Goal: Transaction & Acquisition: Subscribe to service/newsletter

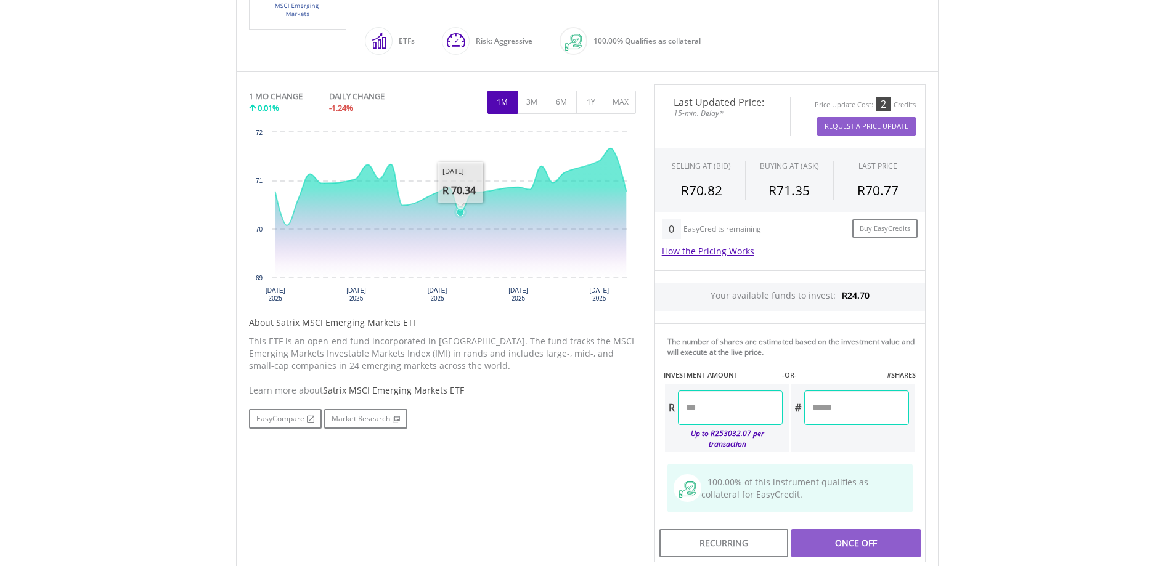
scroll to position [370, 0]
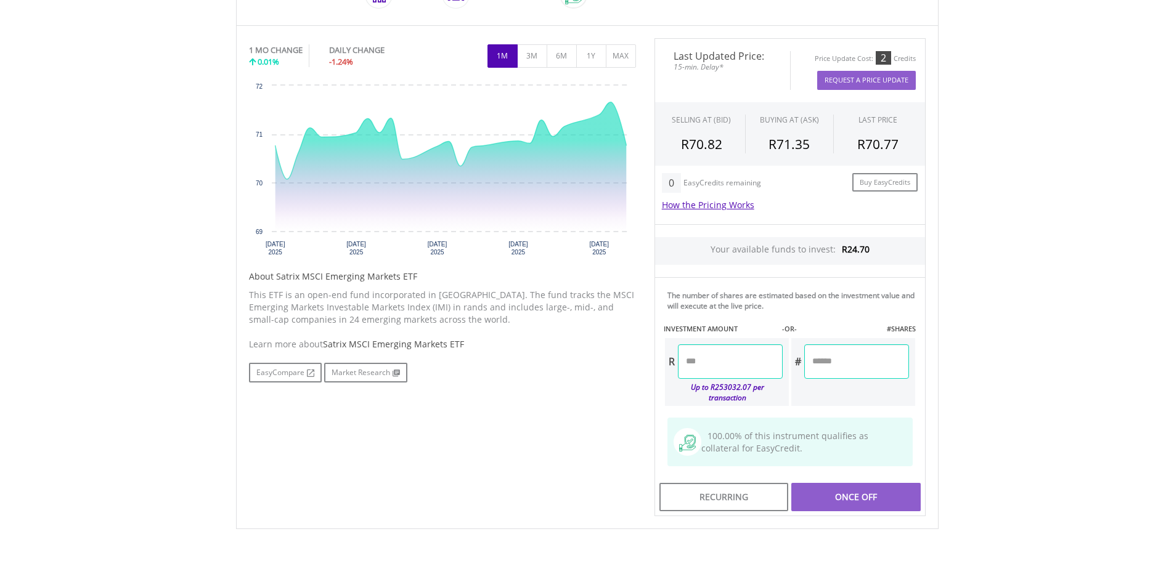
click at [733, 367] on input "number" at bounding box center [730, 361] width 105 height 35
click at [739, 369] on input "****" at bounding box center [730, 361] width 105 height 35
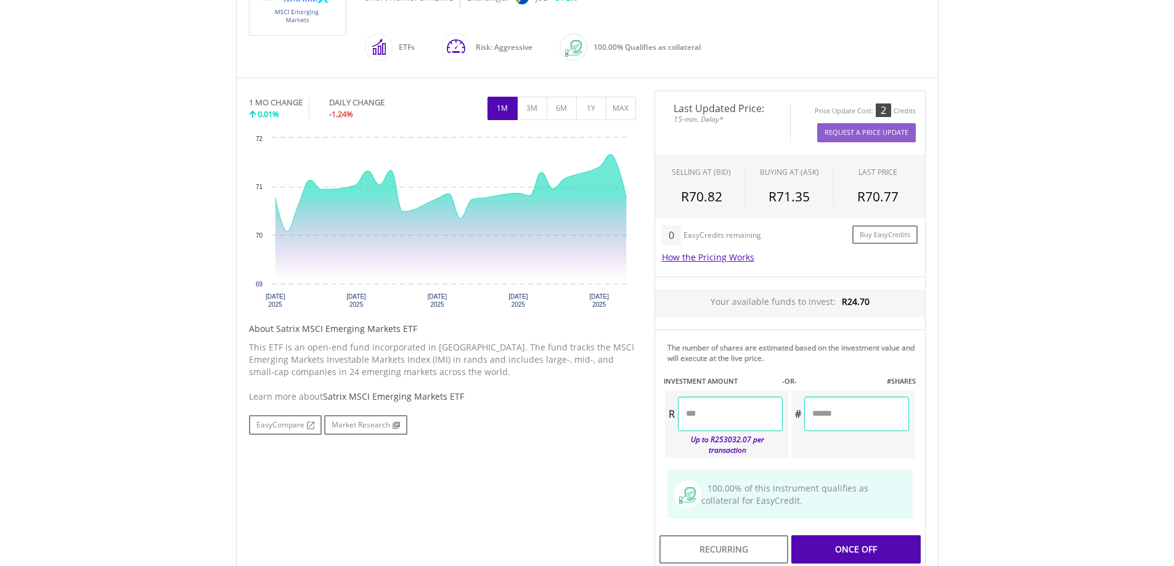
scroll to position [431, 0]
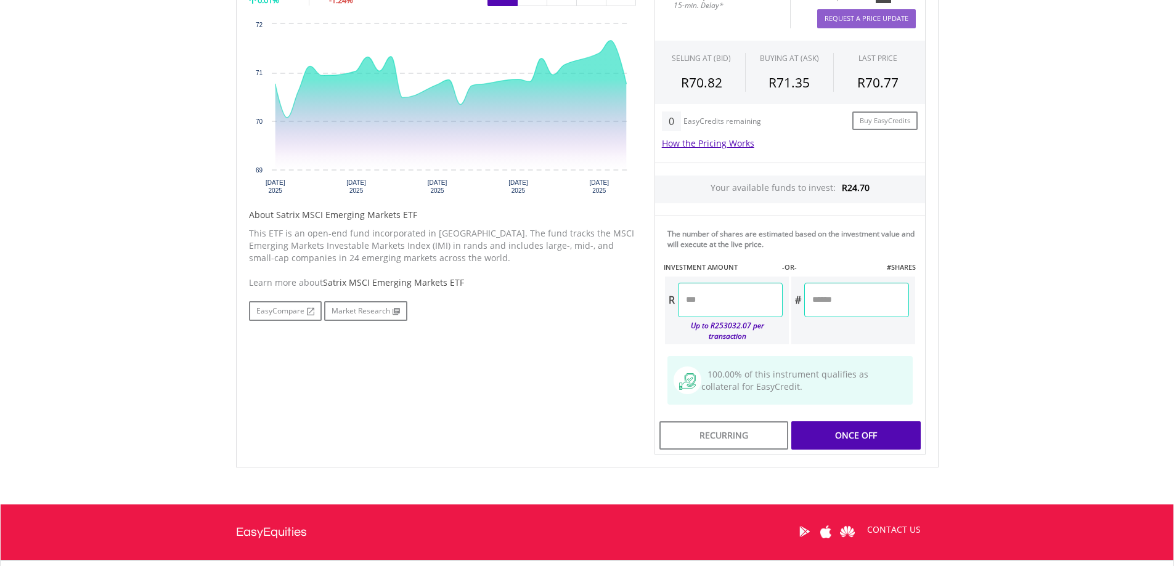
click at [857, 425] on div "Last Updated Price: 15-min. Delay* Price Update Cost: 2 Credits Request A Price…" at bounding box center [790, 216] width 290 height 479
type input "*****"
type input "******"
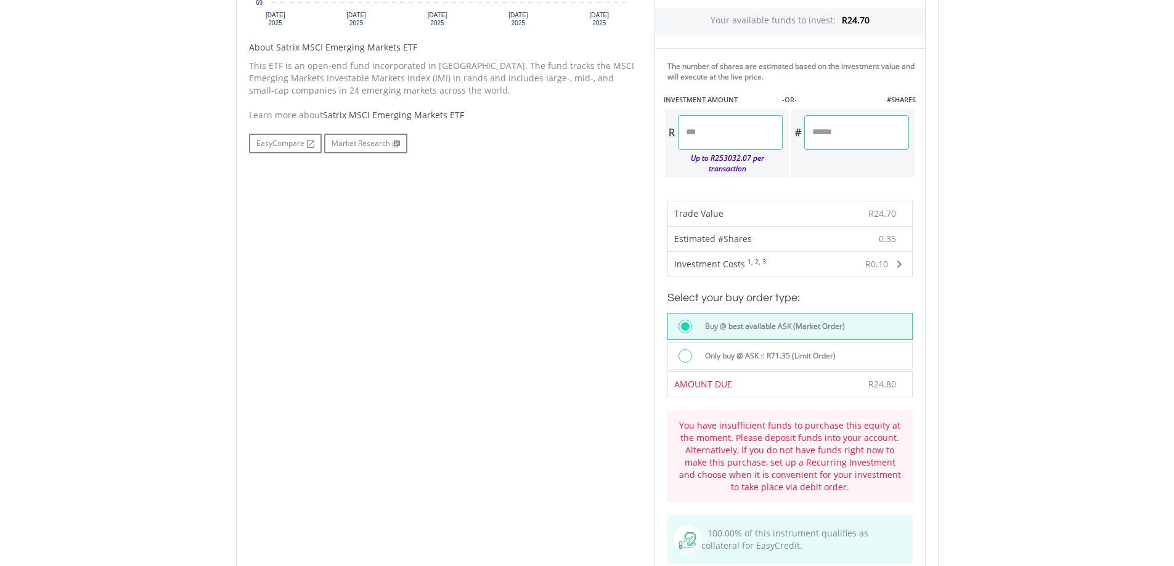
scroll to position [616, 0]
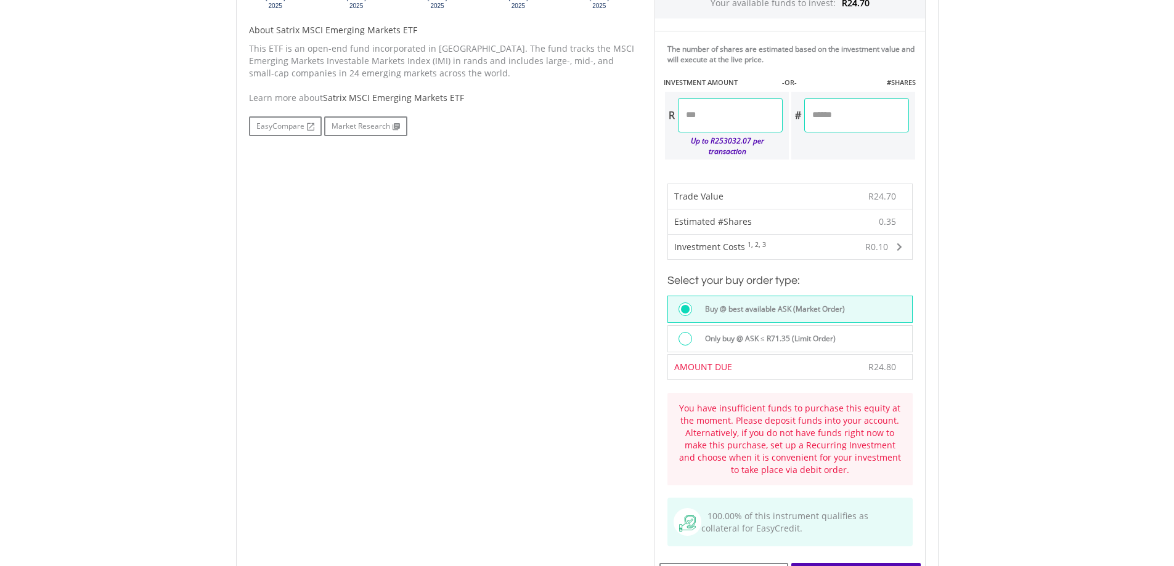
click at [731, 128] on input "*****" at bounding box center [730, 115] width 105 height 35
type input "*****"
click at [1041, 211] on body "My Investments Invest Now New Listings Sell My Recurring Investments Pending Or…" at bounding box center [587, 161] width 1174 height 1555
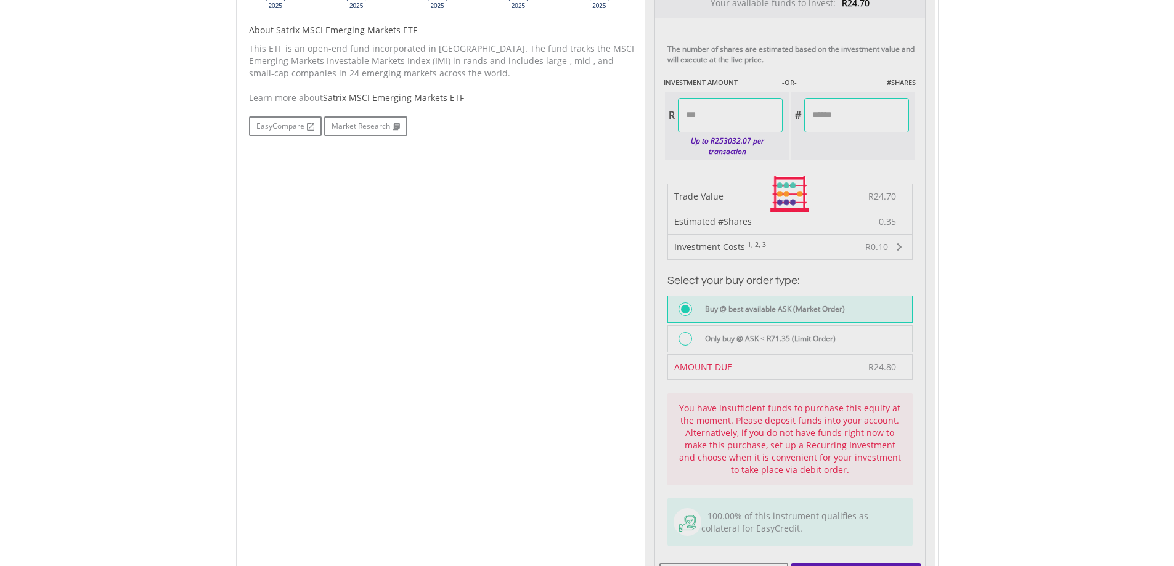
type input "******"
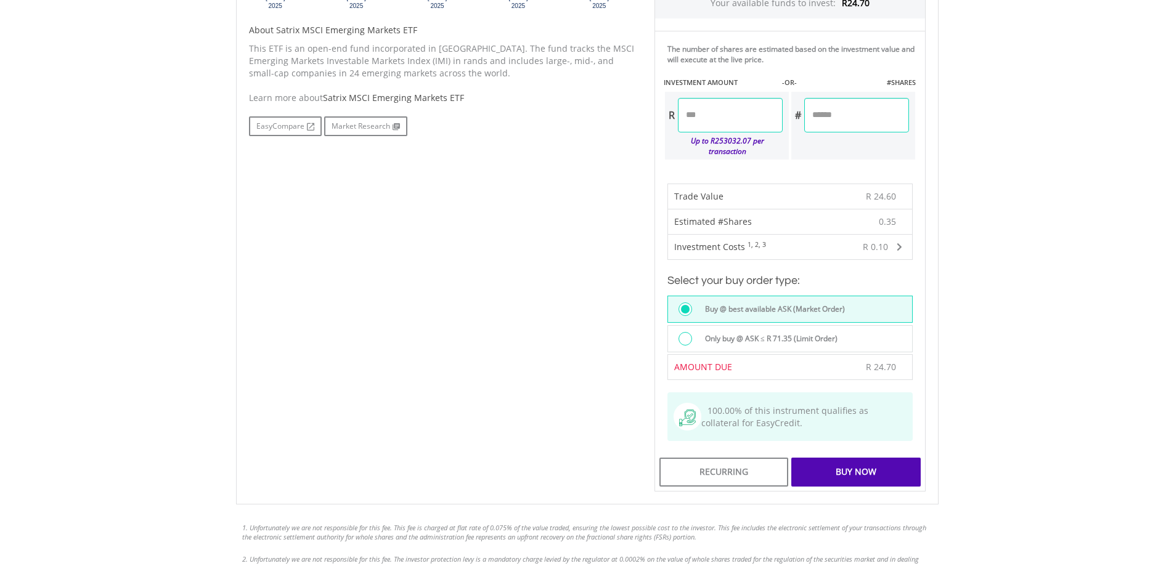
click at [860, 466] on div "Buy Now" at bounding box center [855, 472] width 129 height 28
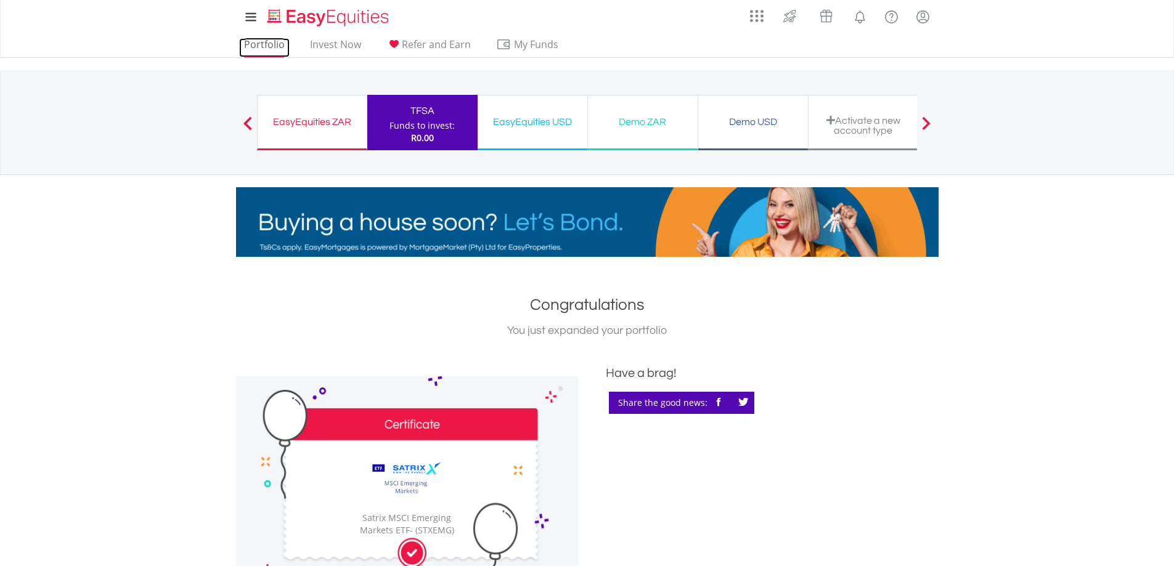
click at [263, 41] on link "Portfolio" at bounding box center [264, 47] width 51 height 19
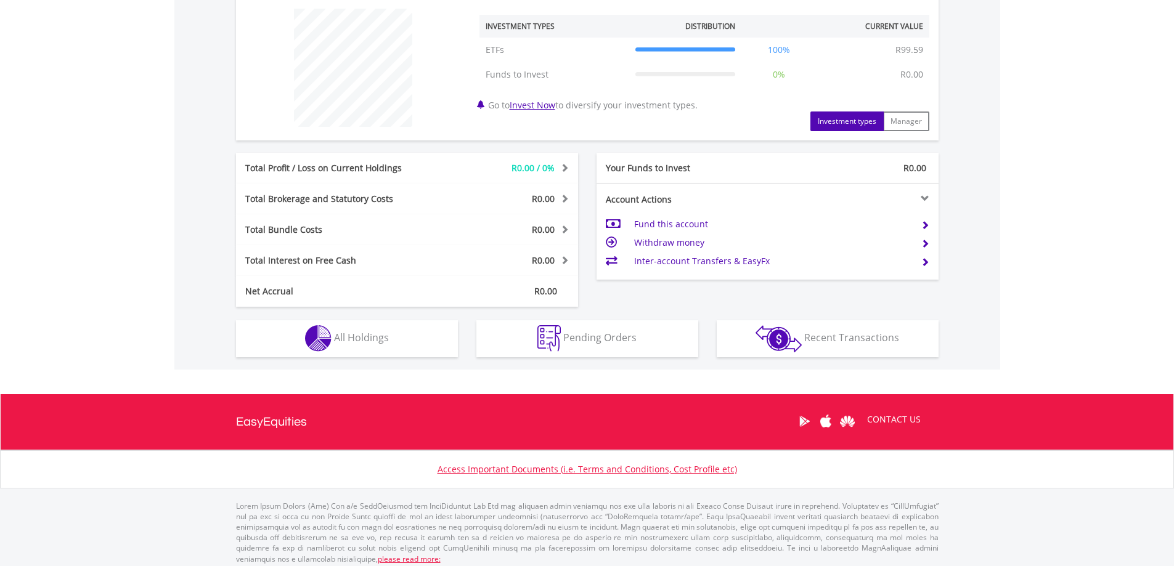
scroll to position [476, 0]
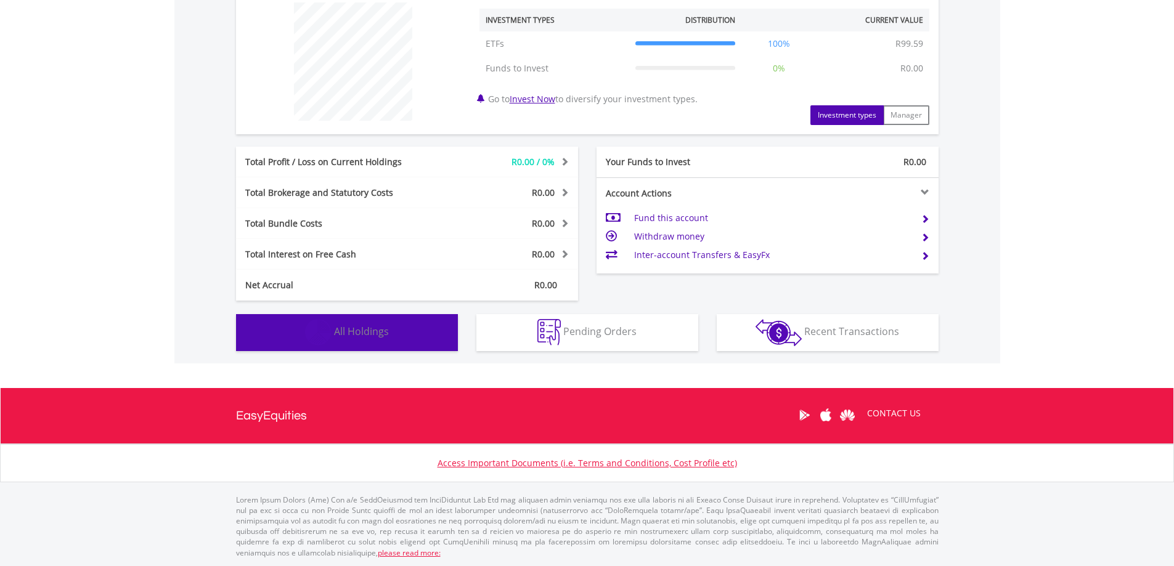
click at [408, 340] on button "Holdings All Holdings" at bounding box center [347, 332] width 222 height 37
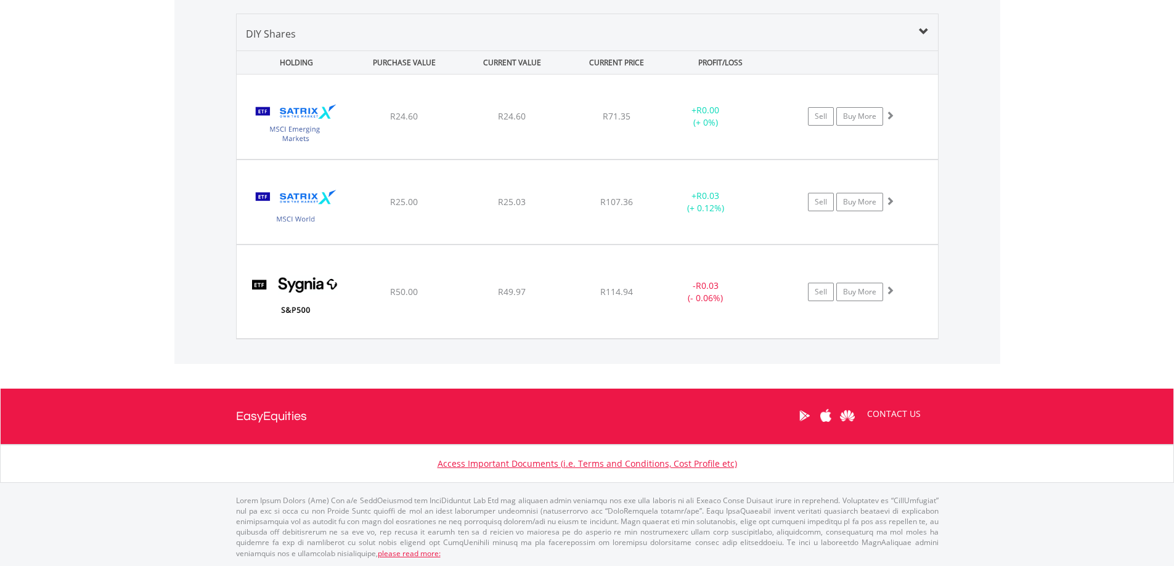
scroll to position [789, 0]
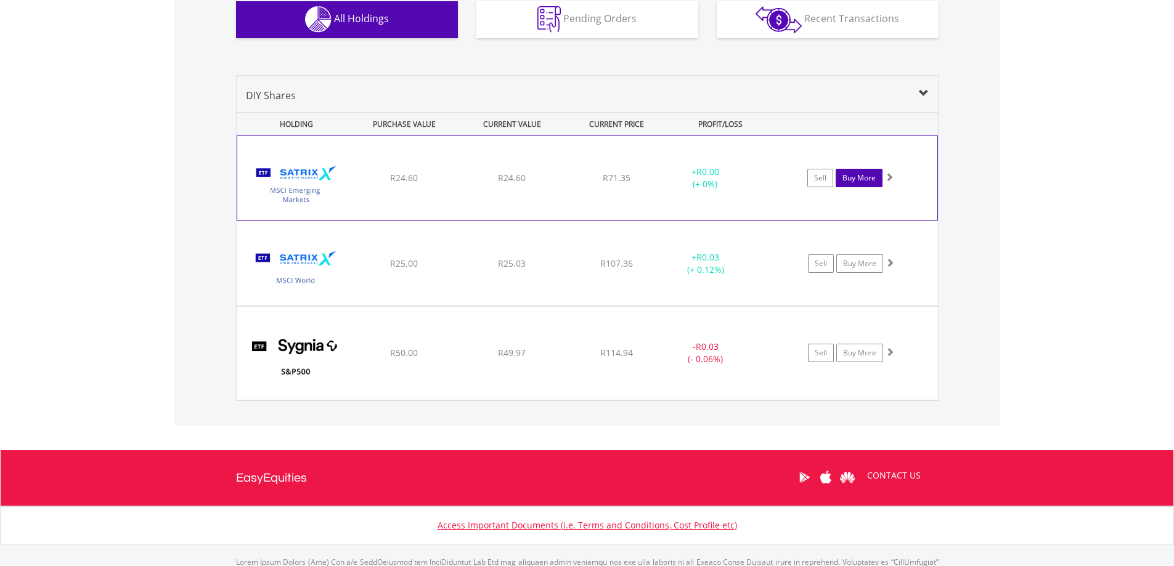
click at [863, 179] on link "Buy More" at bounding box center [859, 178] width 47 height 18
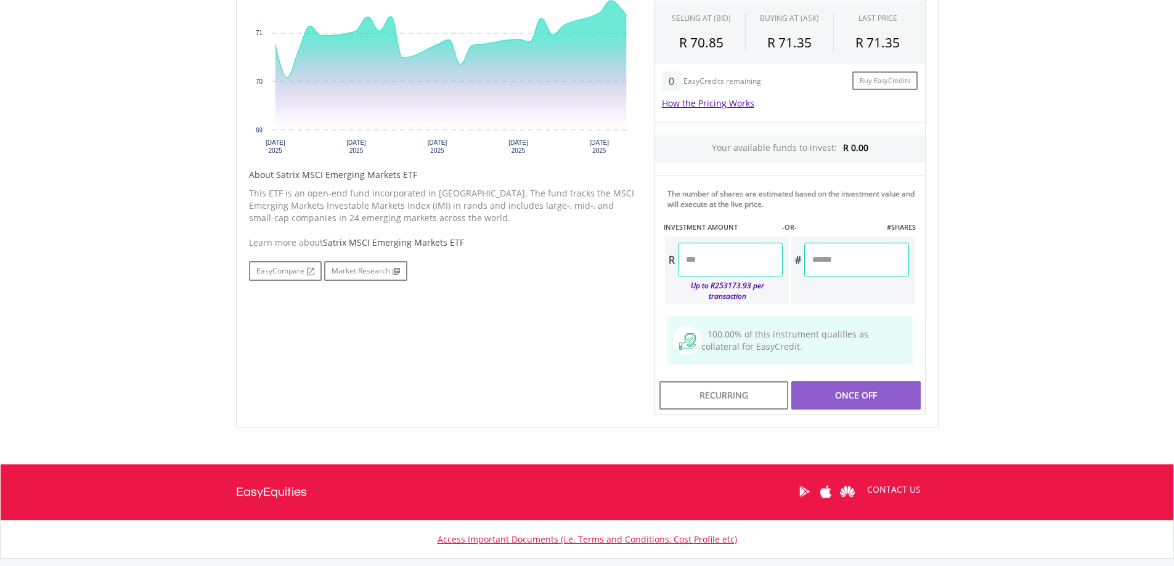
scroll to position [493, 0]
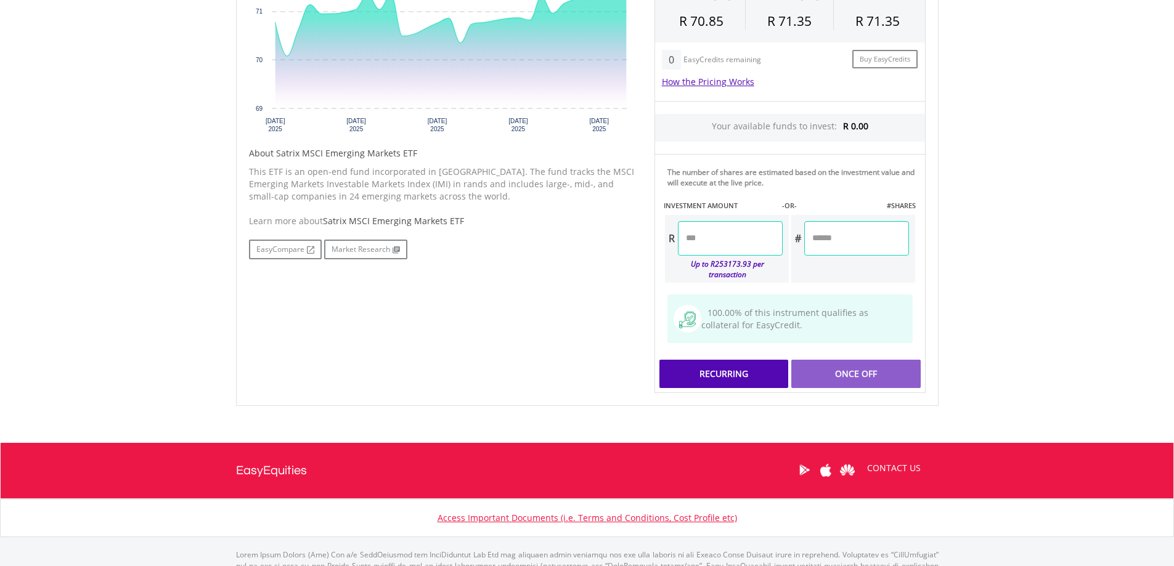
click at [733, 368] on div "Recurring" at bounding box center [723, 374] width 129 height 28
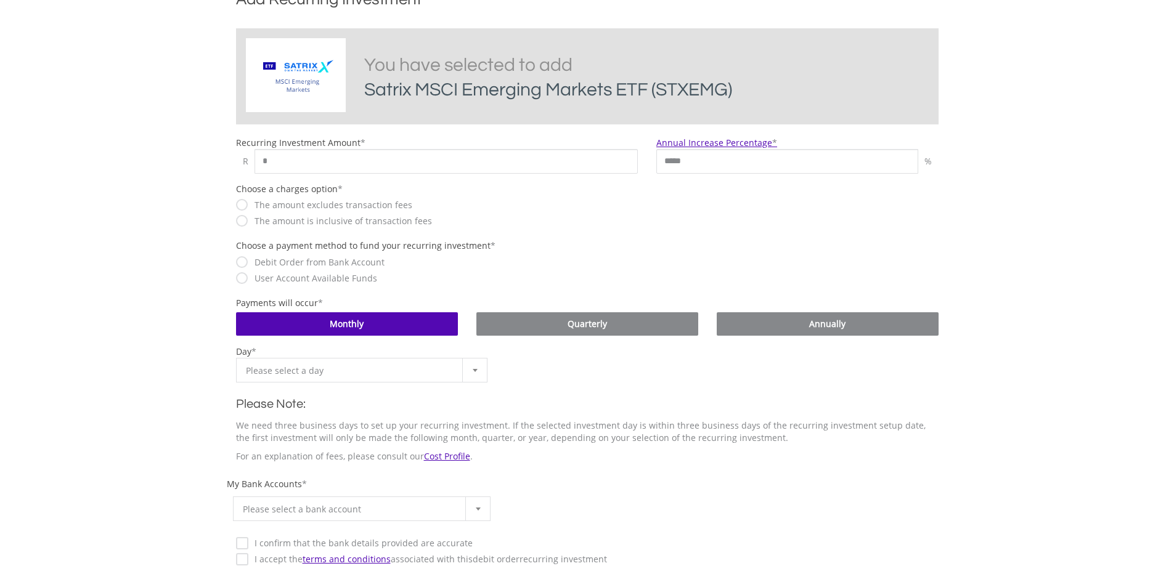
scroll to position [308, 0]
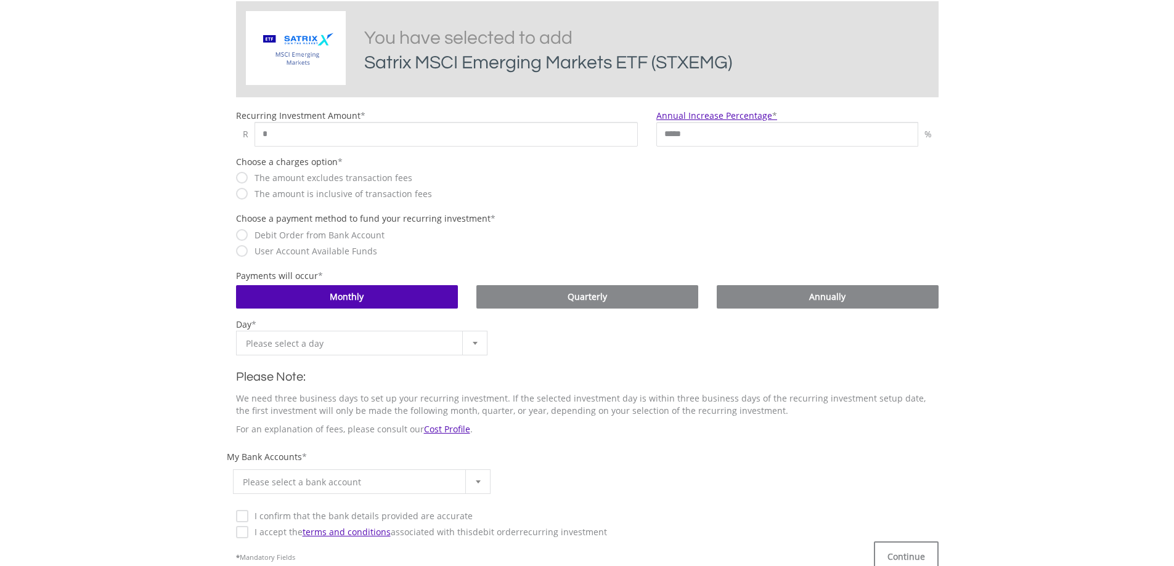
click at [248, 250] on label "User Account Available Funds" at bounding box center [312, 251] width 129 height 12
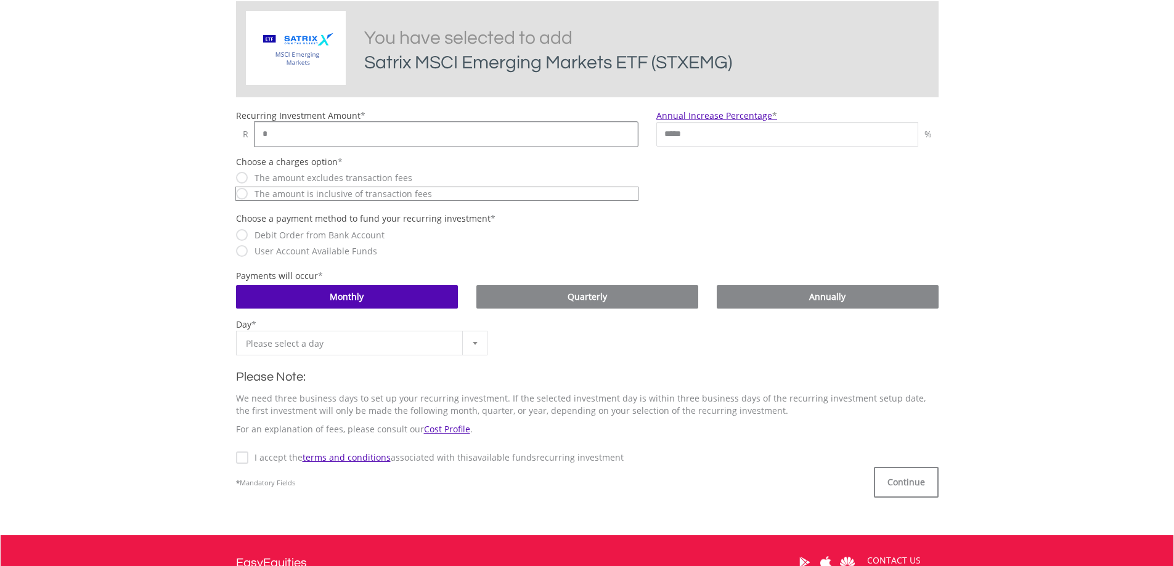
click at [317, 129] on input "*" at bounding box center [447, 134] width 384 height 25
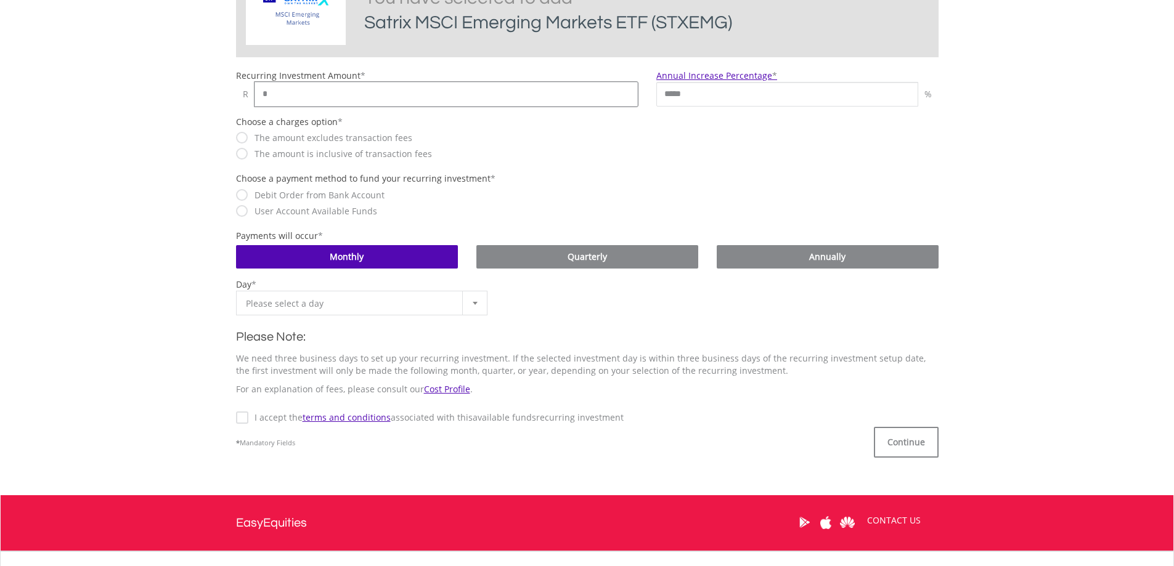
scroll to position [370, 0]
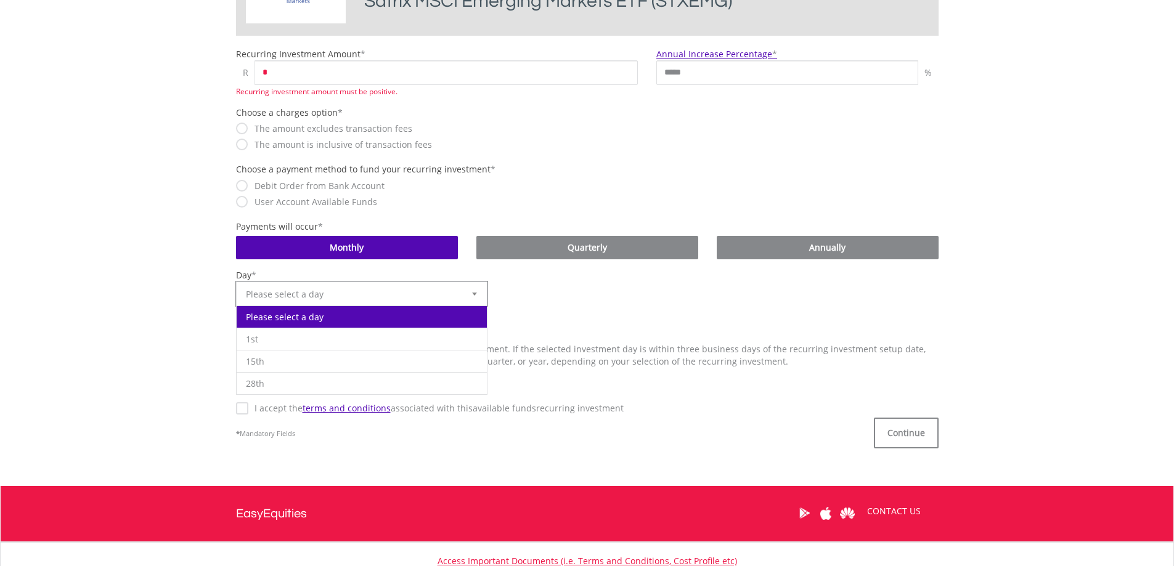
click at [478, 280] on div "**********" at bounding box center [362, 287] width 271 height 37
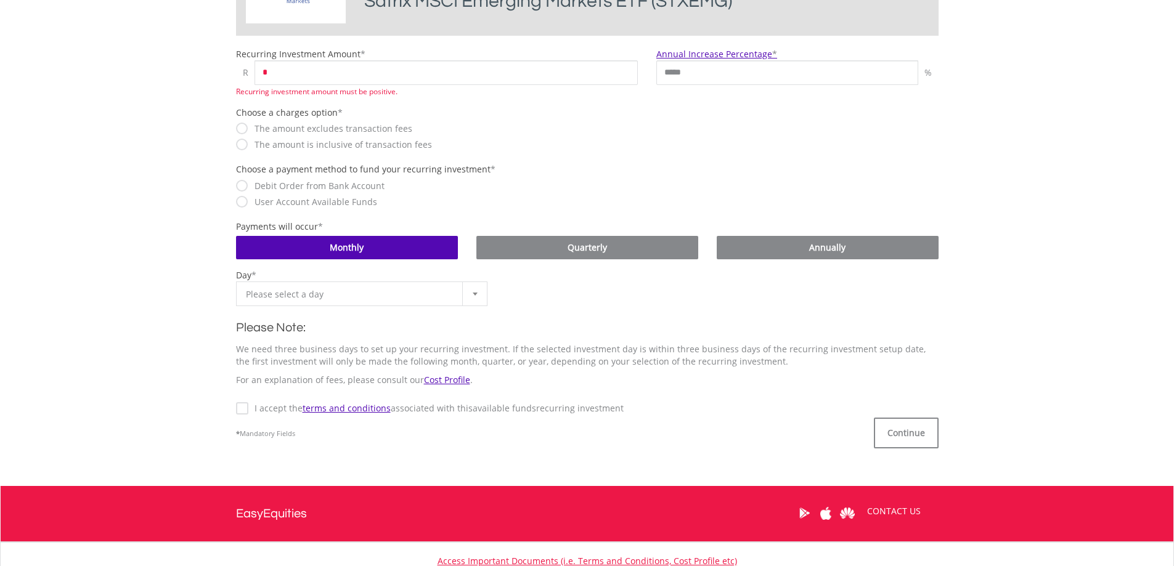
click at [473, 293] on b at bounding box center [475, 294] width 5 height 3
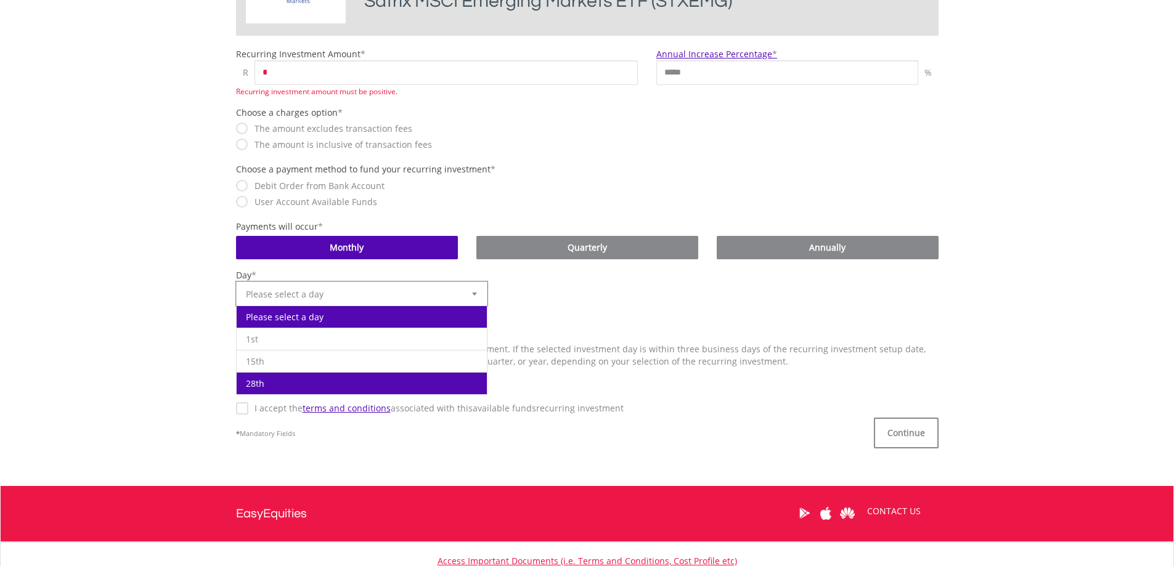
click at [272, 380] on li "28th" at bounding box center [362, 383] width 251 height 22
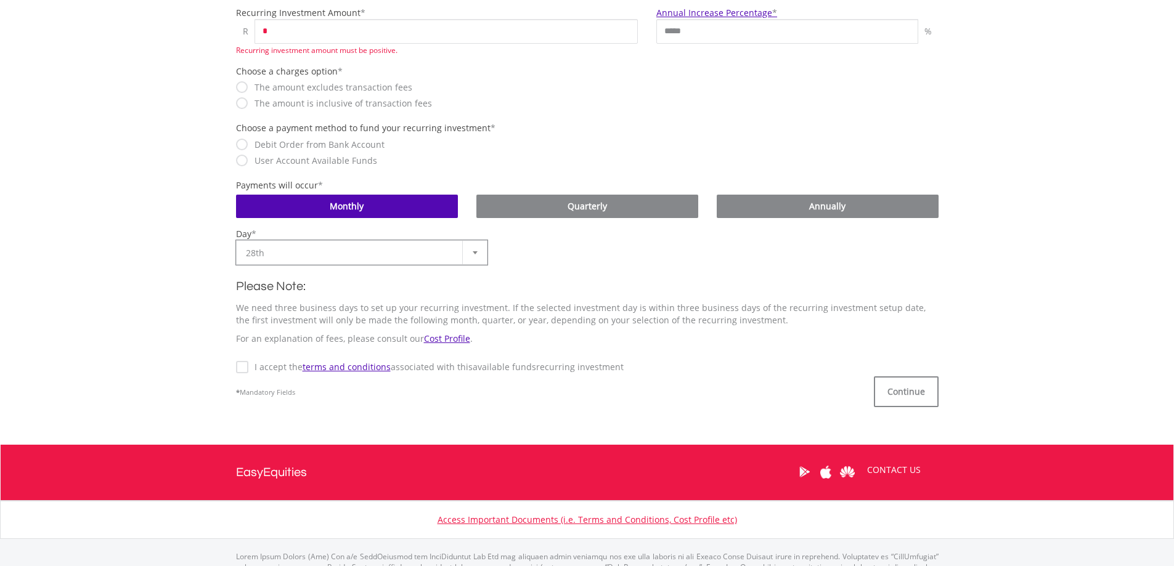
scroll to position [468, 0]
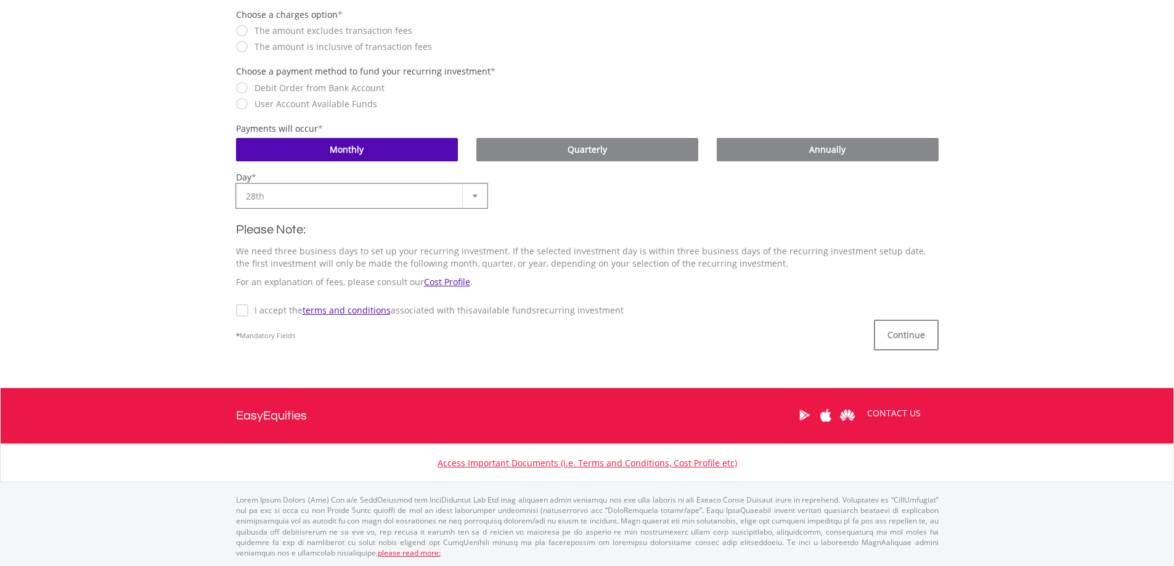
click at [248, 311] on label "I accept the terms and conditions associated with this Available Funds recurrin…" at bounding box center [435, 310] width 375 height 12
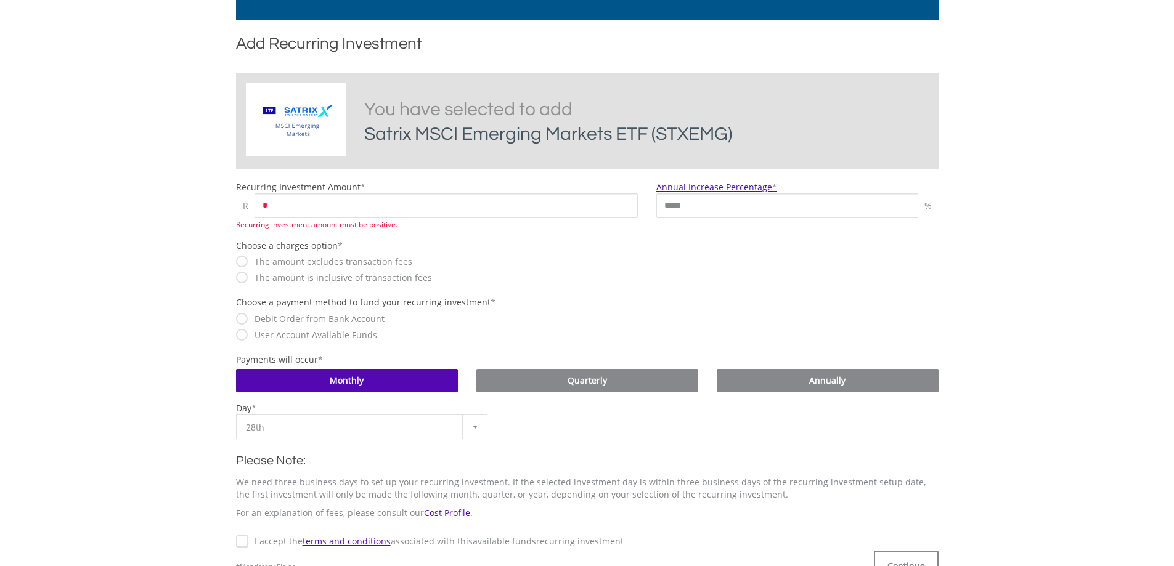
scroll to position [221, 0]
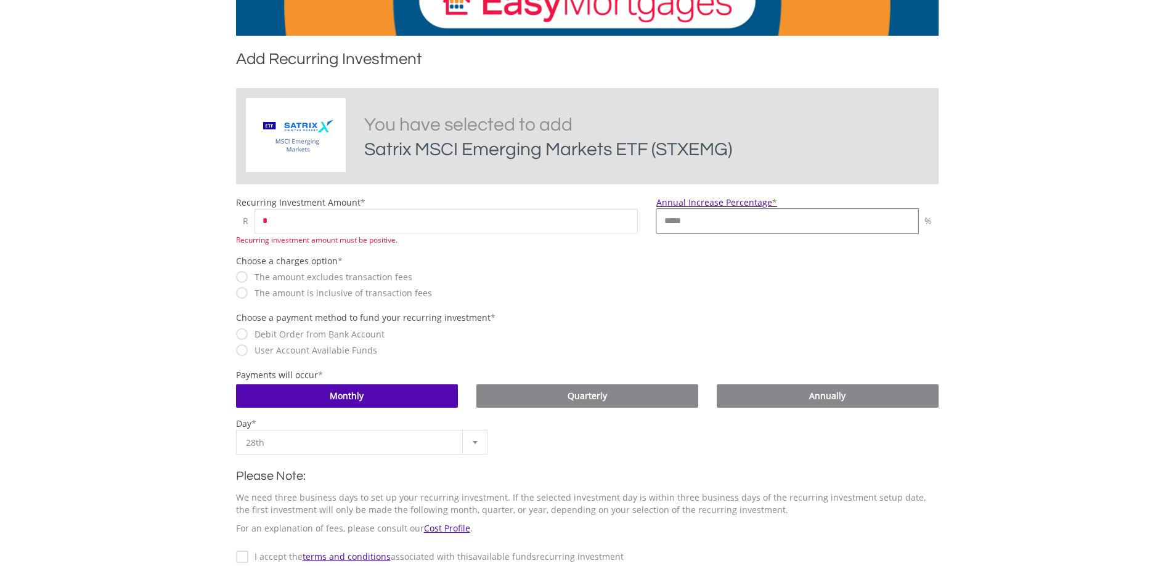
drag, startPoint x: 711, startPoint y: 224, endPoint x: 651, endPoint y: 229, distance: 60.0
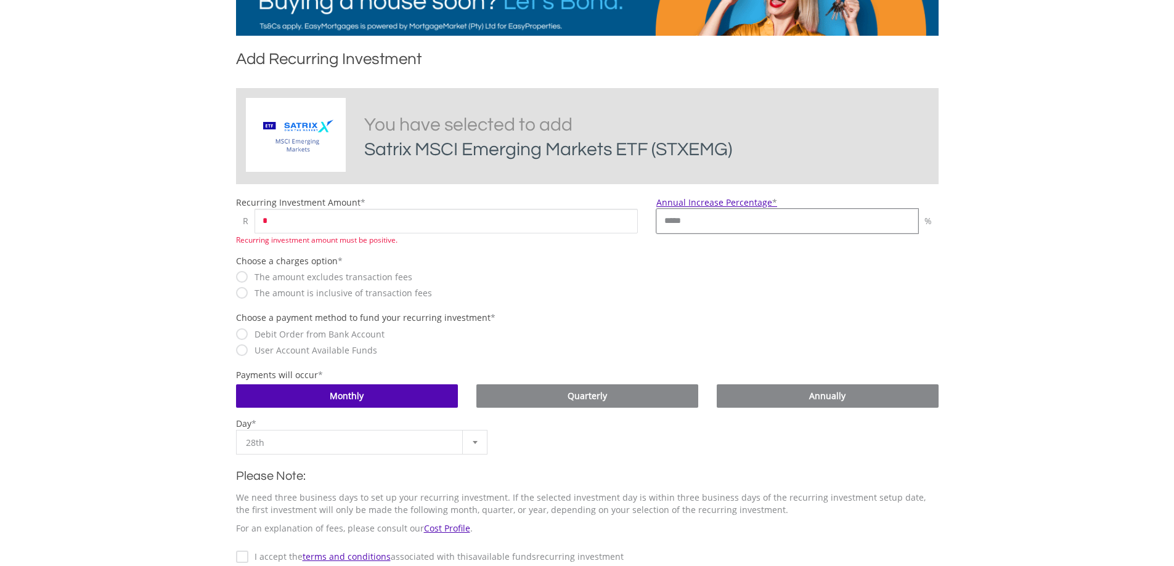
click at [651, 229] on div "Annual Increase Percentage * ***** %" at bounding box center [797, 215] width 301 height 37
type input "*"
click at [1022, 288] on body "My Investments Invest Now New Listings Sell My Recurring Investments Pending Or…" at bounding box center [587, 301] width 1174 height 1045
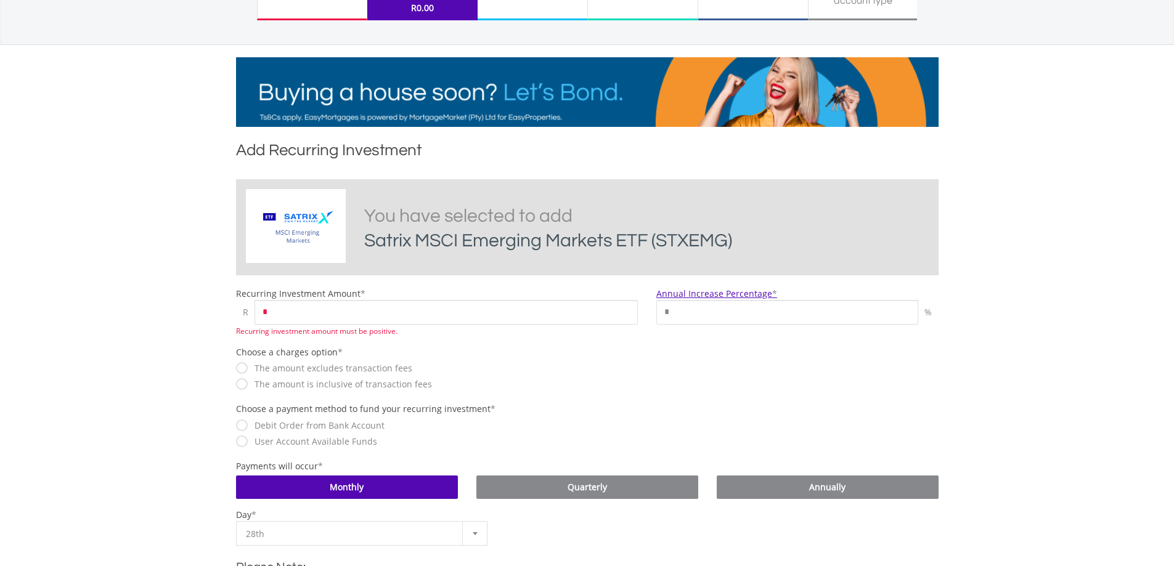
scroll to position [160, 0]
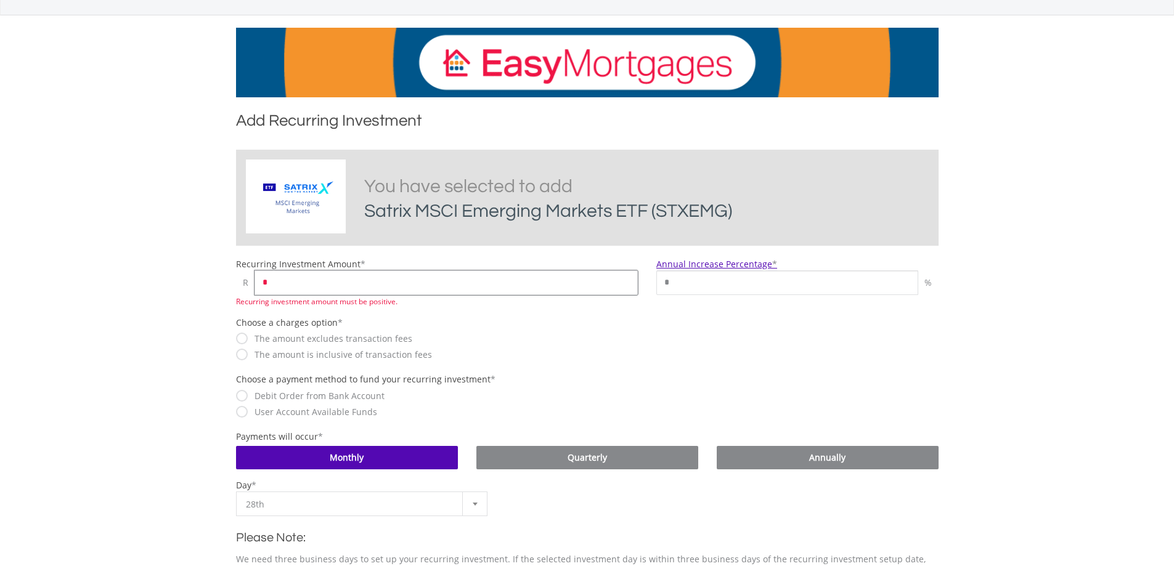
click at [369, 284] on input "*" at bounding box center [447, 283] width 384 height 25
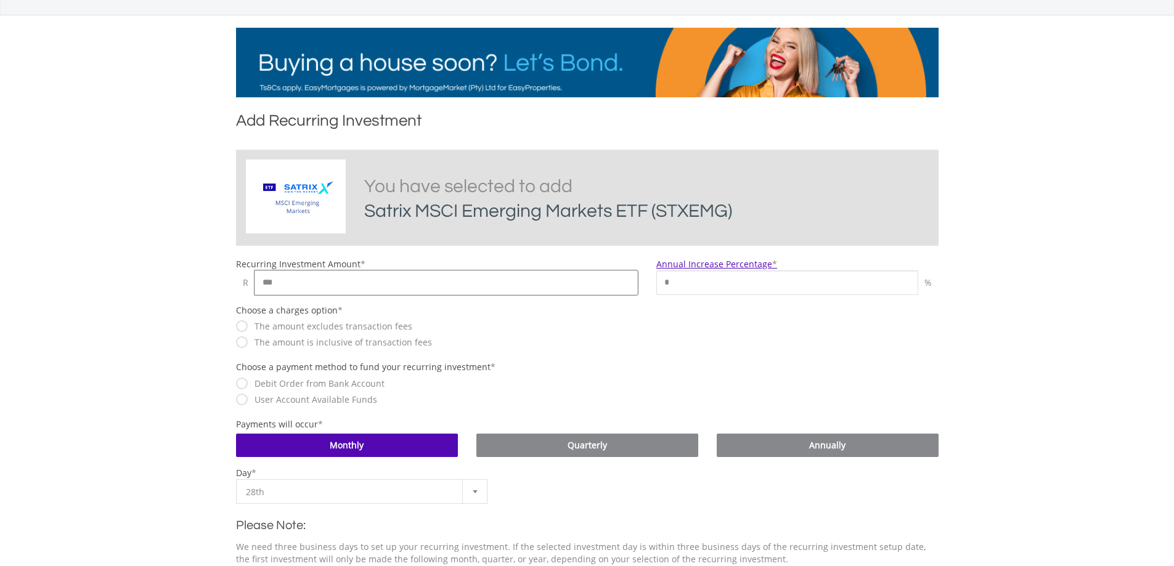
type input "***"
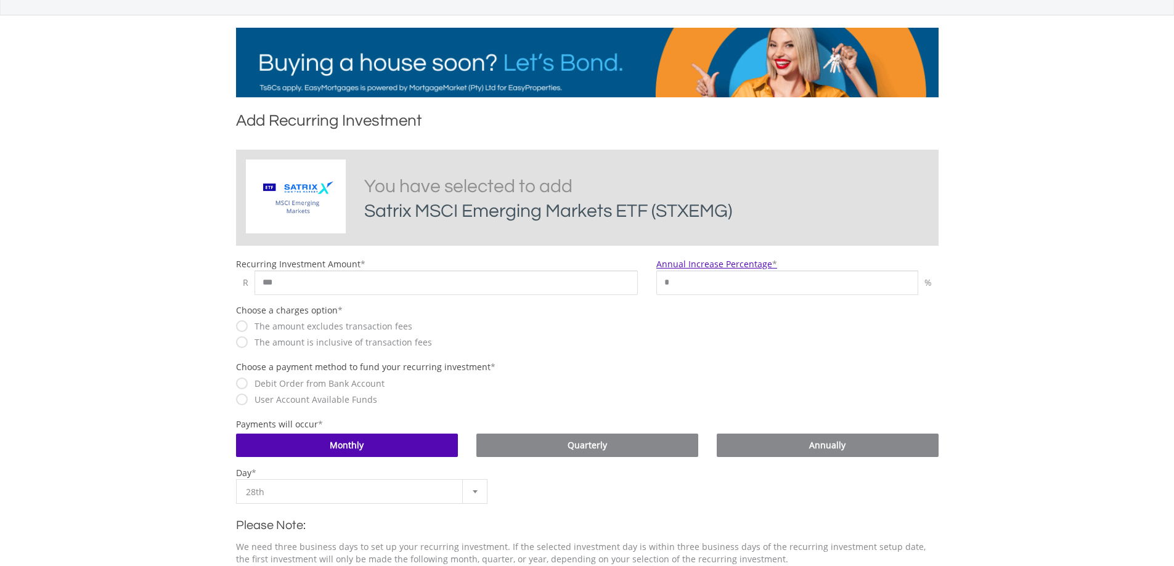
click at [152, 306] on body "My Investments Invest Now New Listings Sell My Recurring Investments Pending Or…" at bounding box center [587, 356] width 1174 height 1032
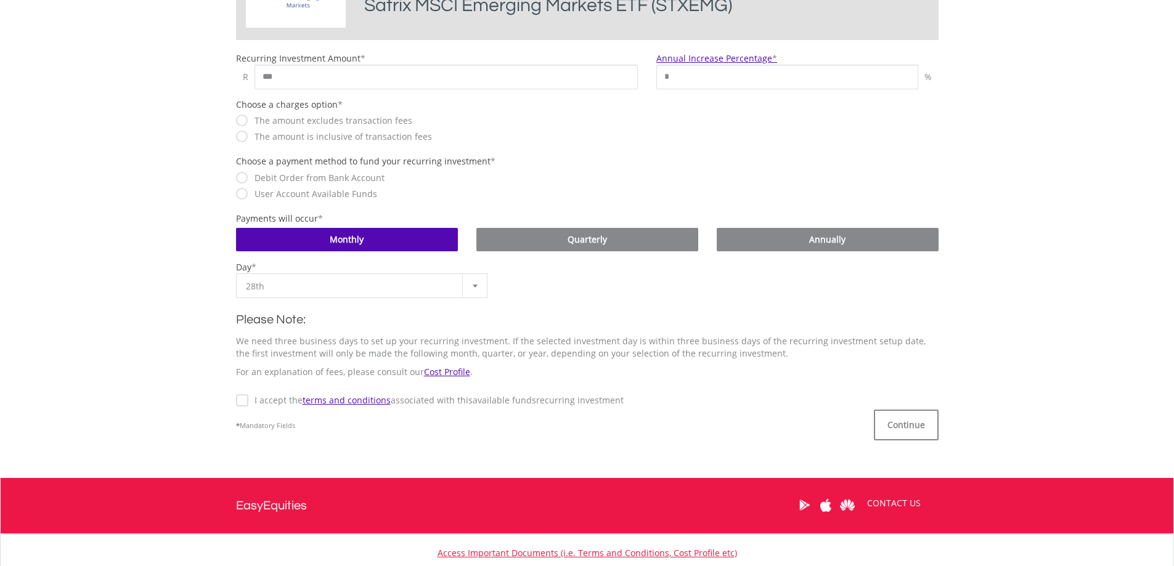
scroll to position [455, 0]
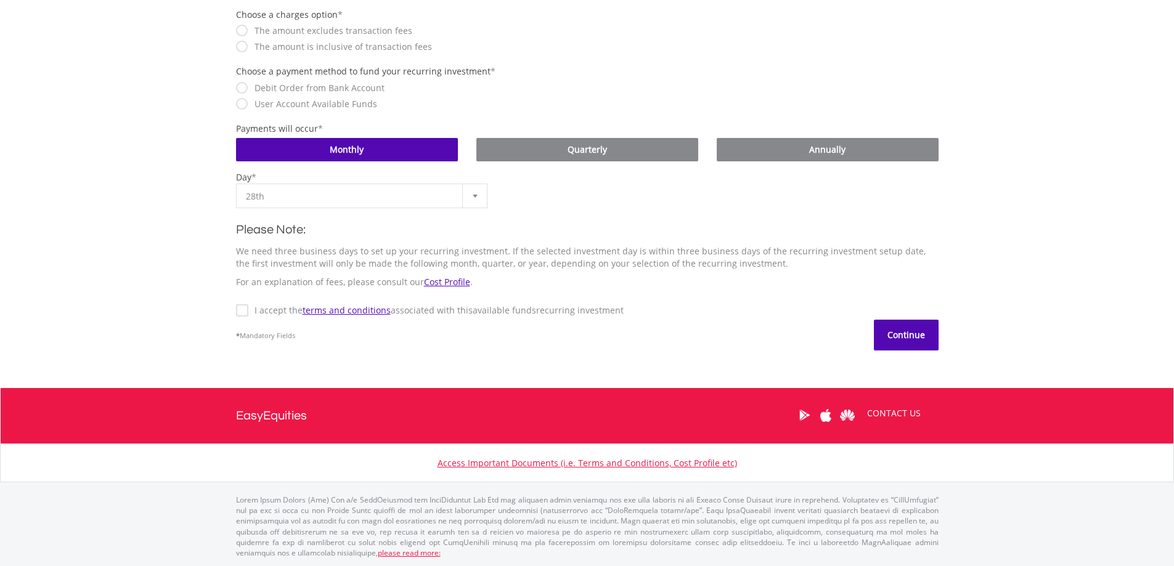
click at [905, 338] on button "Continue" at bounding box center [906, 335] width 65 height 31
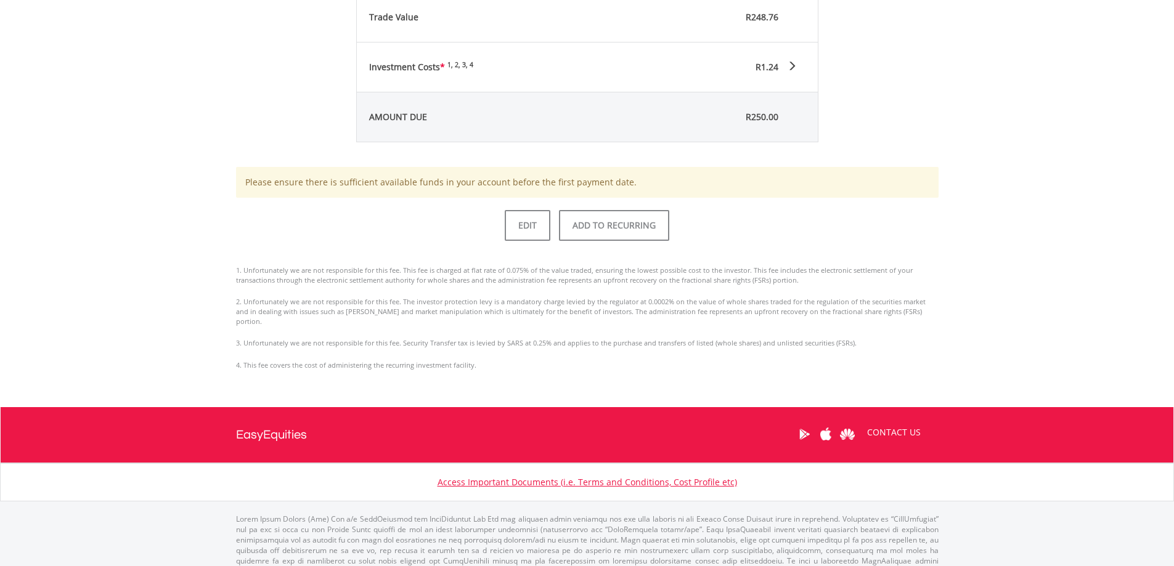
scroll to position [632, 0]
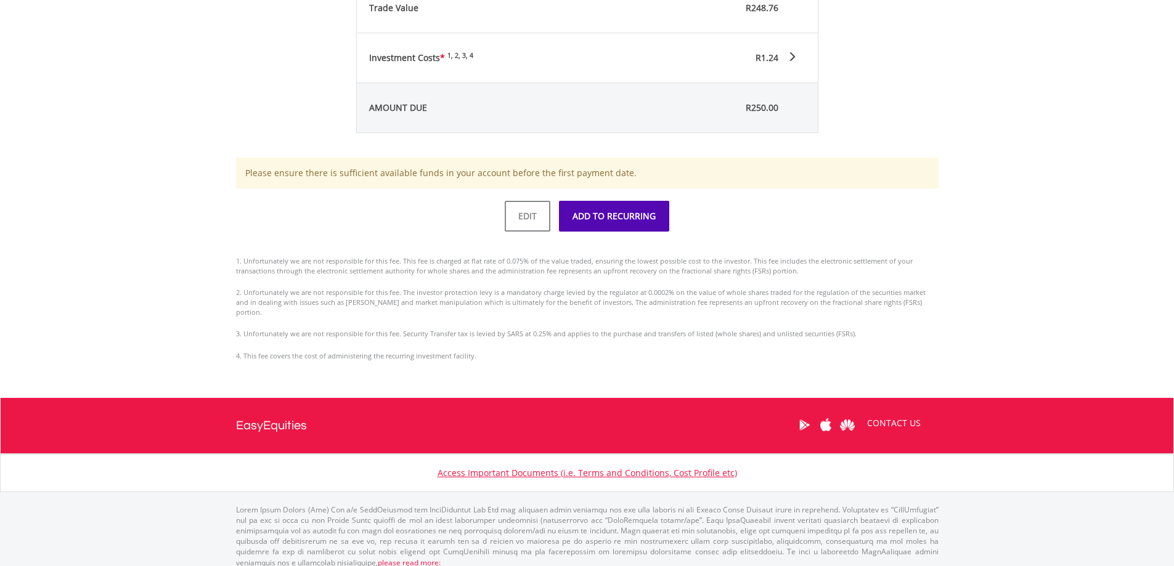
click at [612, 214] on button "ADD TO RECURRING" at bounding box center [614, 216] width 110 height 31
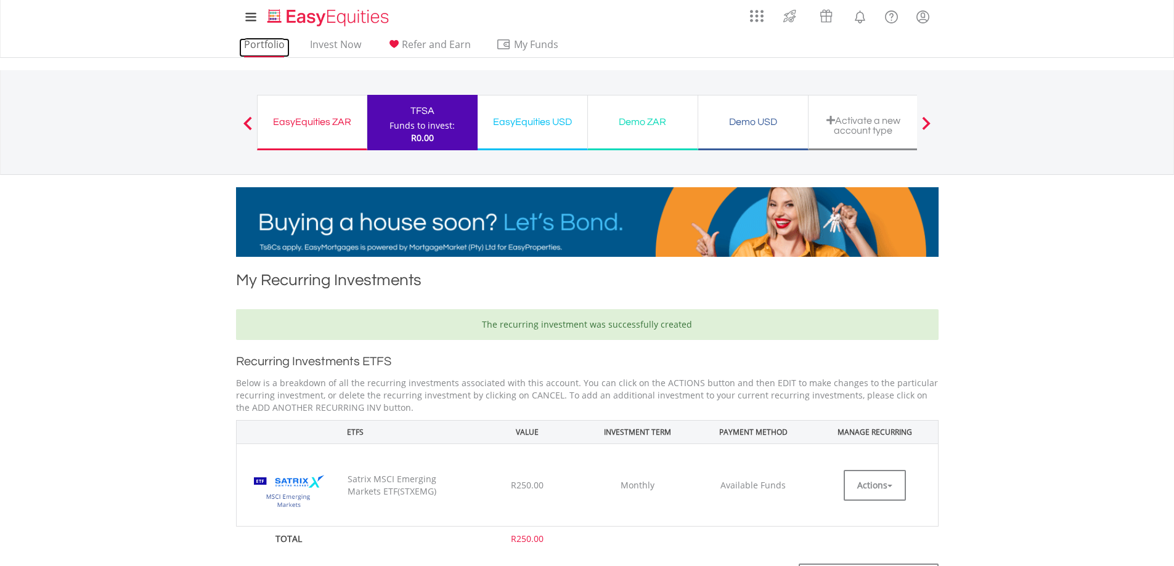
click at [263, 44] on link "Portfolio" at bounding box center [264, 47] width 51 height 19
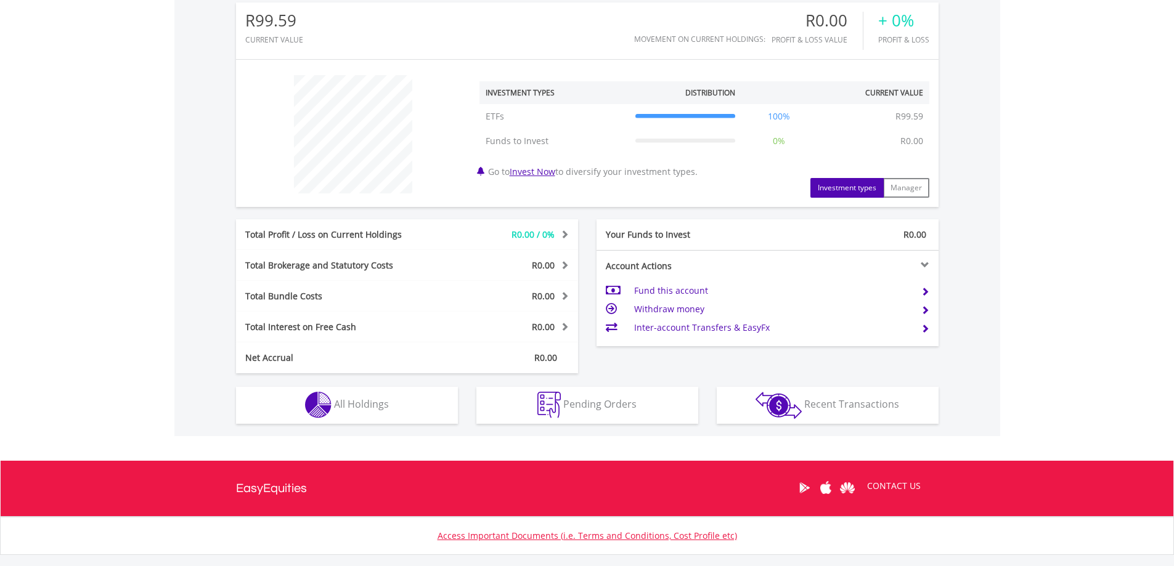
scroll to position [476, 0]
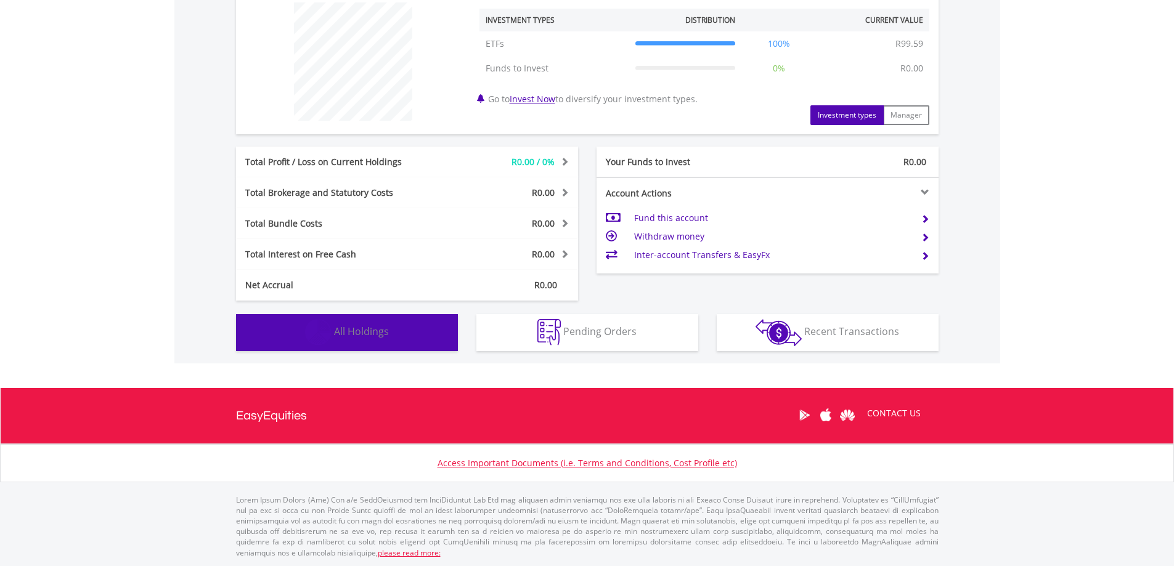
click at [385, 333] on span "All Holdings" at bounding box center [361, 332] width 55 height 14
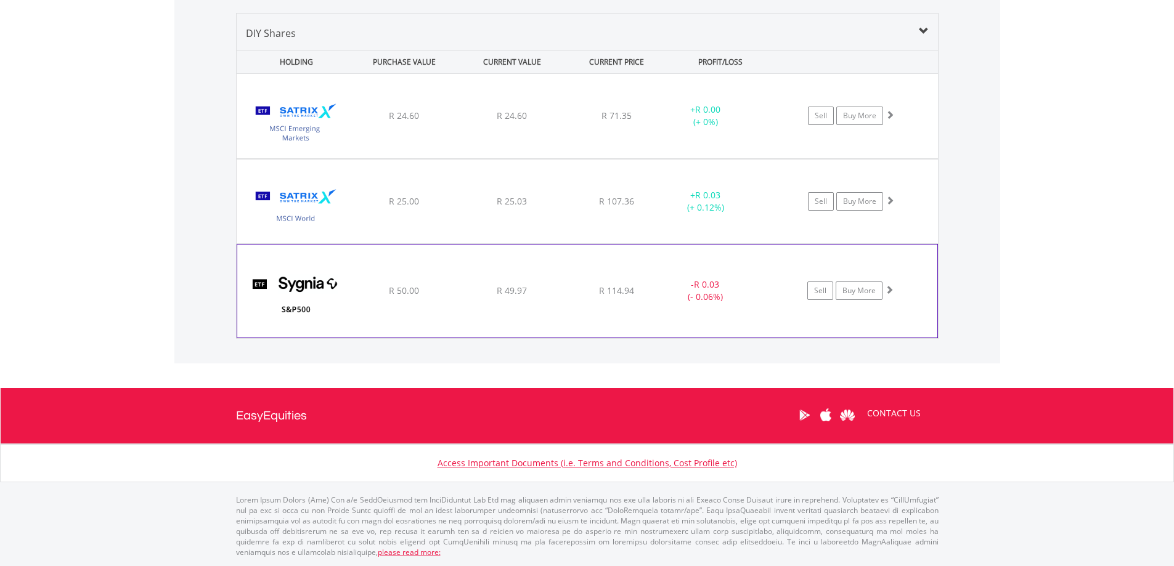
scroll to position [851, 0]
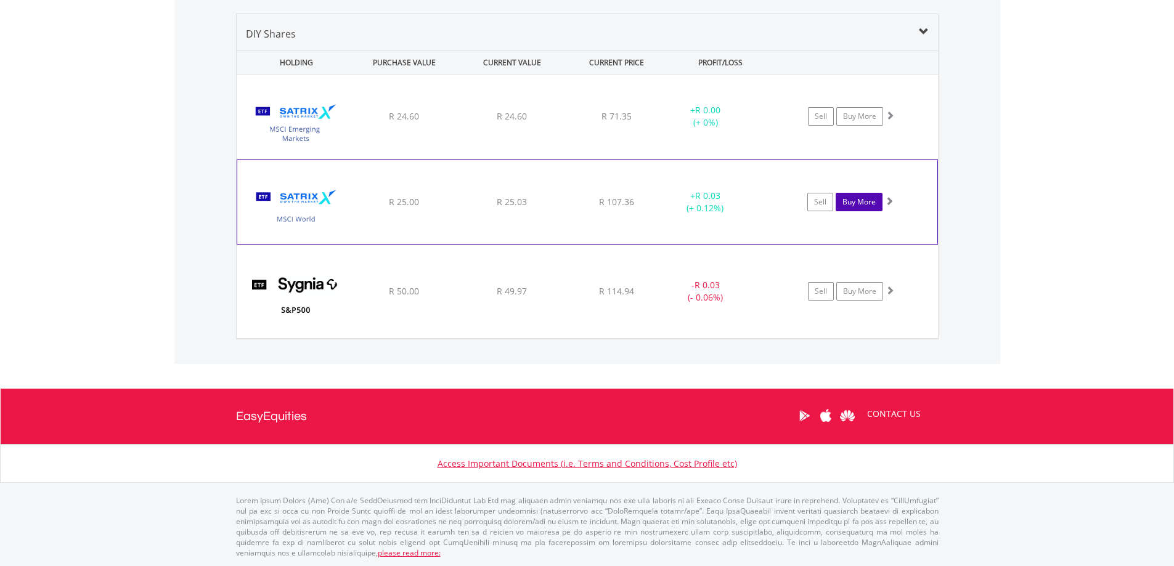
click at [867, 204] on link "Buy More" at bounding box center [859, 202] width 47 height 18
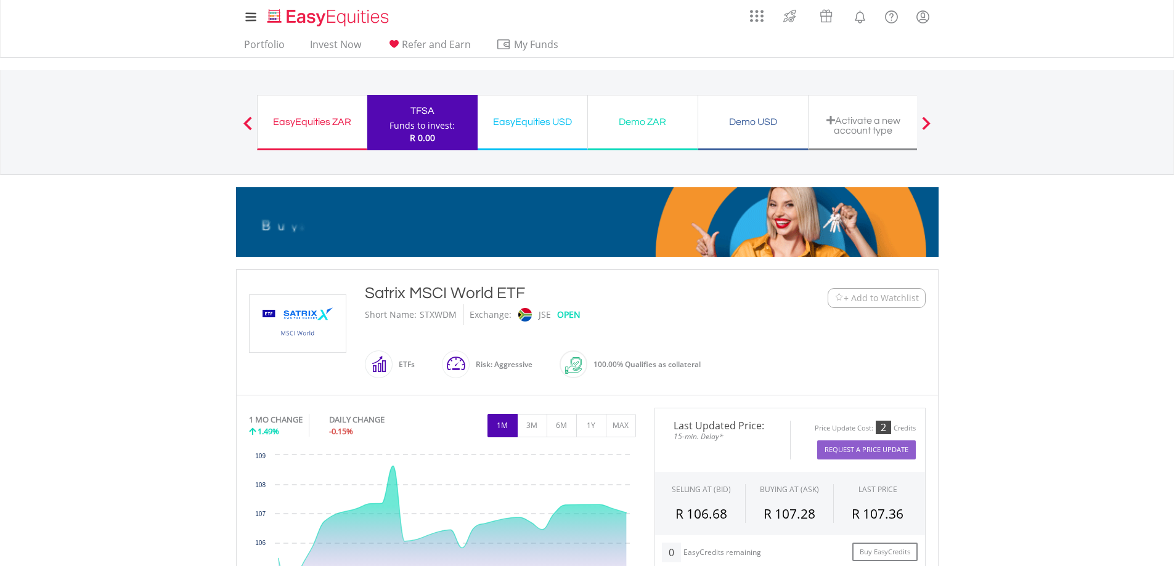
click at [417, 124] on div "Funds to invest:" at bounding box center [421, 126] width 65 height 12
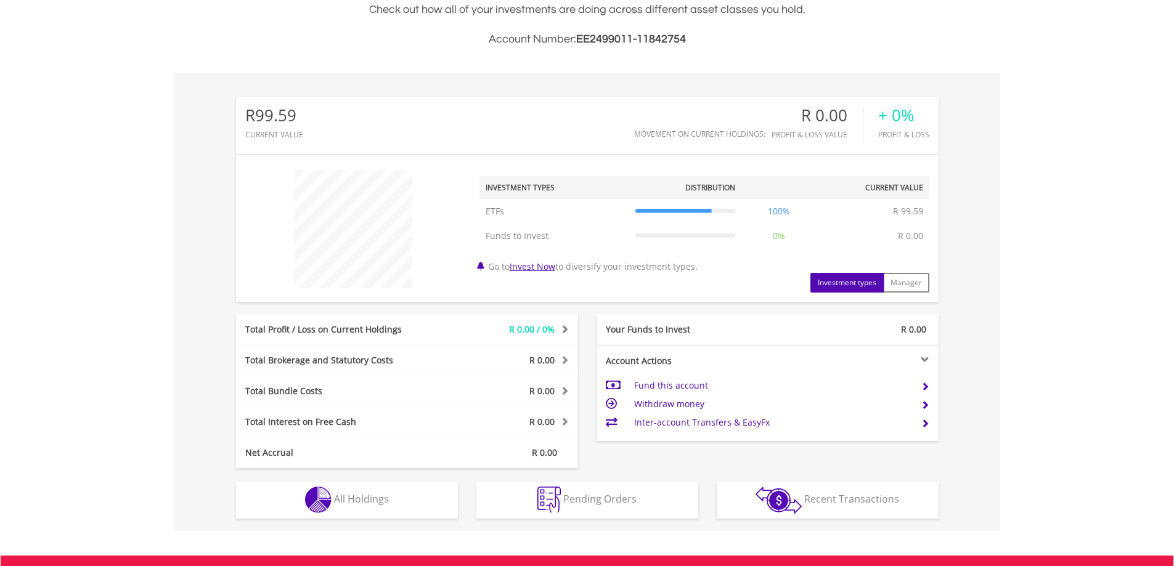
scroll to position [118, 234]
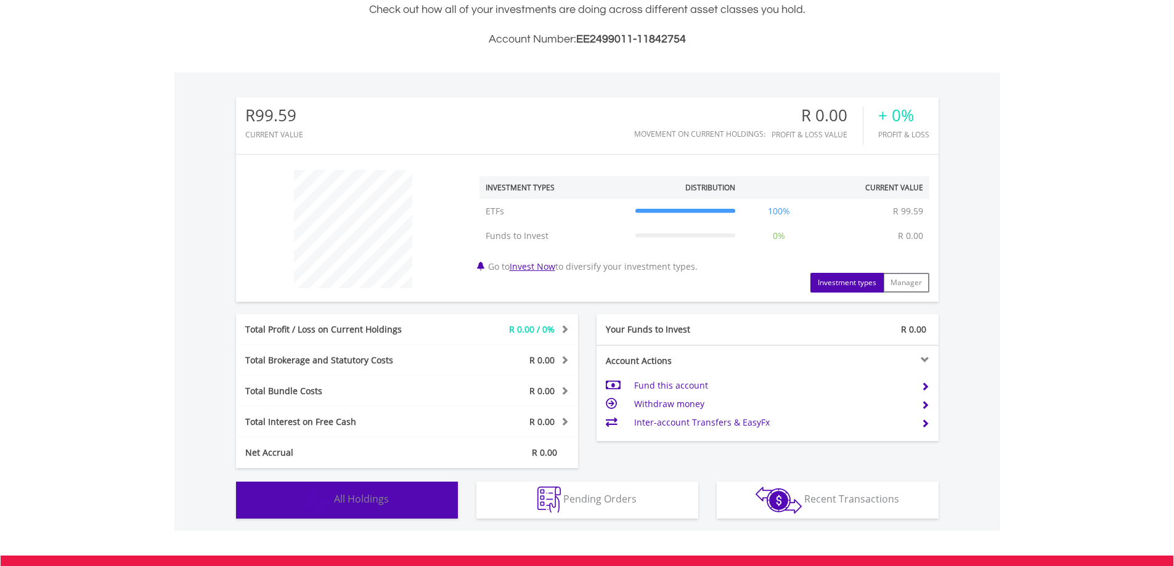
drag, startPoint x: 346, startPoint y: 492, endPoint x: 343, endPoint y: 481, distance: 11.5
click at [345, 492] on button "Holdings All Holdings" at bounding box center [347, 500] width 222 height 37
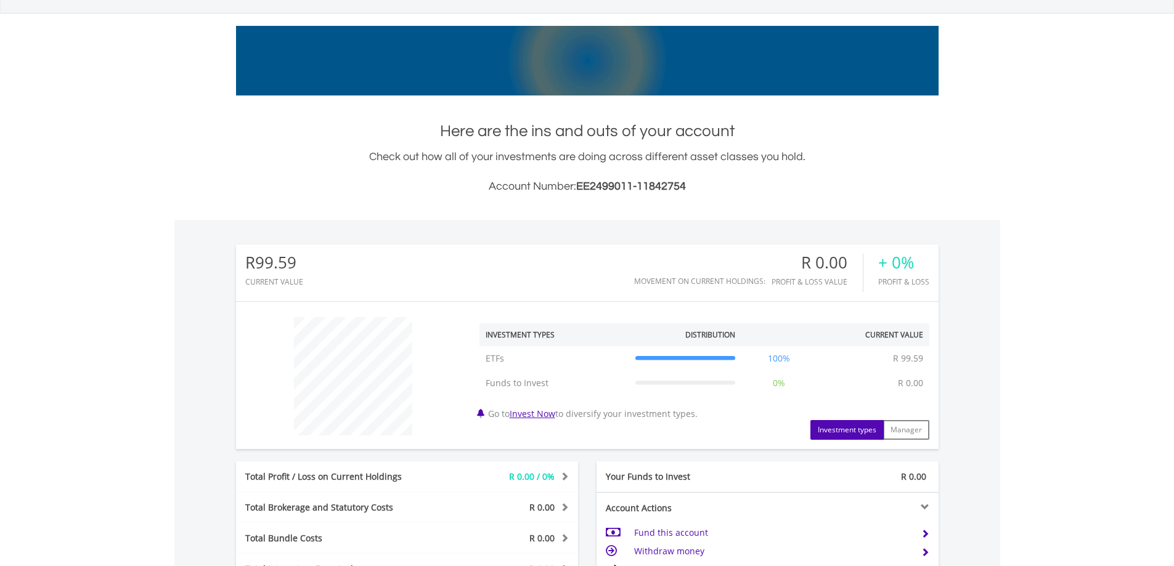
scroll to position [0, 0]
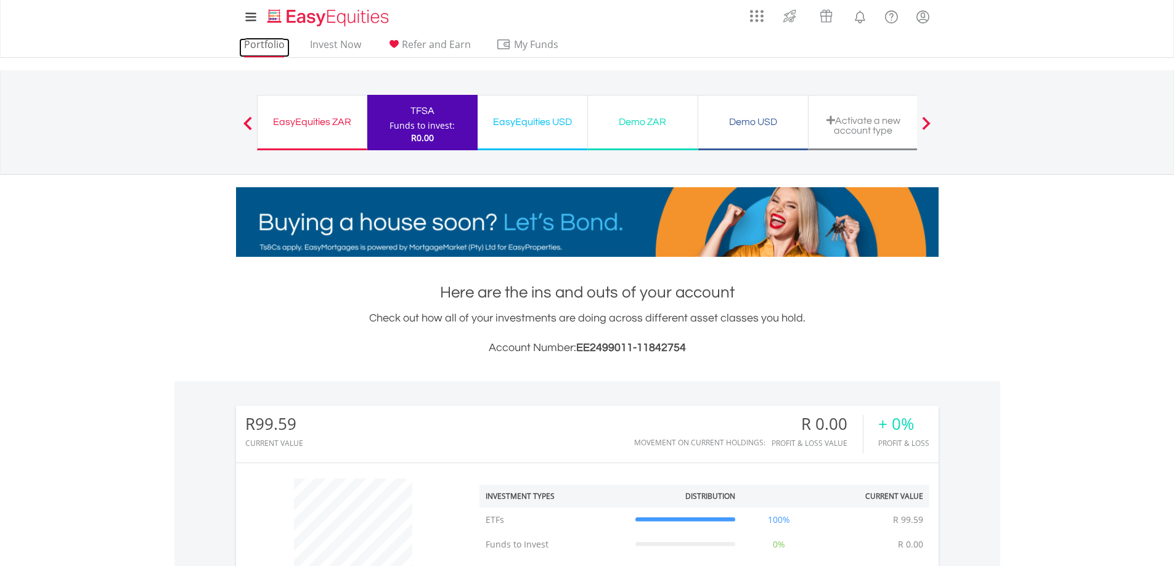
click at [266, 43] on link "Portfolio" at bounding box center [264, 47] width 51 height 19
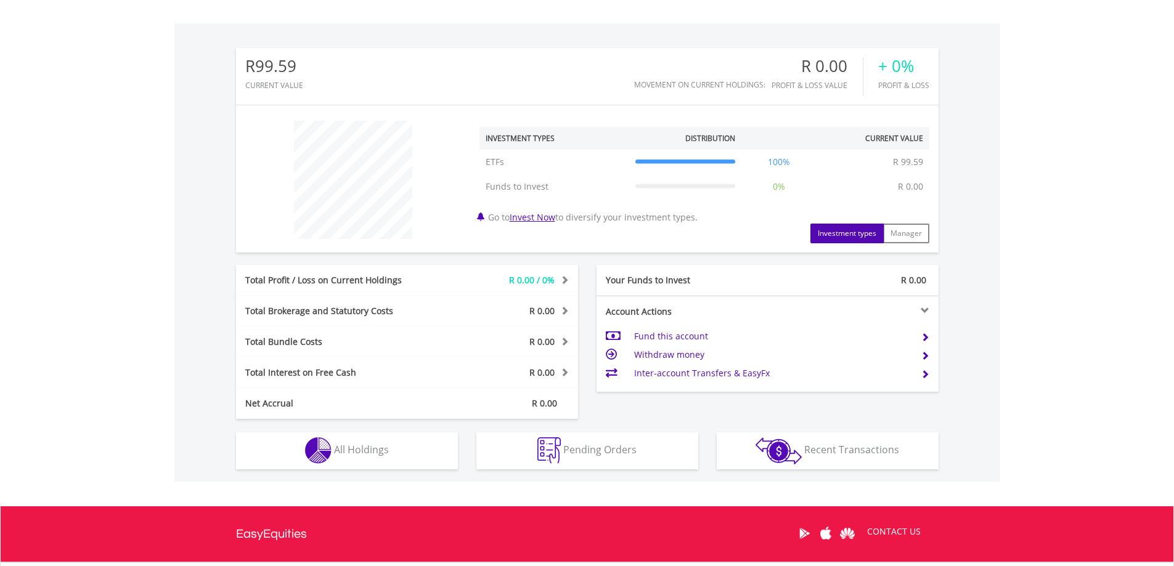
scroll to position [476, 0]
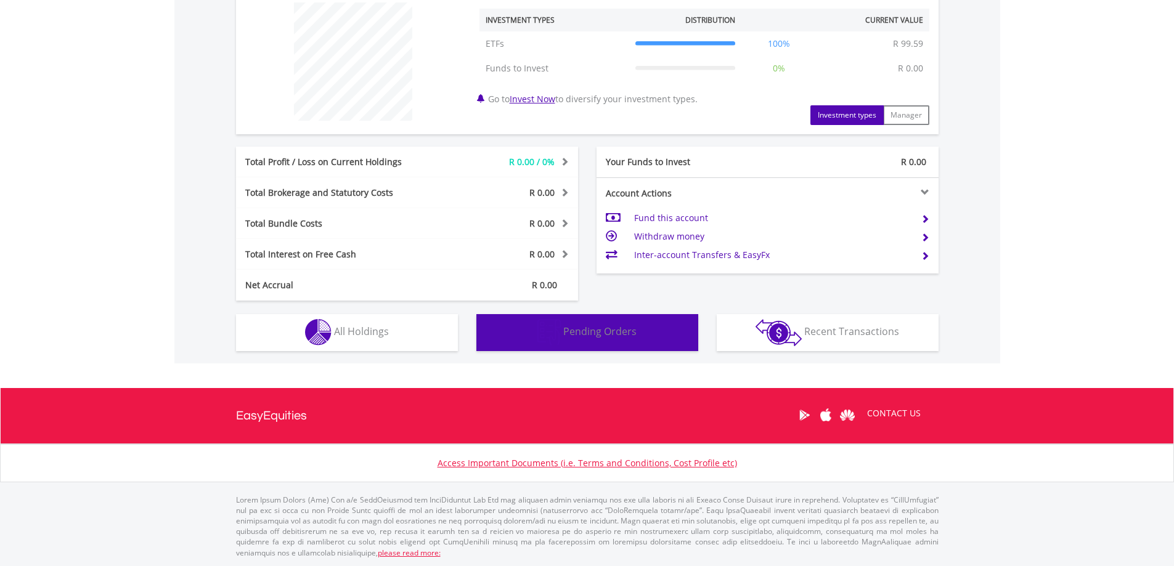
click at [624, 335] on span "Pending Orders" at bounding box center [599, 332] width 73 height 14
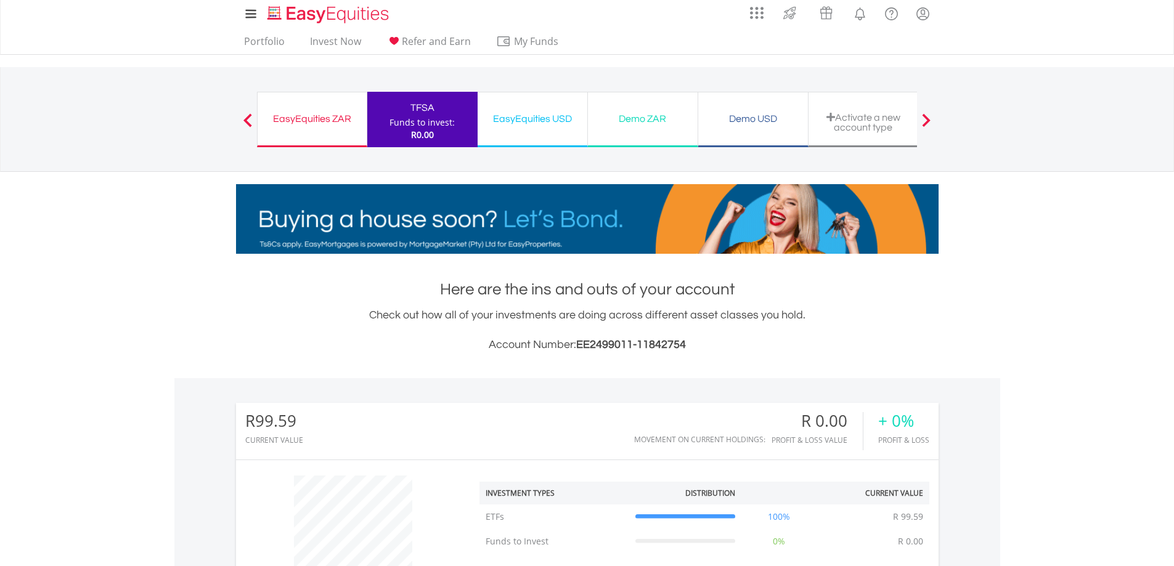
scroll to position [0, 0]
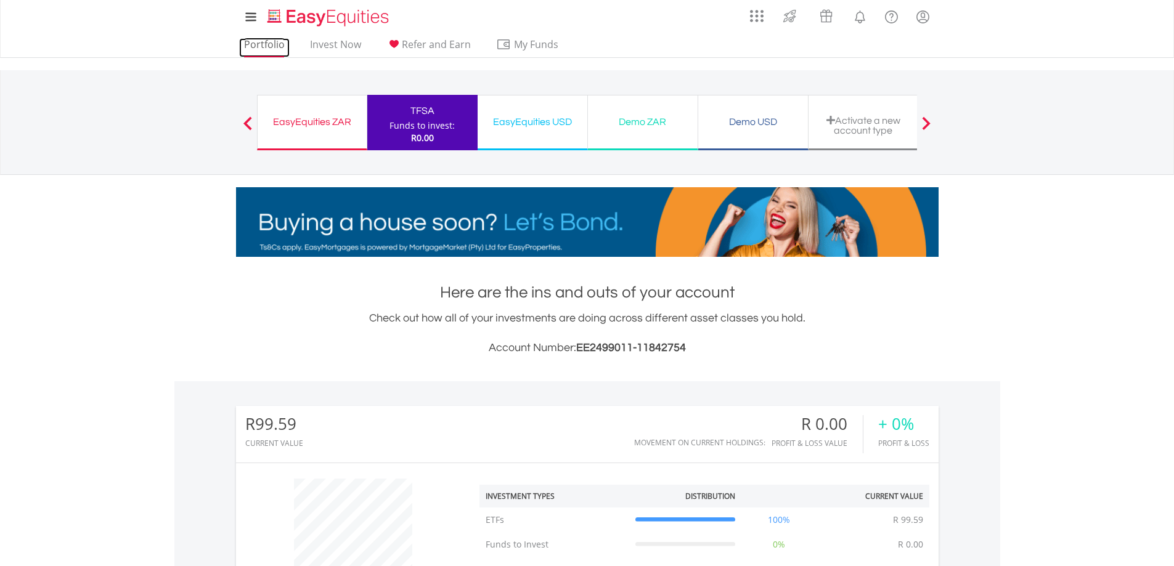
click at [255, 48] on link "Portfolio" at bounding box center [264, 47] width 51 height 19
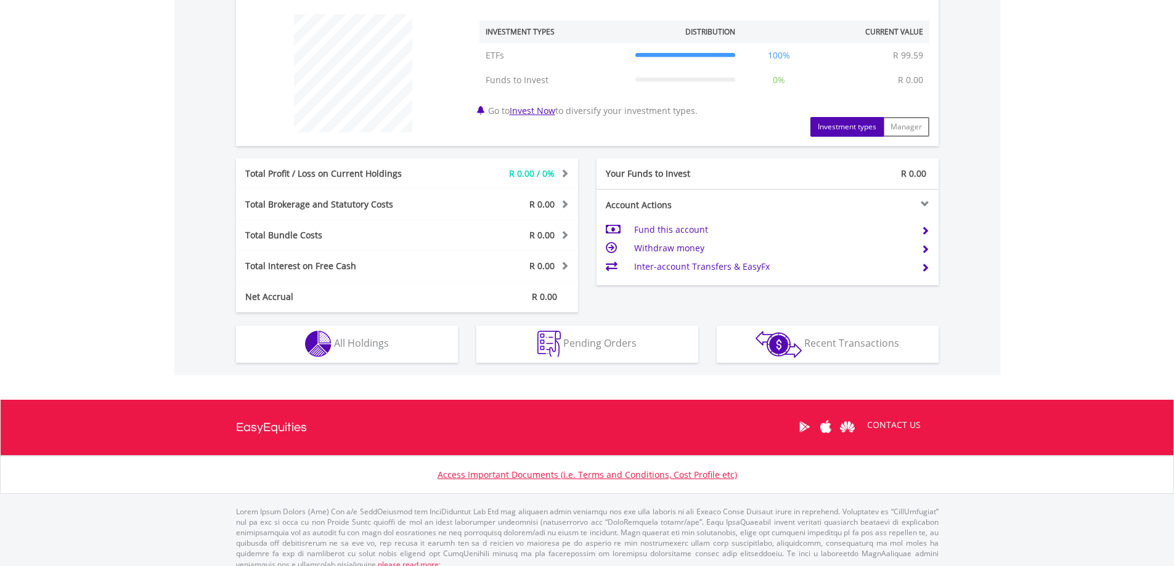
scroll to position [476, 0]
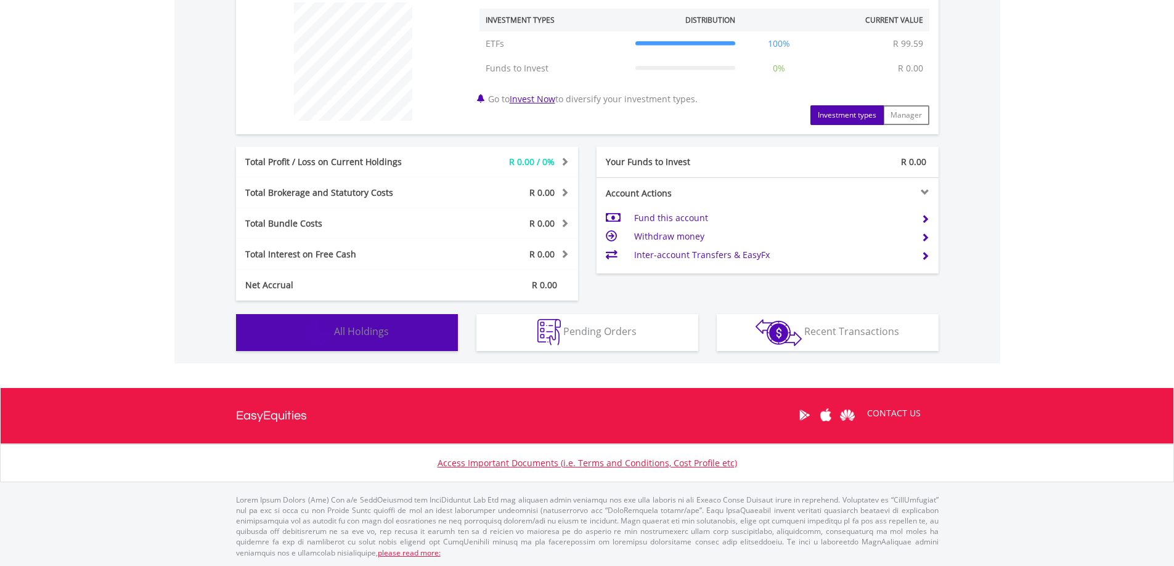
click at [365, 327] on span "All Holdings" at bounding box center [361, 332] width 55 height 14
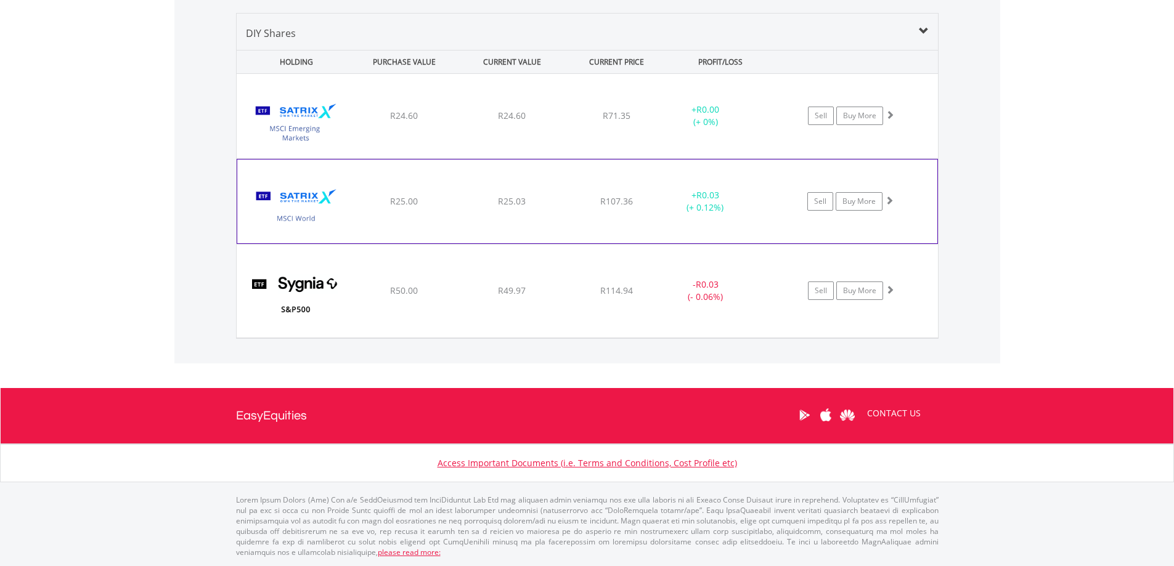
scroll to position [851, 0]
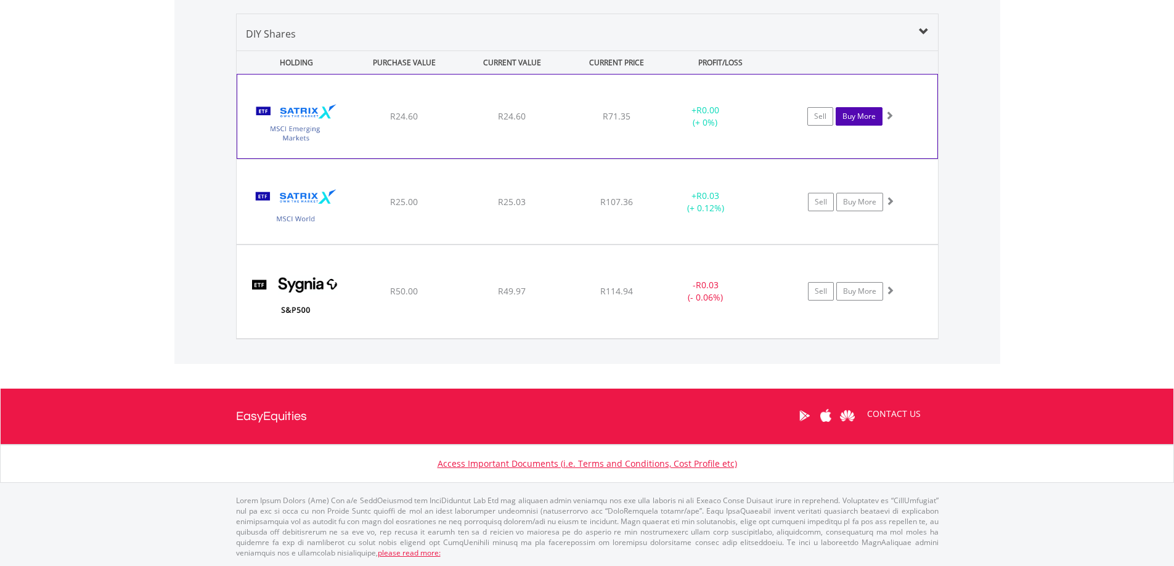
click at [855, 117] on link "Buy More" at bounding box center [859, 116] width 47 height 18
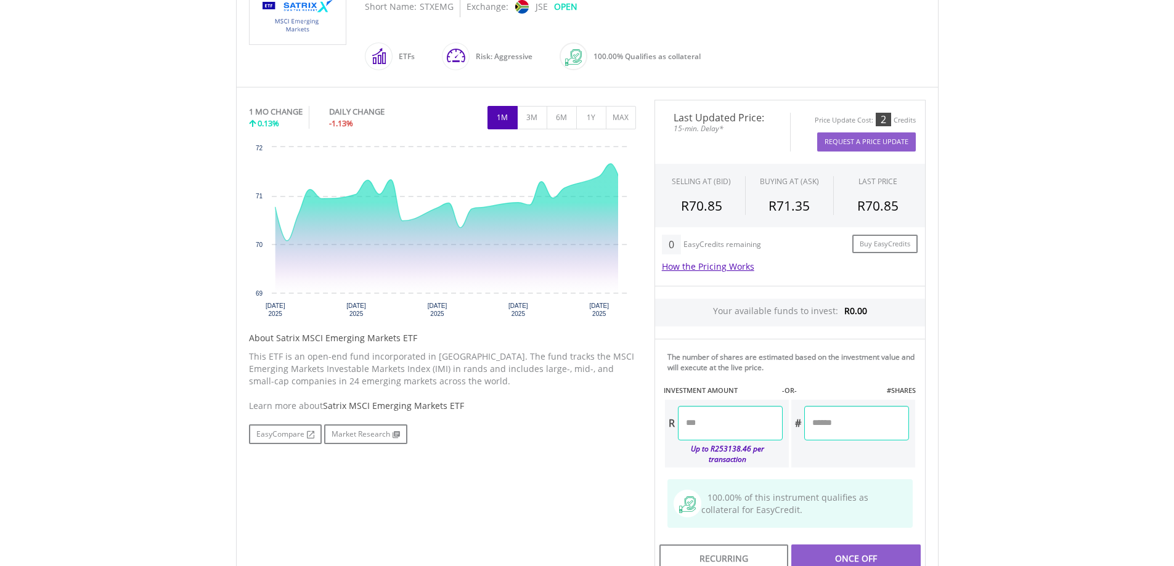
scroll to position [537, 0]
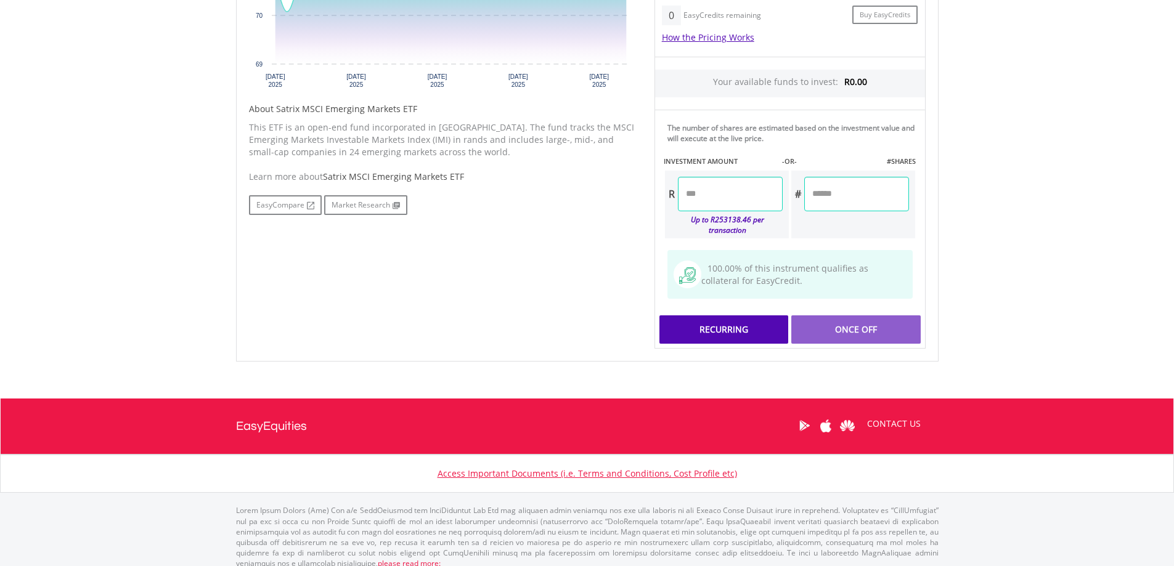
click at [736, 324] on div "Recurring" at bounding box center [723, 330] width 129 height 28
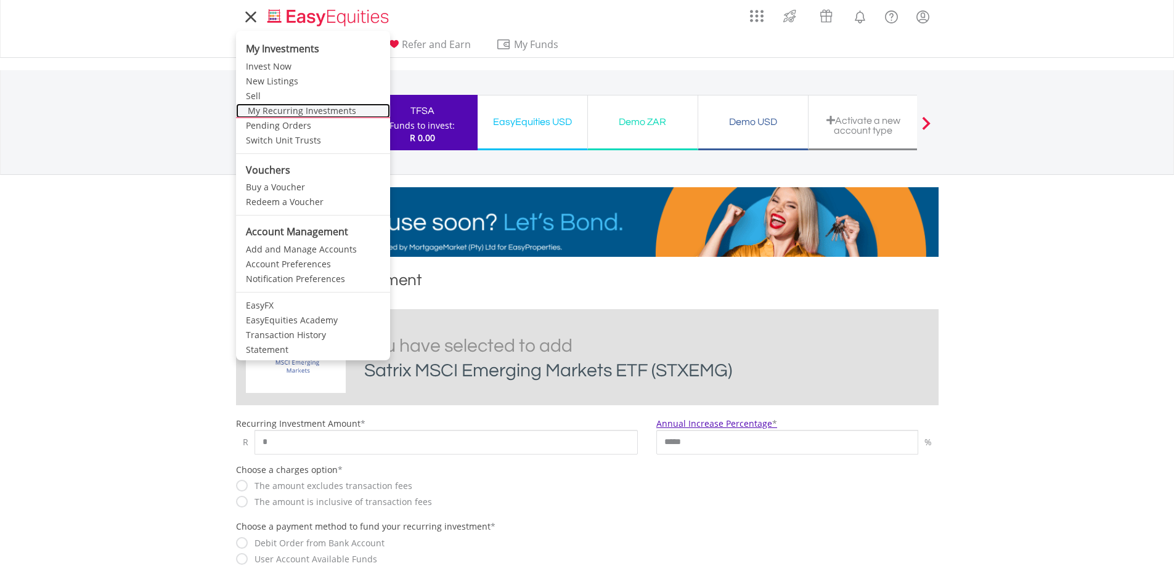
click at [260, 108] on link "My Recurring Investments" at bounding box center [313, 111] width 154 height 15
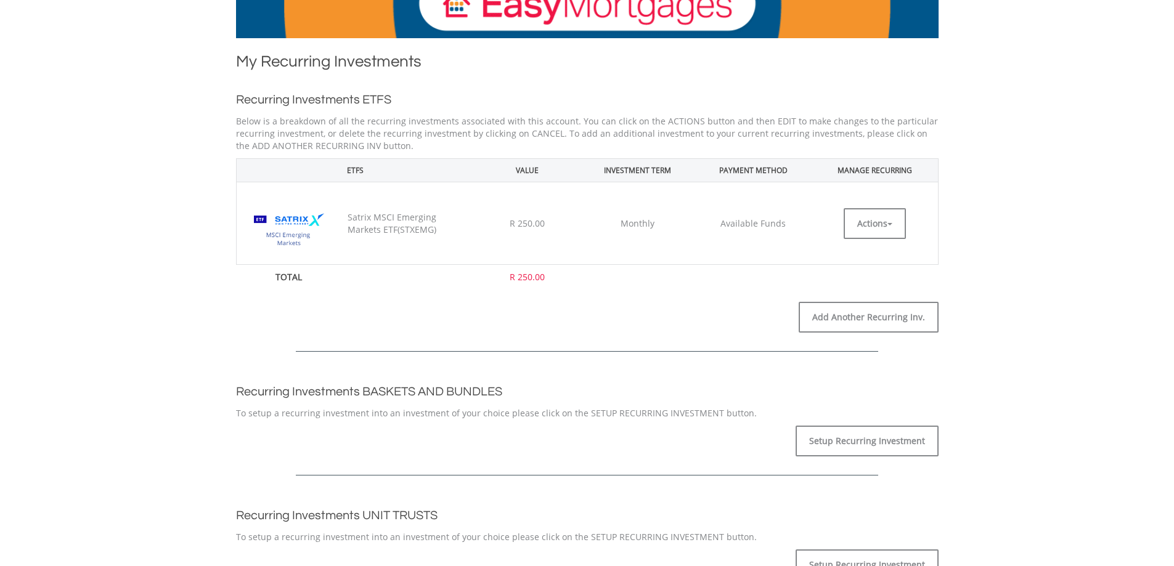
scroll to position [185, 0]
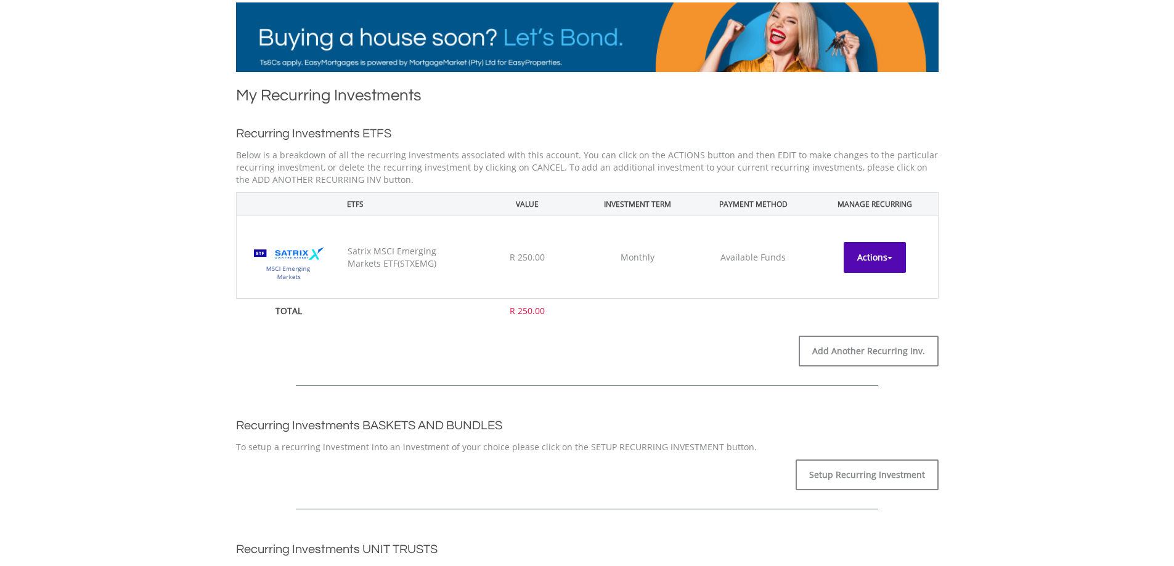
click at [871, 256] on button "Actions" at bounding box center [875, 257] width 62 height 31
click at [974, 254] on body "My Investments Invest Now New Listings Sell My Recurring Investments Pending Or…" at bounding box center [587, 408] width 1174 height 1186
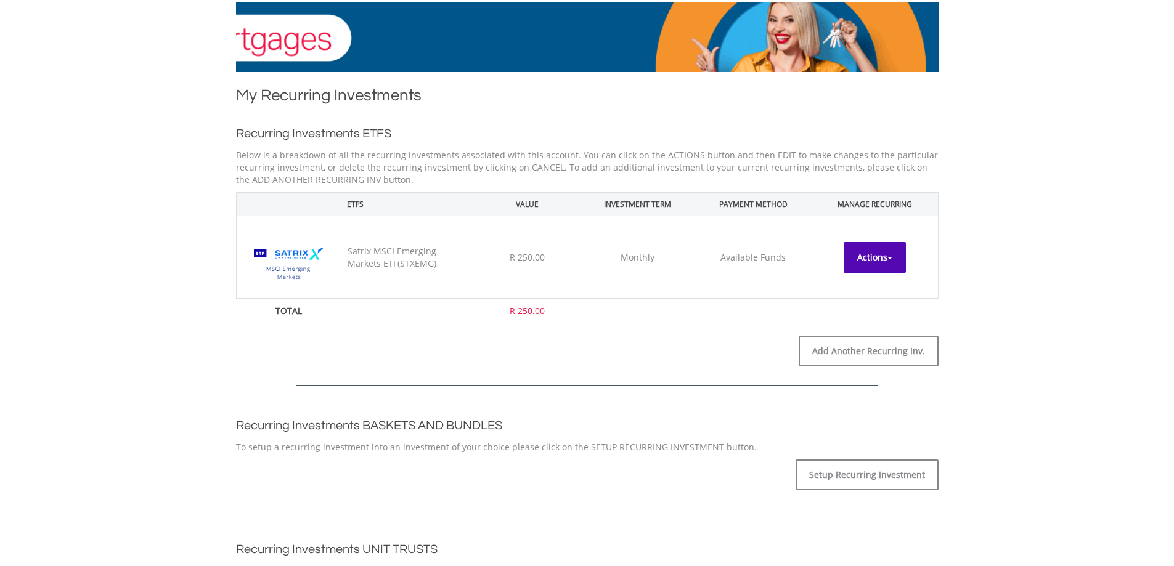
click at [892, 261] on button "Actions" at bounding box center [875, 257] width 62 height 31
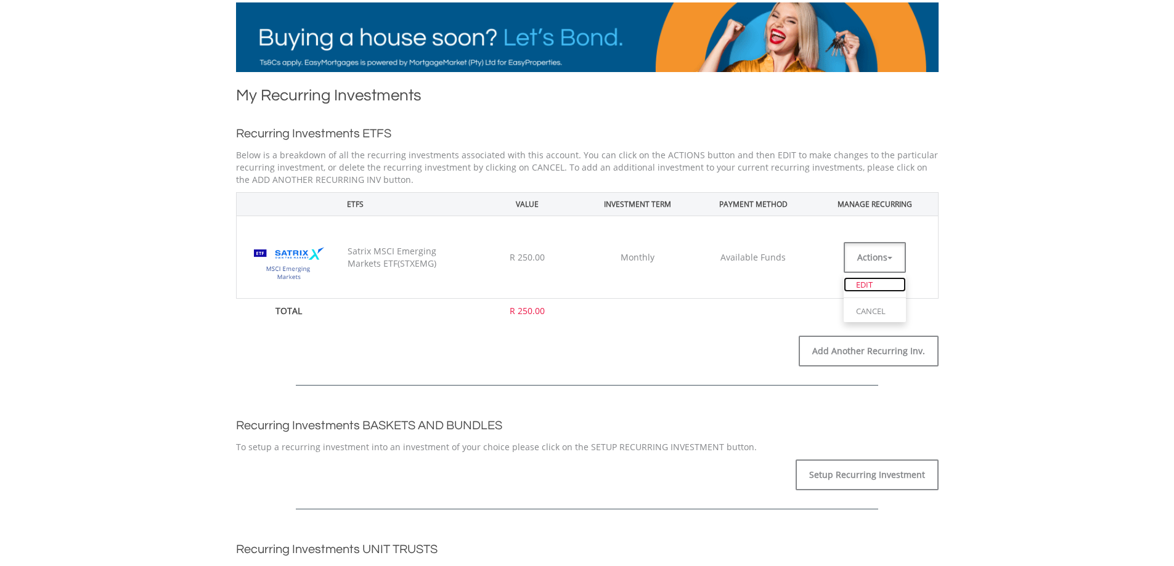
click at [868, 286] on link "EDIT" at bounding box center [875, 284] width 62 height 15
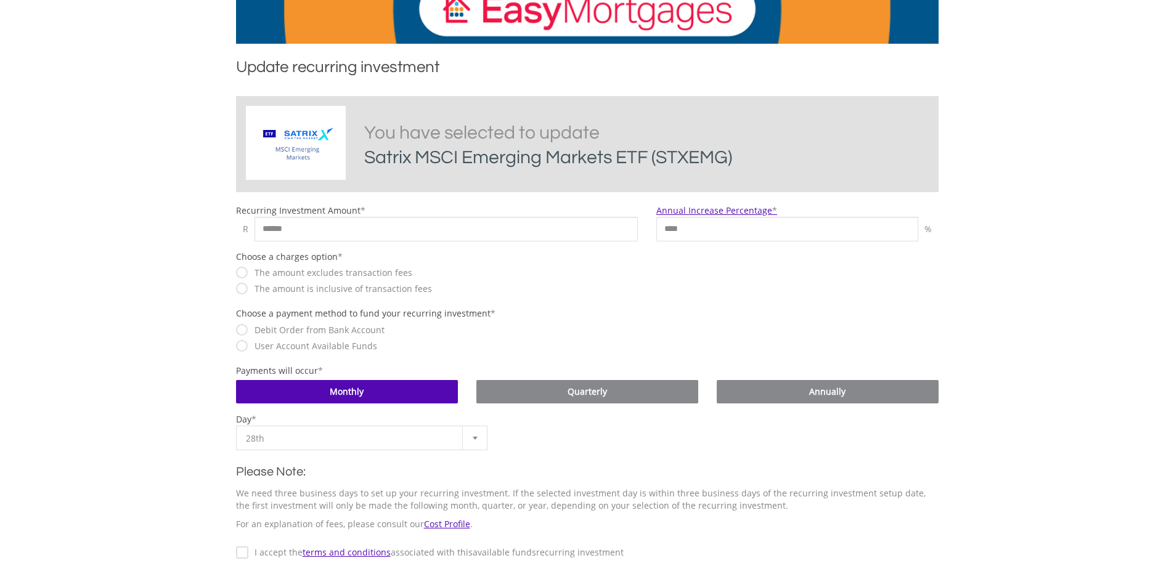
scroll to position [247, 0]
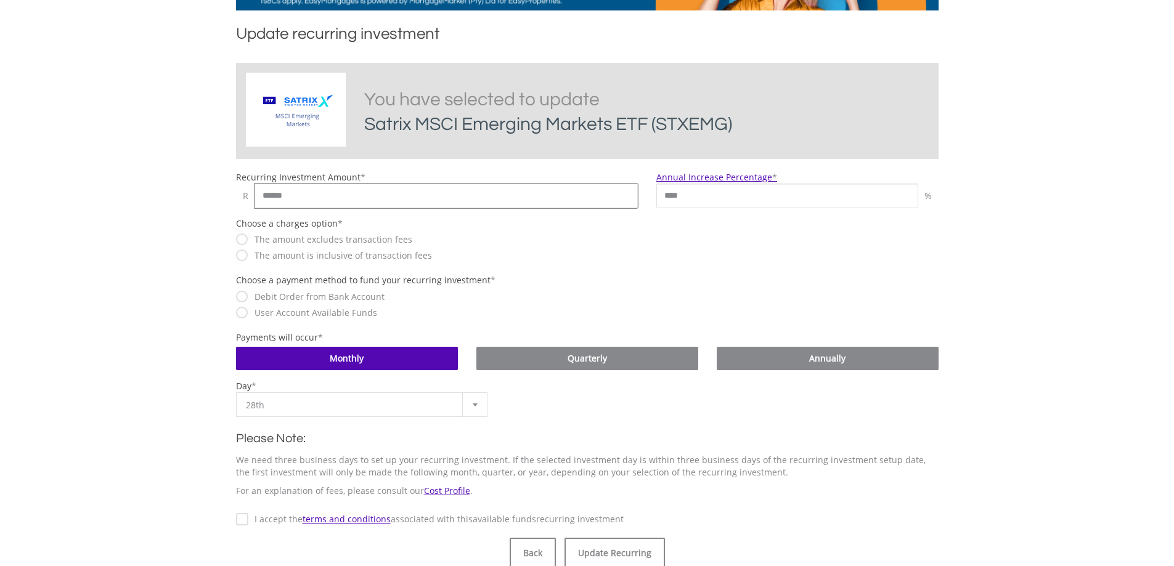
drag, startPoint x: 326, startPoint y: 193, endPoint x: 213, endPoint y: 192, distance: 113.4
click at [213, 192] on body "My Investments Invest Now New Listings Sell My Recurring Investments Pending Or…" at bounding box center [587, 295] width 1174 height 1085
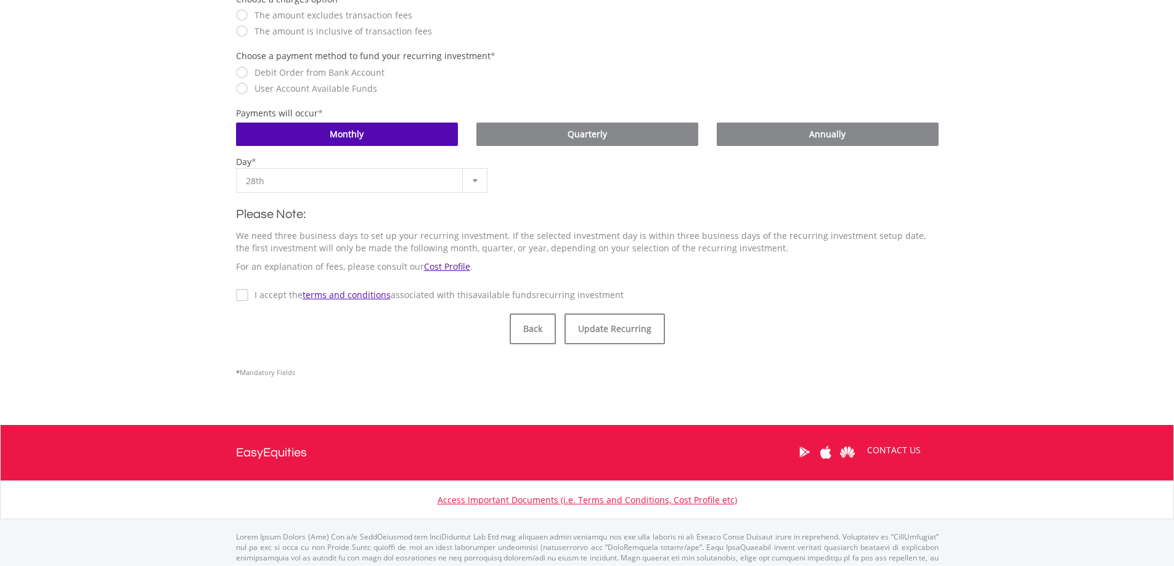
scroll to position [493, 0]
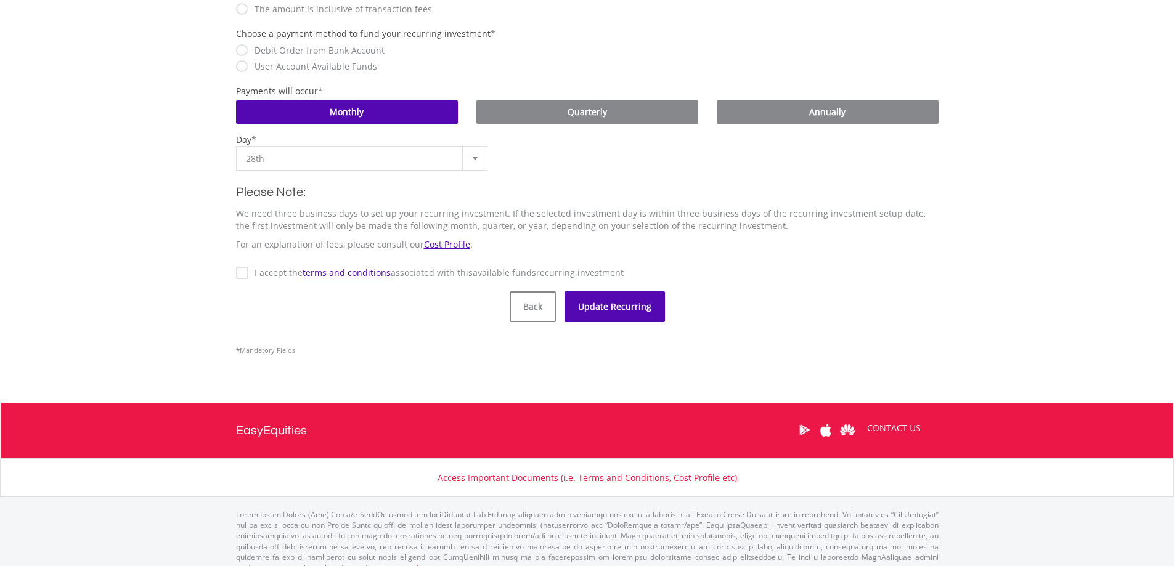
type input "***"
click at [624, 311] on button "Update Recurring" at bounding box center [615, 306] width 100 height 31
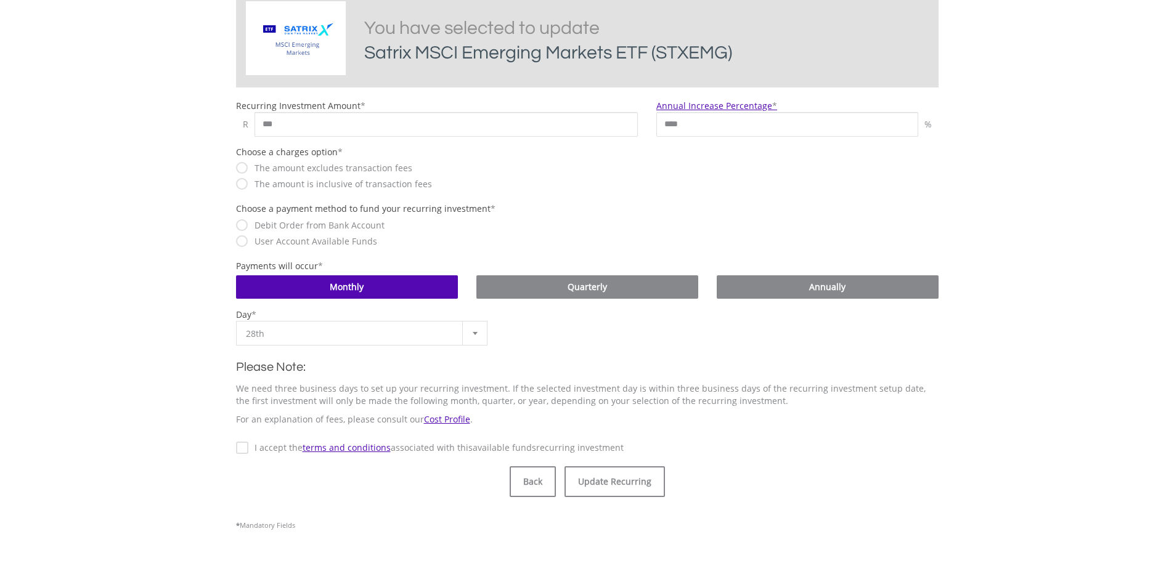
scroll to position [431, 0]
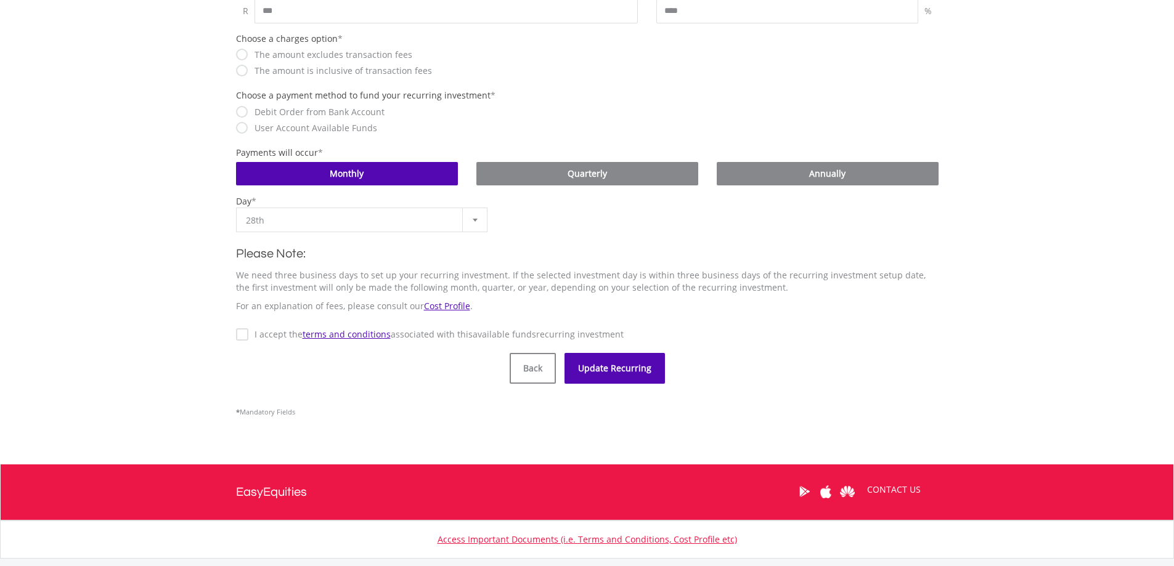
click at [627, 363] on button "Update Recurring" at bounding box center [615, 368] width 100 height 31
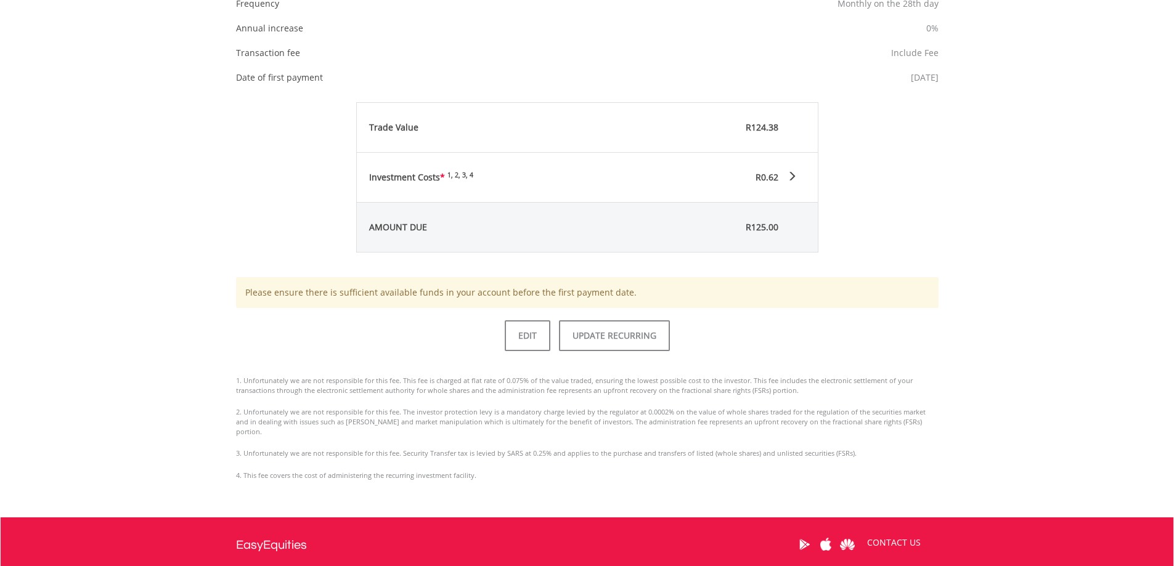
scroll to position [509, 0]
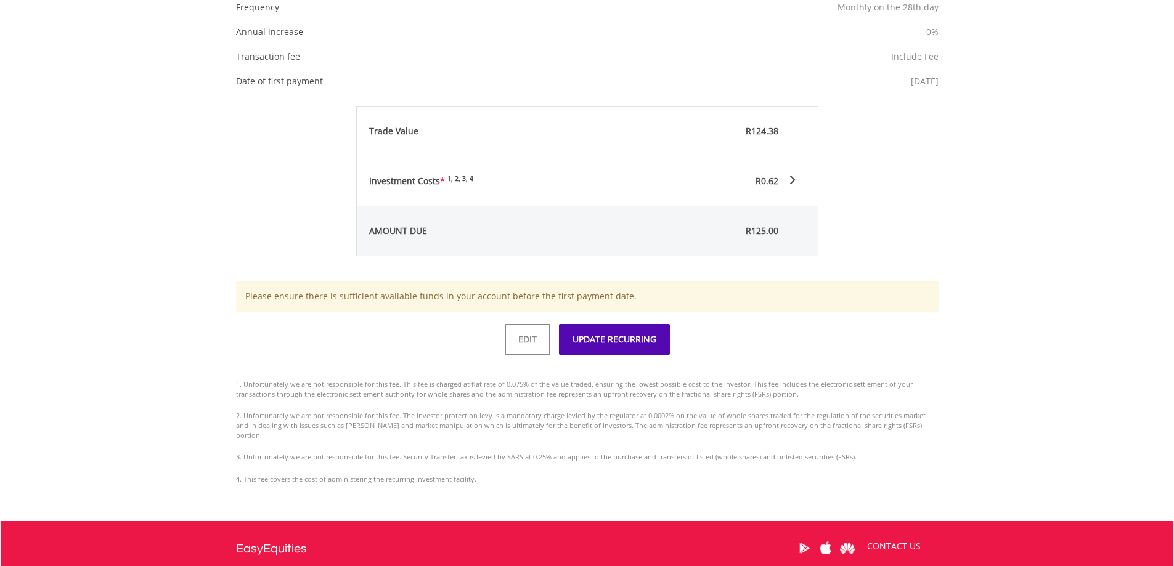
click at [605, 338] on button "UPDATE RECURRING" at bounding box center [614, 339] width 111 height 31
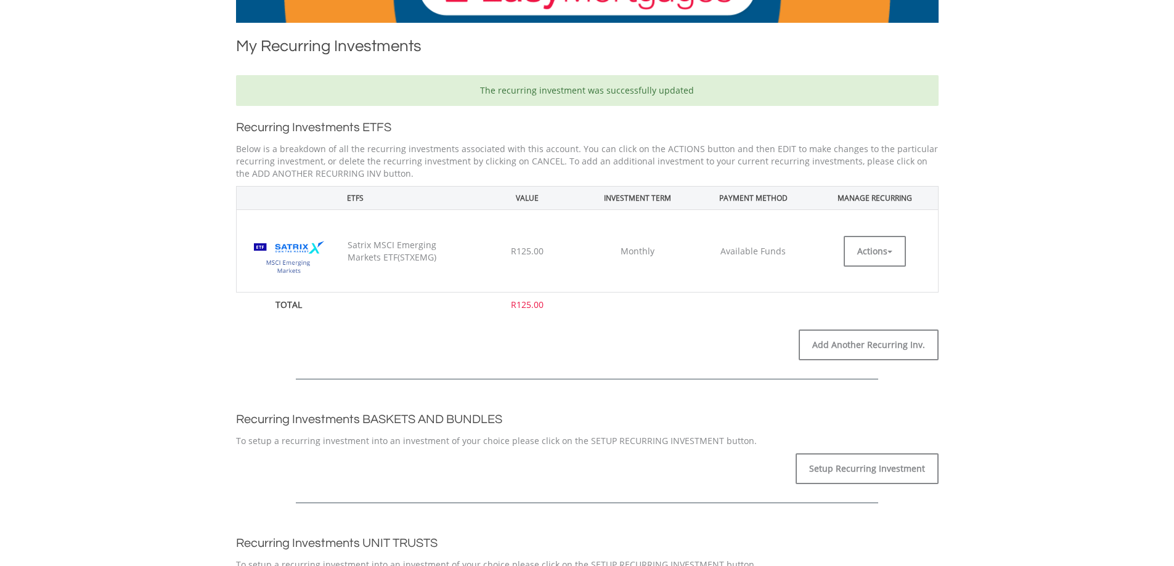
scroll to position [247, 0]
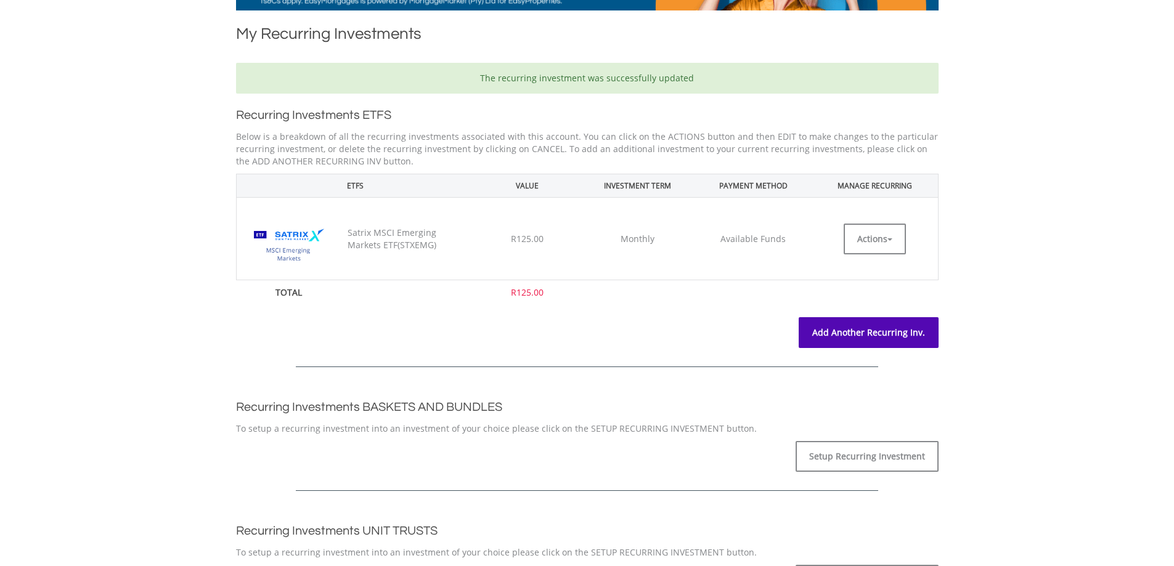
click at [862, 338] on link "Add Another Recurring Inv." at bounding box center [869, 332] width 140 height 31
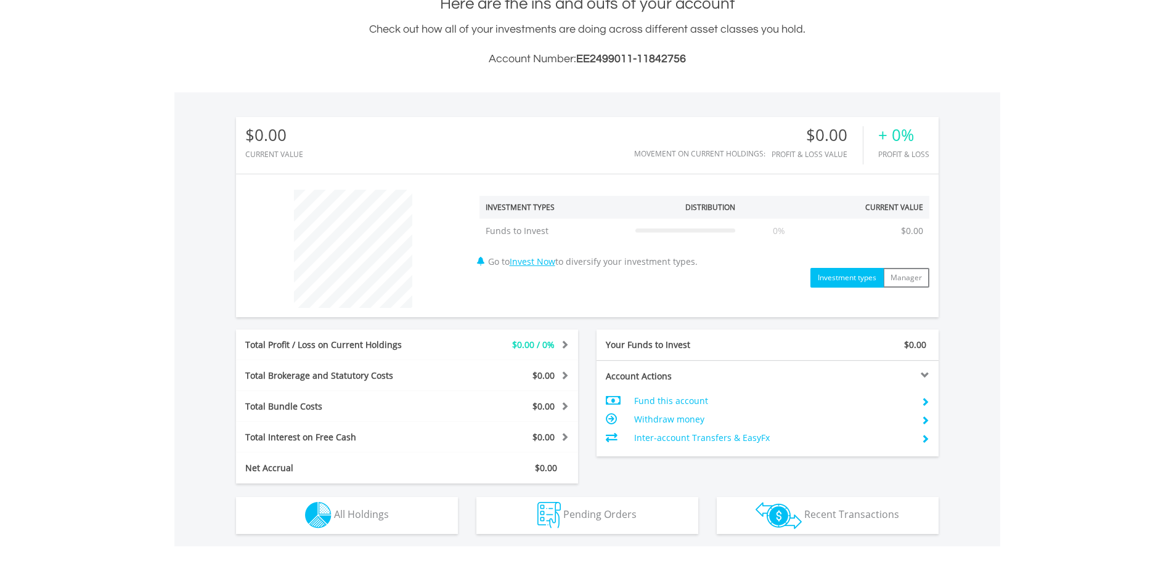
scroll to position [471, 0]
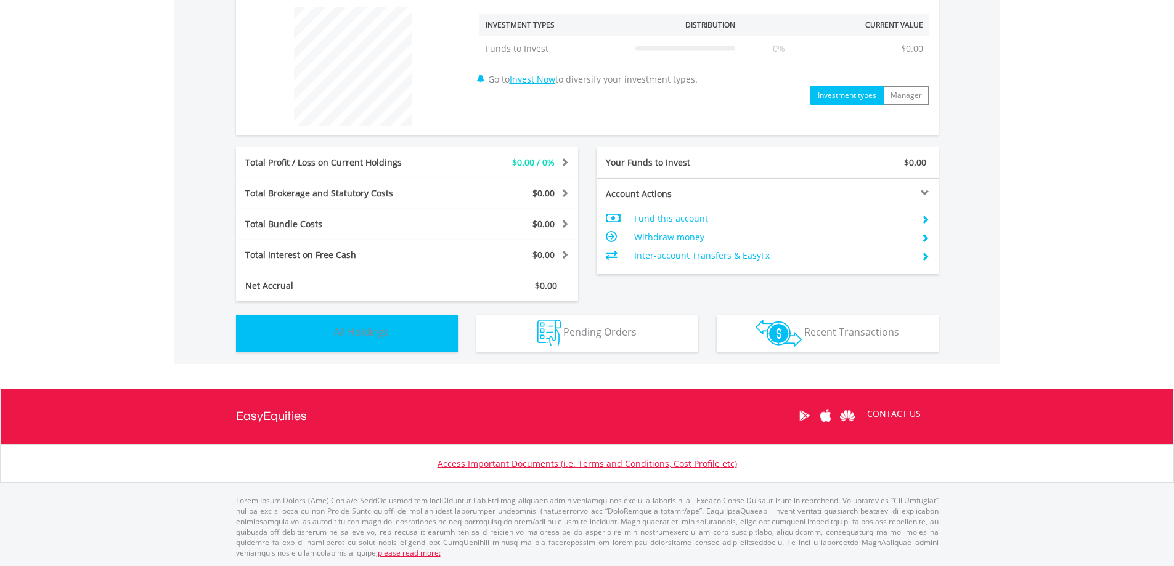
click at [360, 337] on span "All Holdings" at bounding box center [361, 332] width 55 height 14
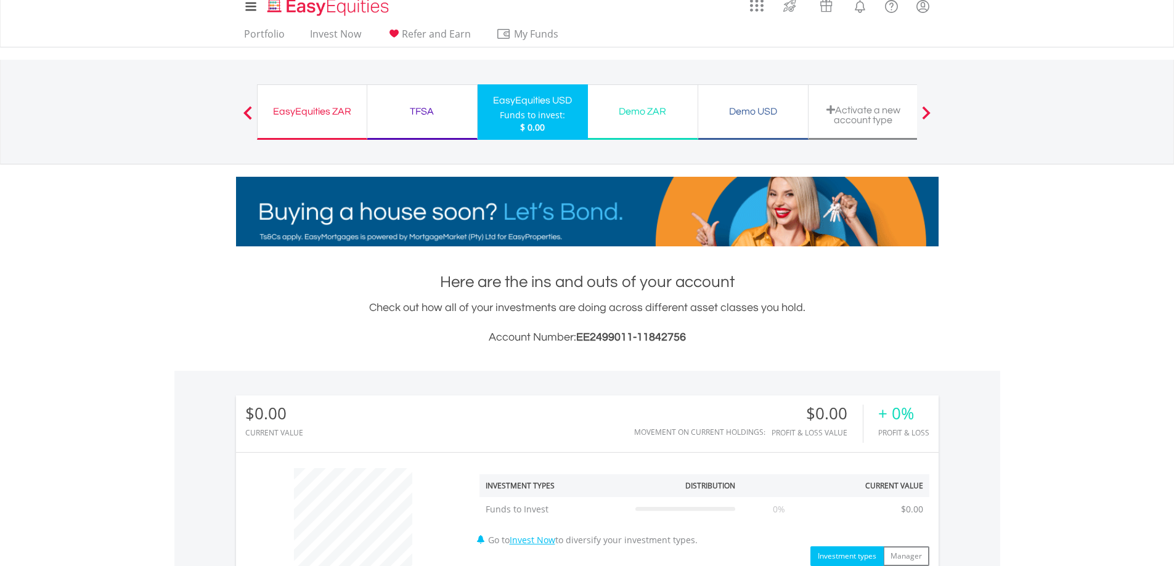
scroll to position [0, 0]
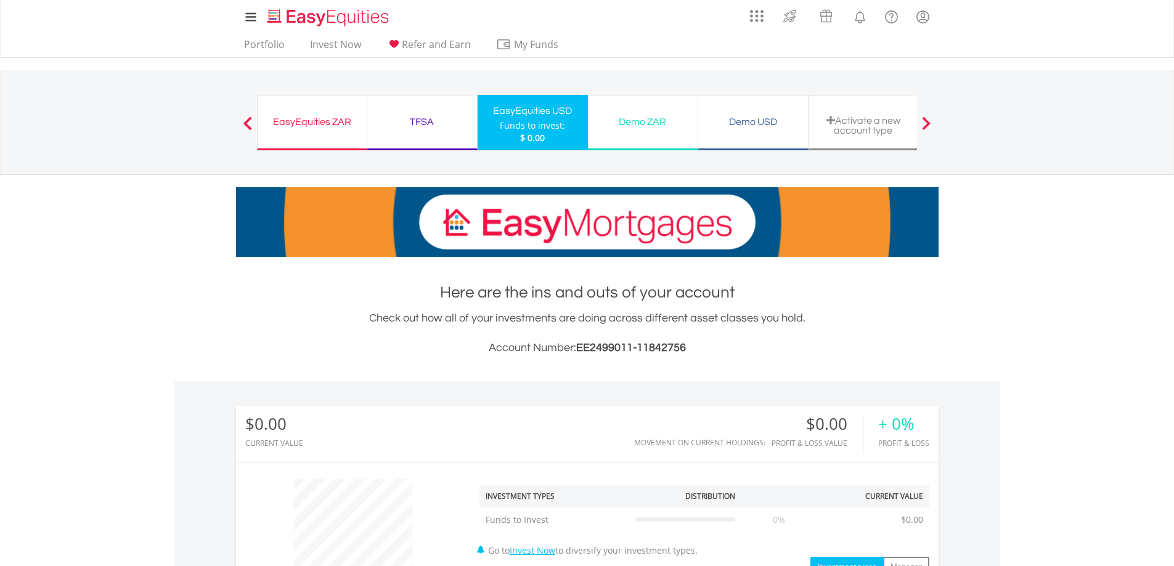
click at [439, 136] on div "TFSA Funds to invest: $ 0.00" at bounding box center [422, 122] width 110 height 55
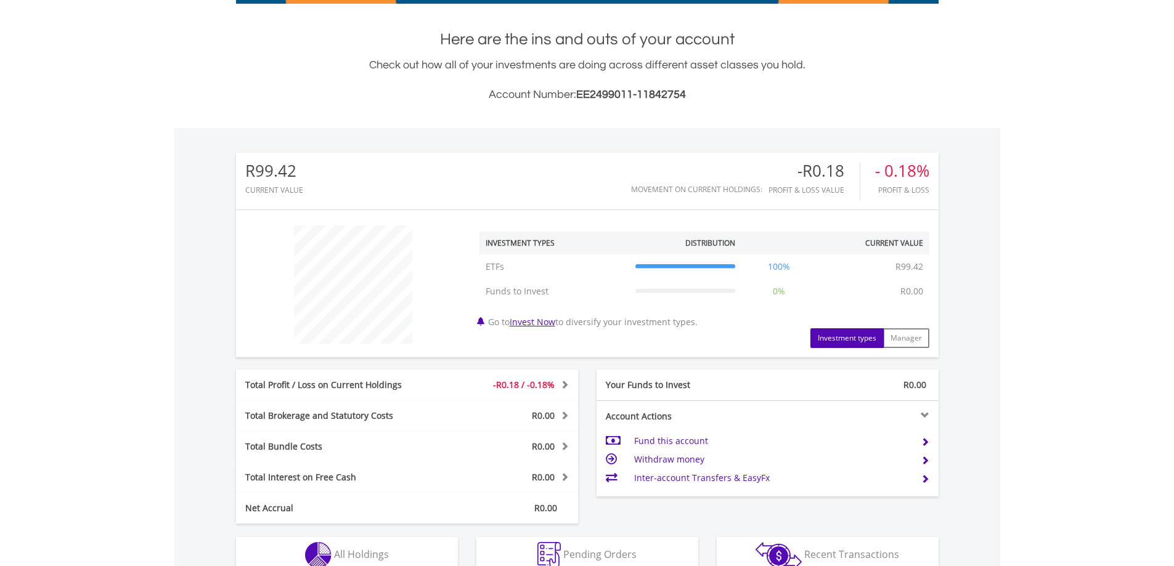
scroll to position [476, 0]
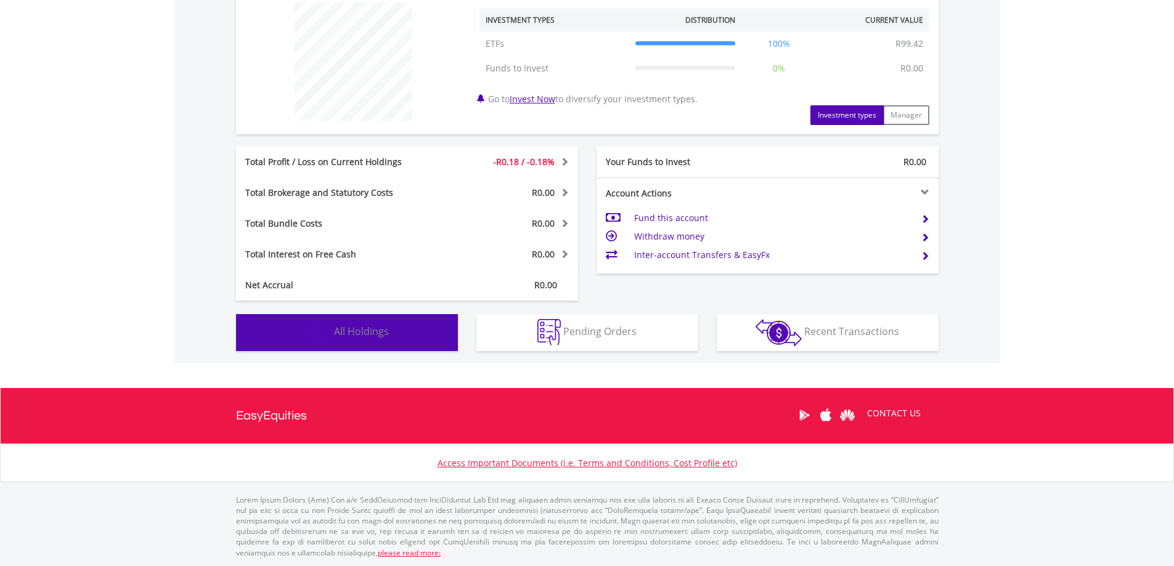
click at [364, 333] on span "All Holdings" at bounding box center [361, 332] width 55 height 14
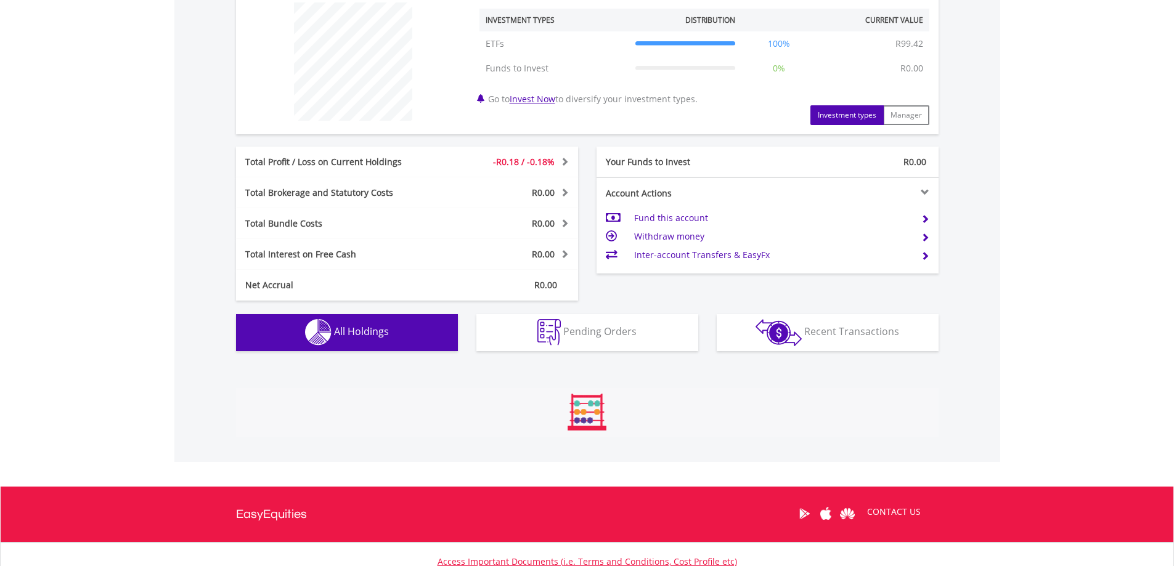
scroll to position [851, 0]
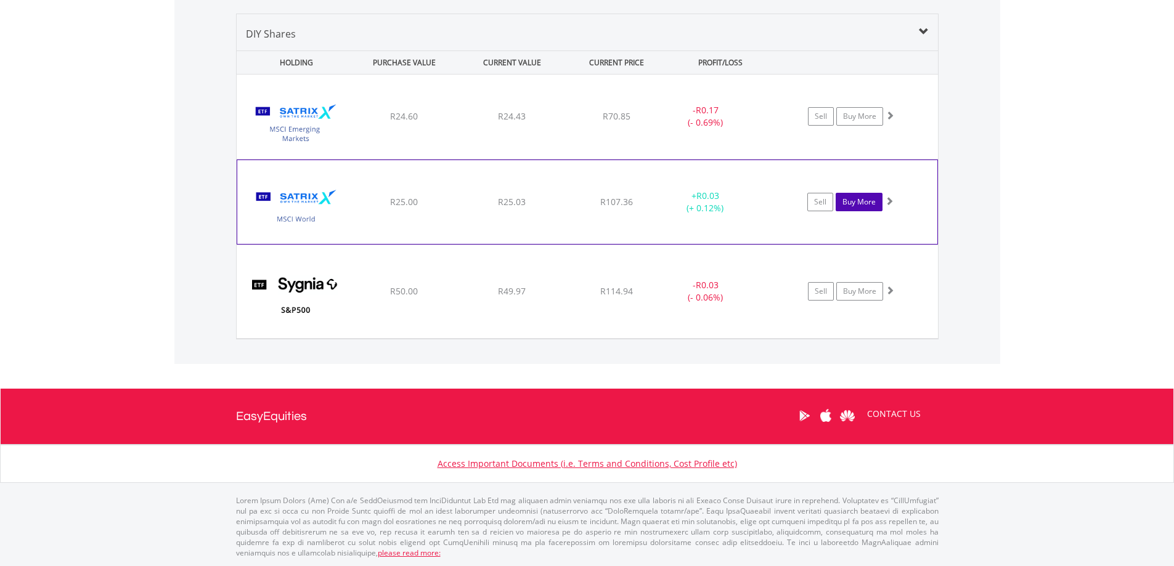
click at [863, 206] on link "Buy More" at bounding box center [859, 202] width 47 height 18
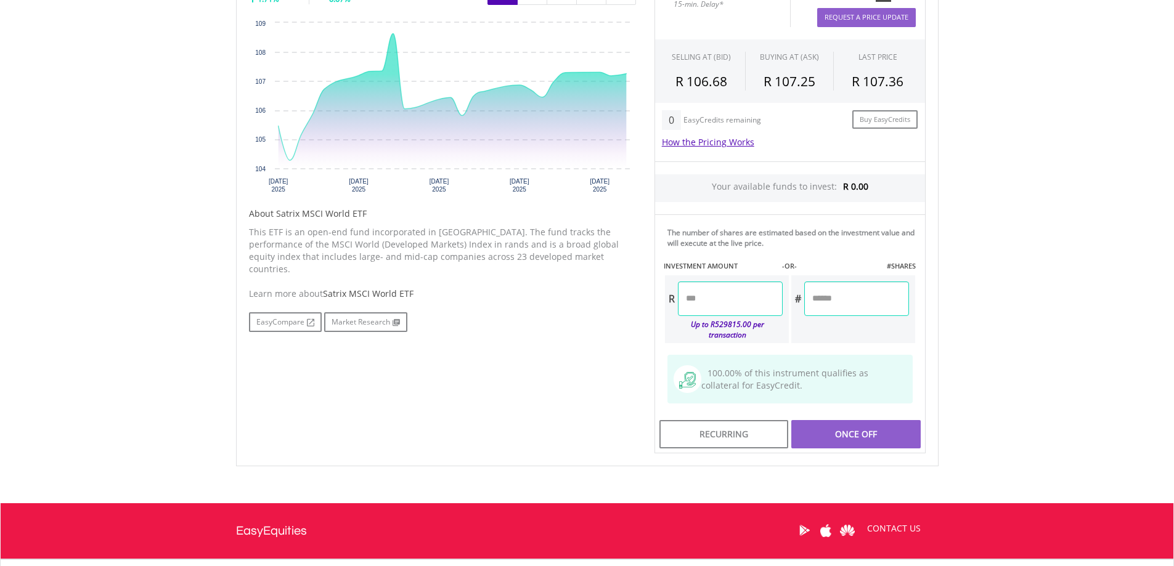
scroll to position [537, 0]
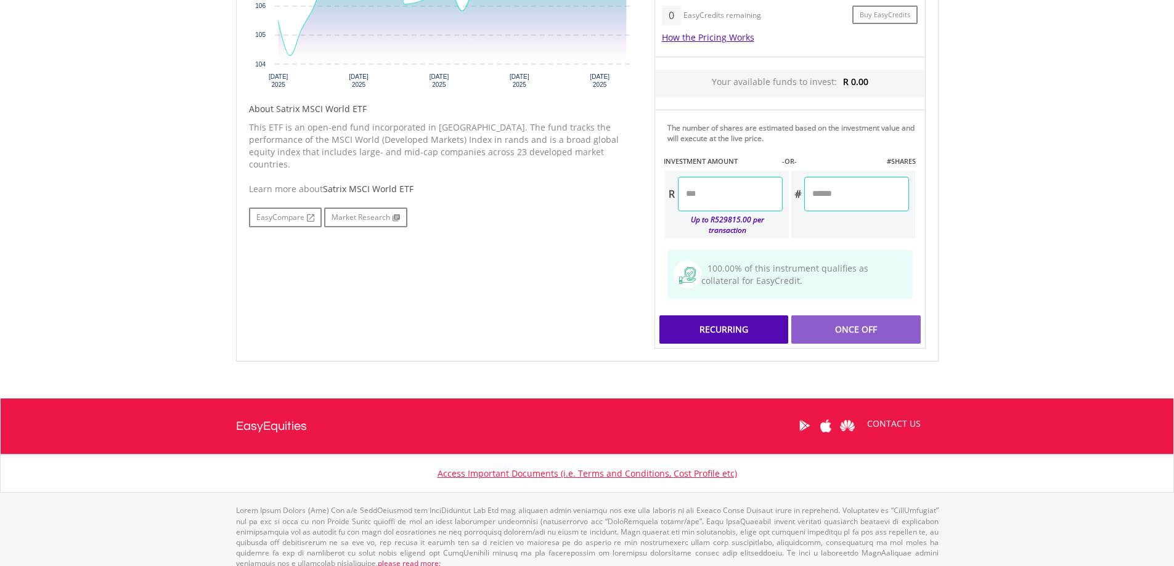
click at [738, 321] on div "Recurring" at bounding box center [723, 330] width 129 height 28
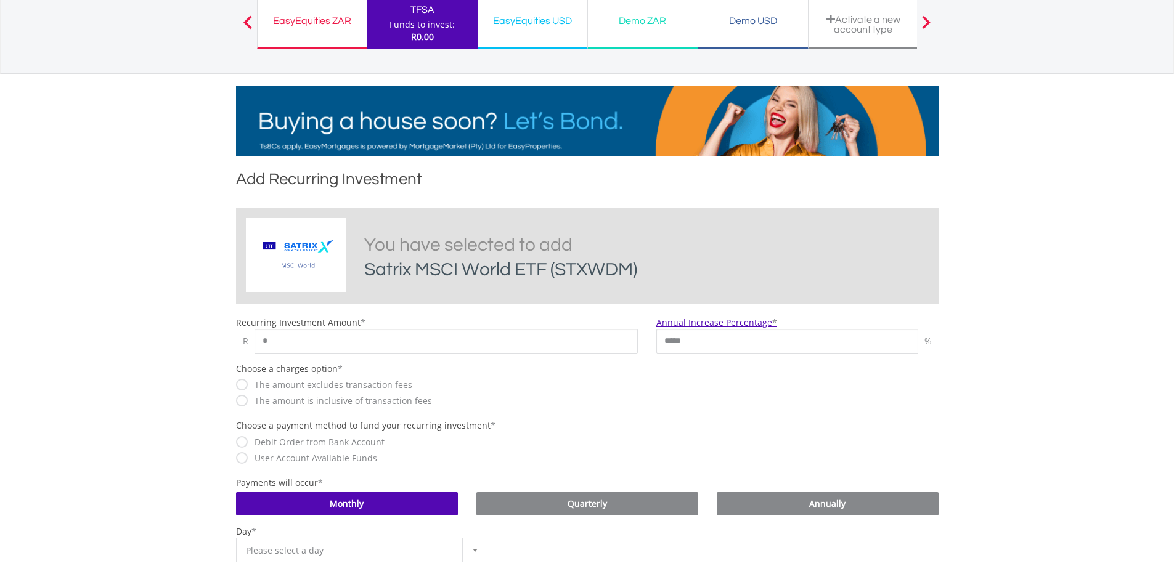
scroll to position [247, 0]
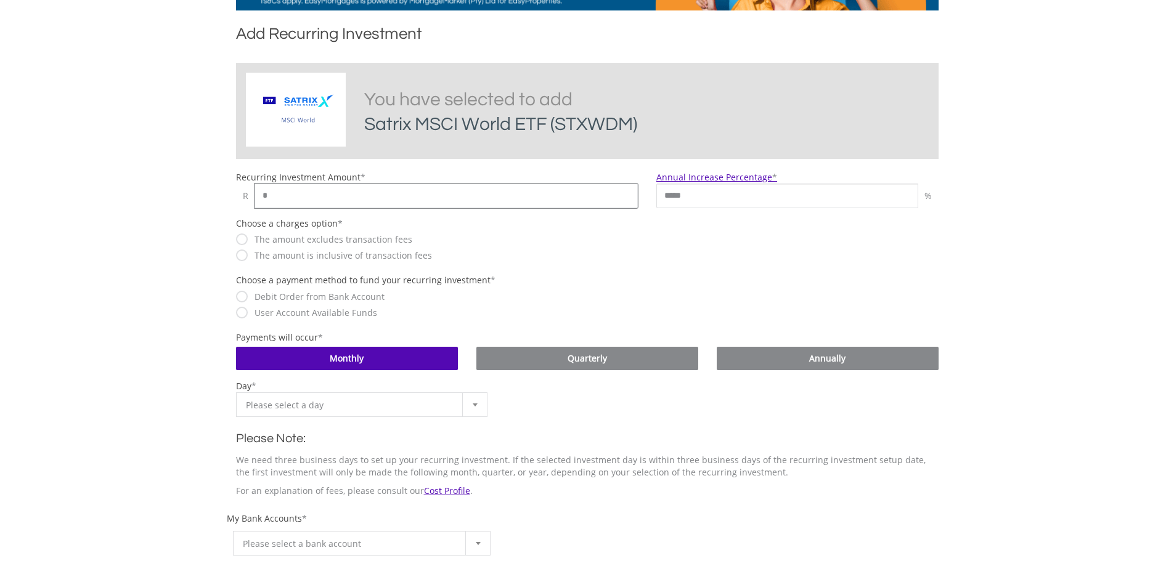
click at [295, 200] on input "*" at bounding box center [447, 196] width 384 height 25
type input "***"
drag, startPoint x: 746, startPoint y: 199, endPoint x: 618, endPoint y: 200, distance: 128.2
click at [618, 200] on div "Recurring Investment Amount * R *** Annual Increase Percentage * ***** %" at bounding box center [587, 189] width 721 height 37
type input "*"
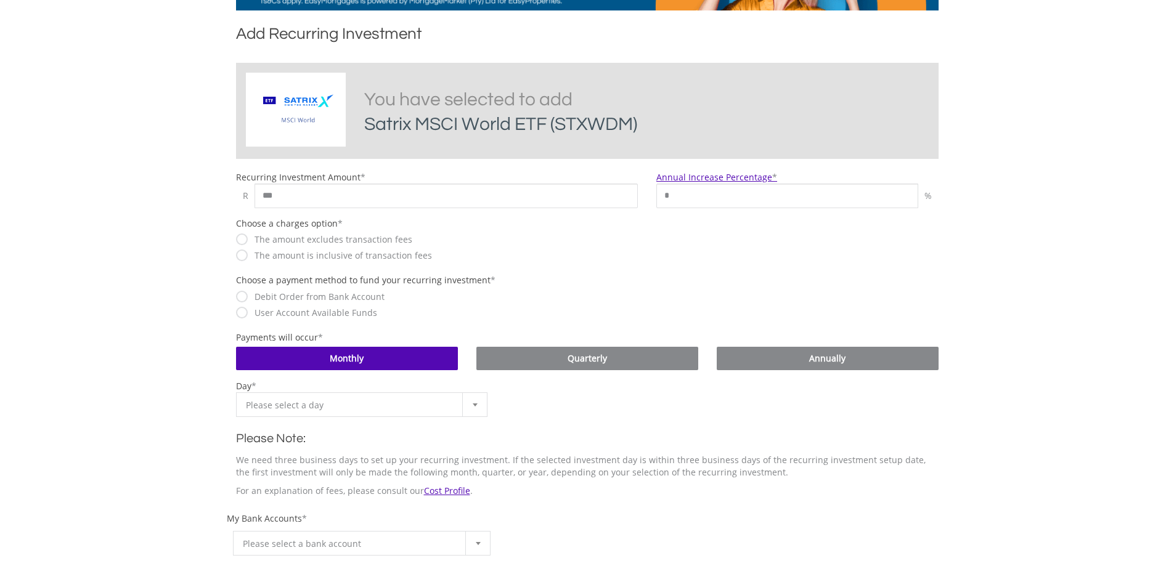
click at [1070, 282] on body "My Investments Invest Now New Listings Sell My Recurring Investments Pending Or…" at bounding box center [587, 306] width 1174 height 1107
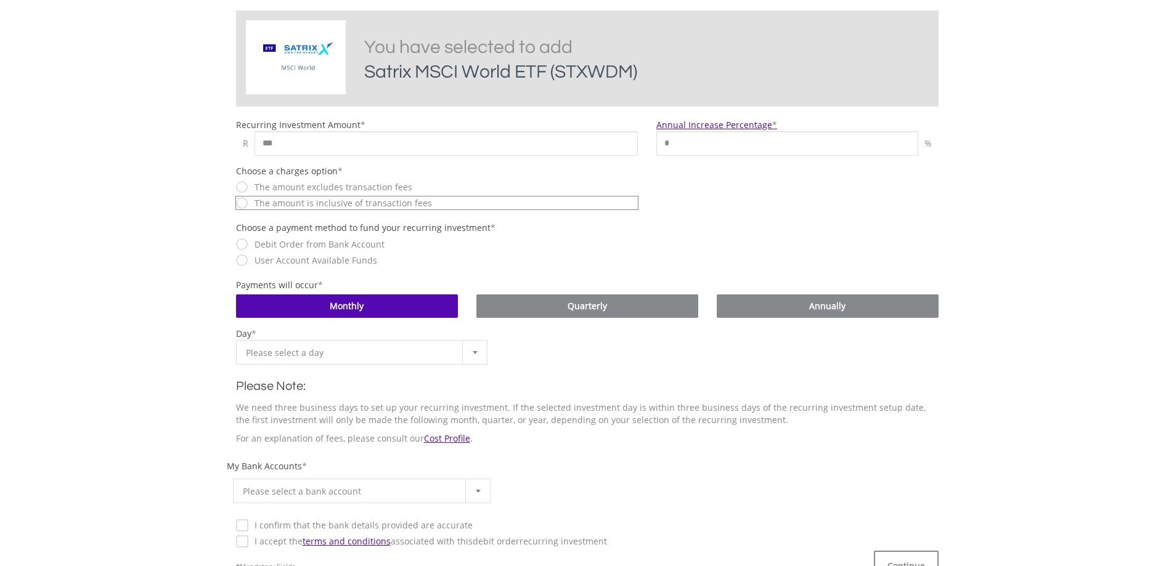
scroll to position [370, 0]
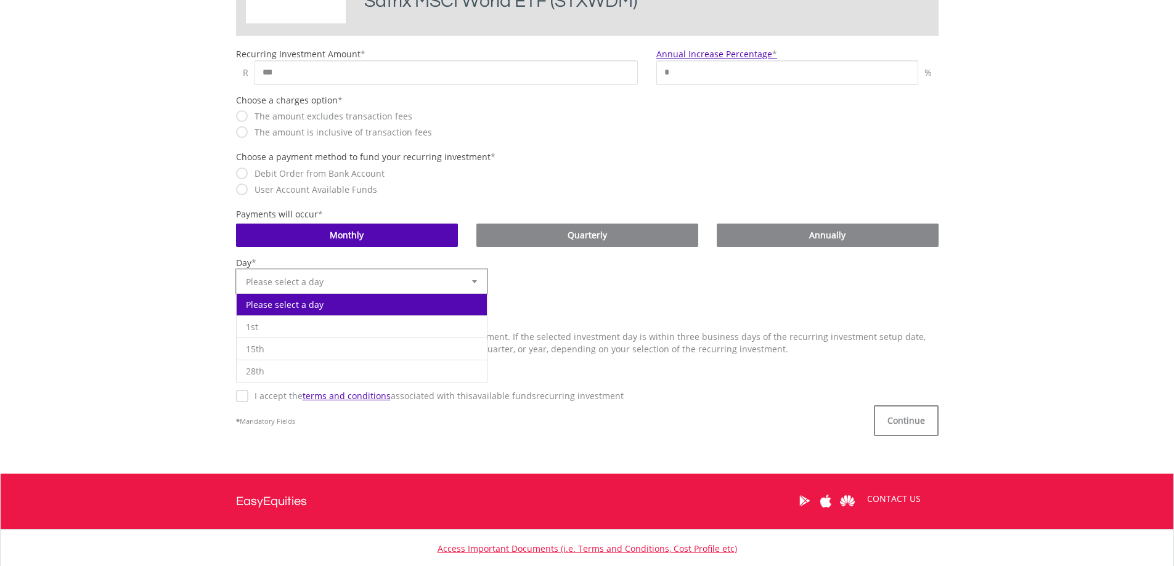
click at [473, 282] on b at bounding box center [474, 281] width 5 height 3
click at [299, 366] on li "28th" at bounding box center [362, 371] width 251 height 22
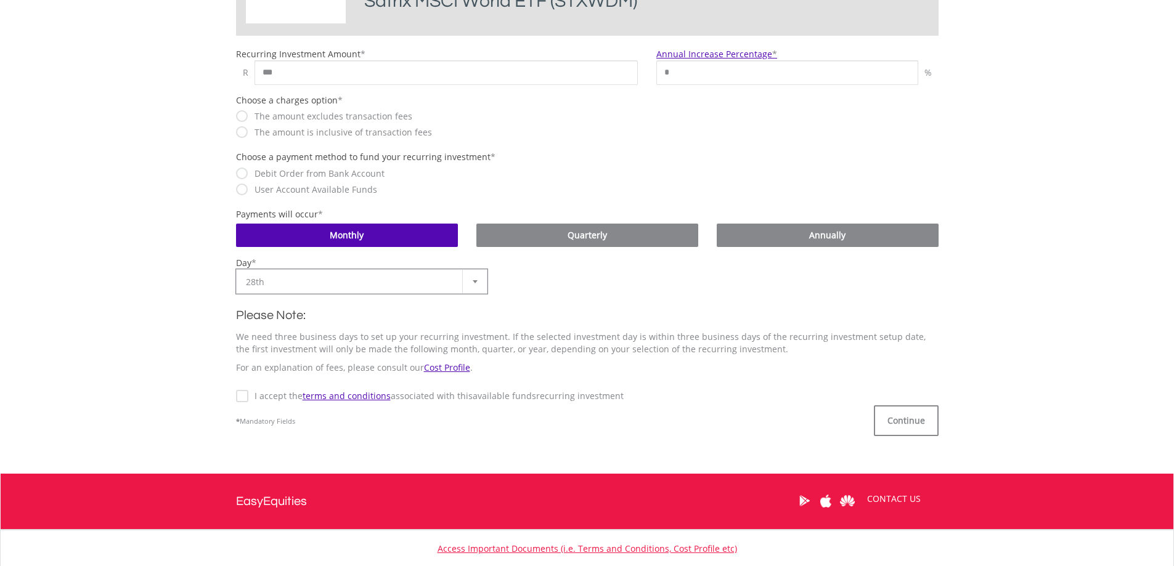
click at [248, 393] on label "I accept the terms and conditions associated with this Available Funds recurrin…" at bounding box center [435, 396] width 375 height 12
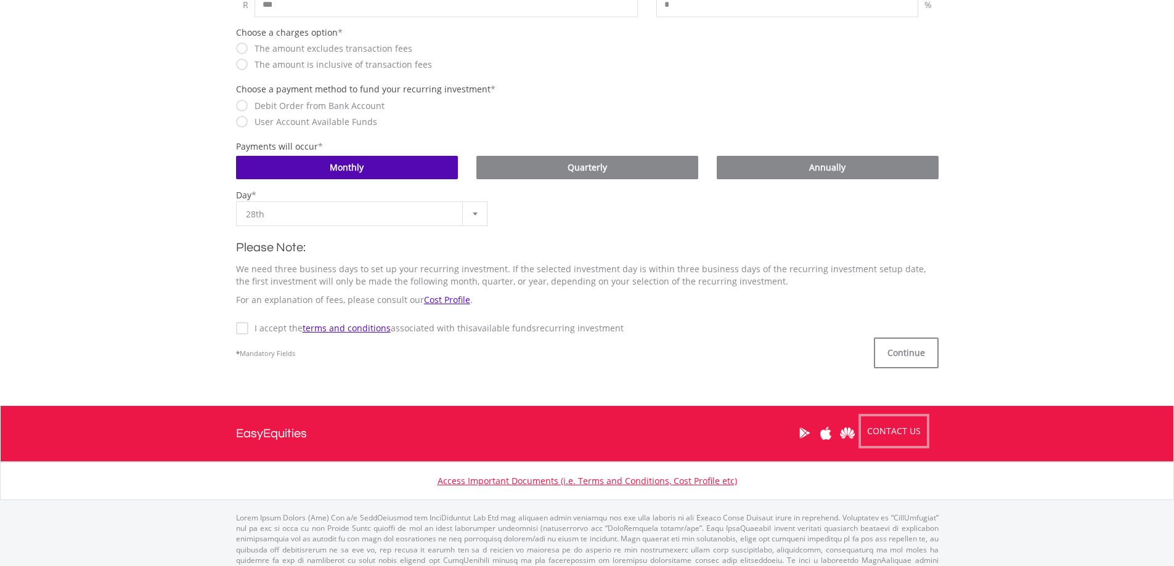
scroll to position [455, 0]
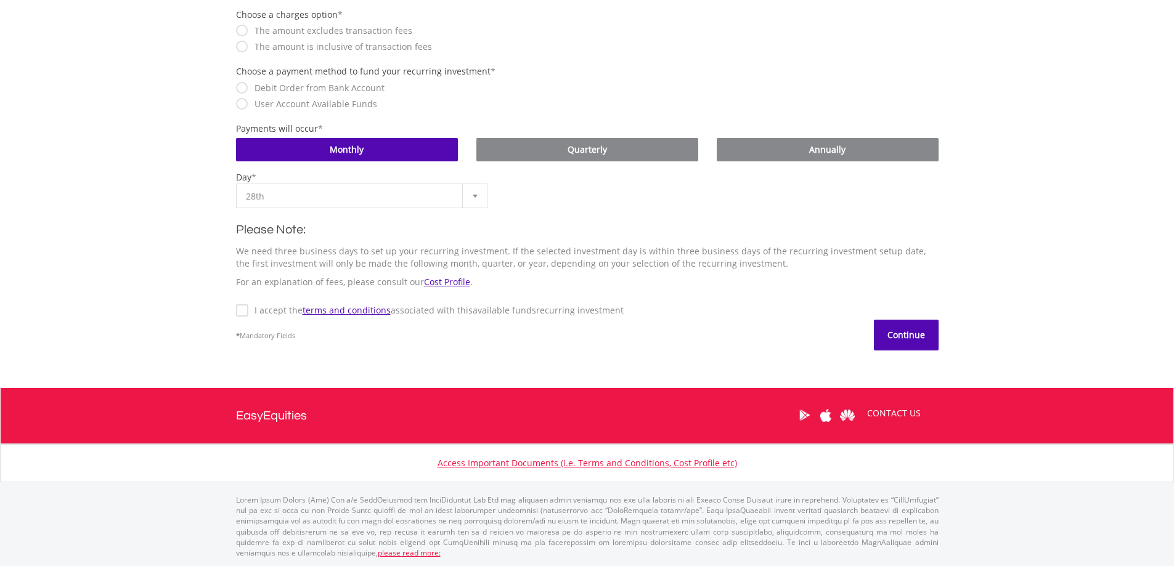
click at [910, 342] on button "Continue" at bounding box center [906, 335] width 65 height 31
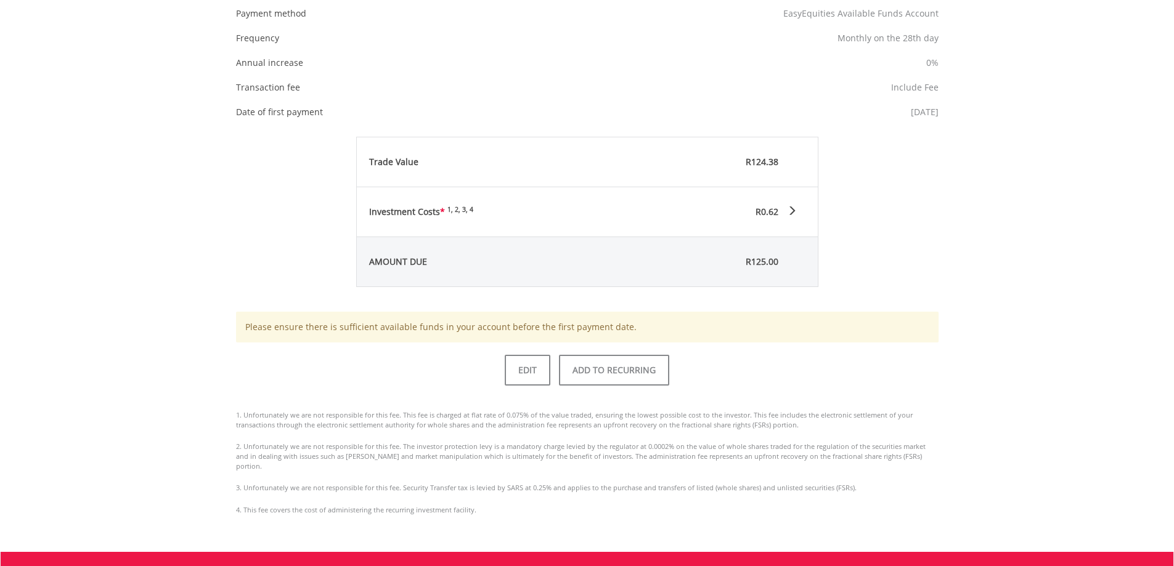
scroll to position [632, 0]
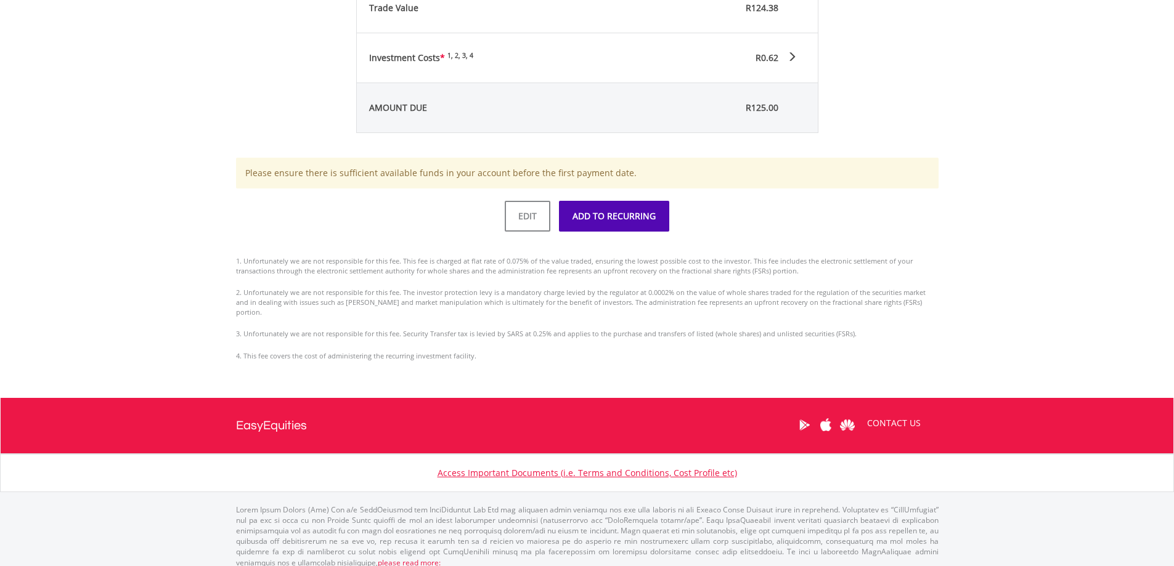
click at [616, 219] on button "ADD TO RECURRING" at bounding box center [614, 216] width 110 height 31
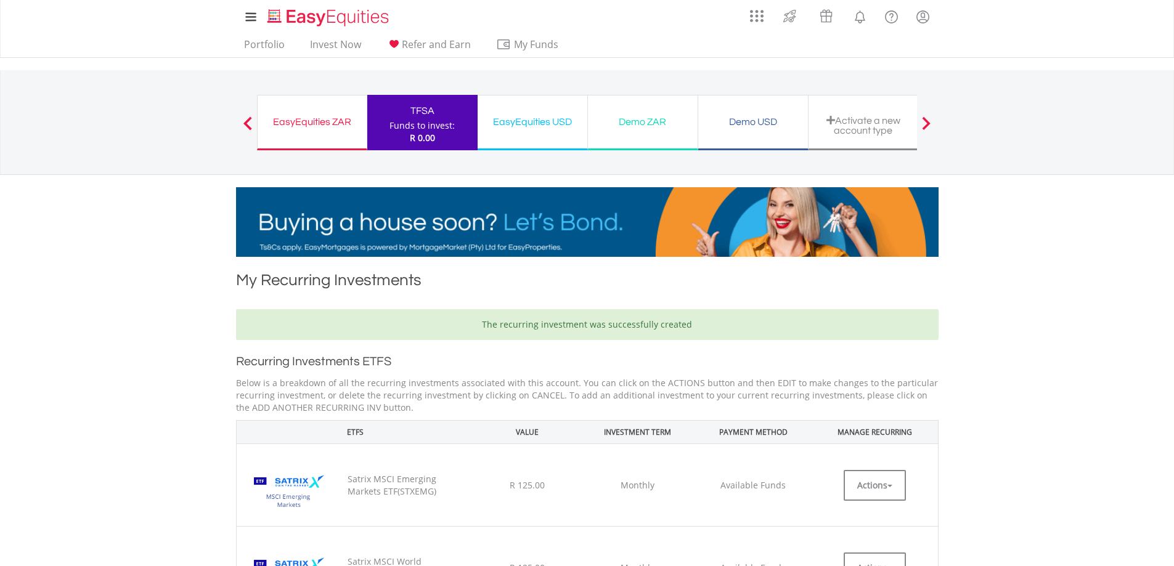
click at [426, 135] on span "R 0.00" at bounding box center [422, 138] width 25 height 12
click at [271, 47] on link "Portfolio" at bounding box center [264, 47] width 51 height 19
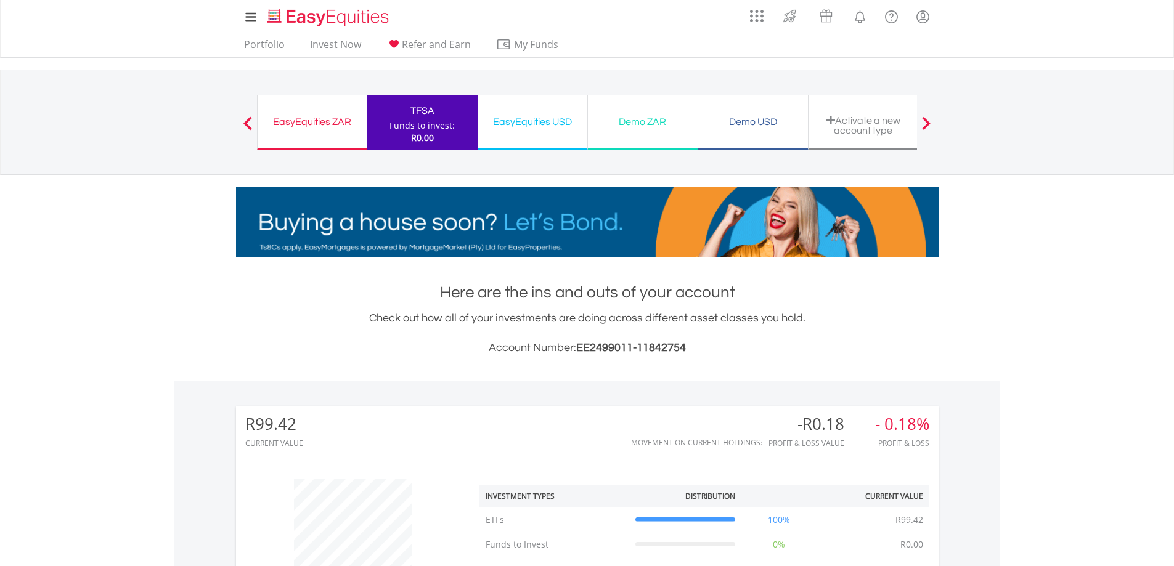
scroll to position [118, 234]
click at [424, 114] on div "TFSA" at bounding box center [423, 110] width 96 height 17
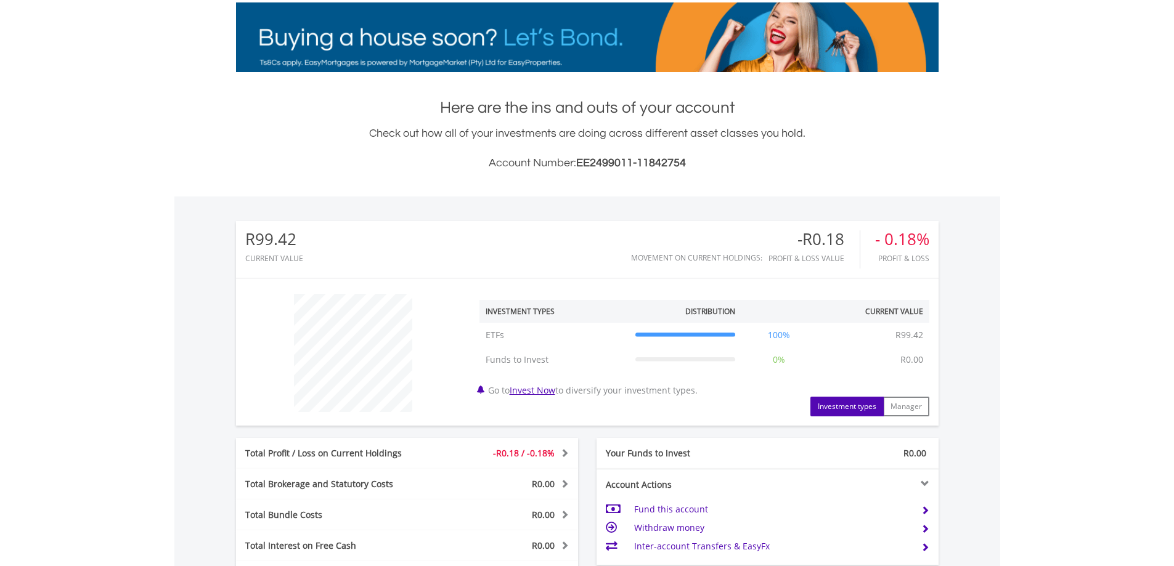
scroll to position [62, 0]
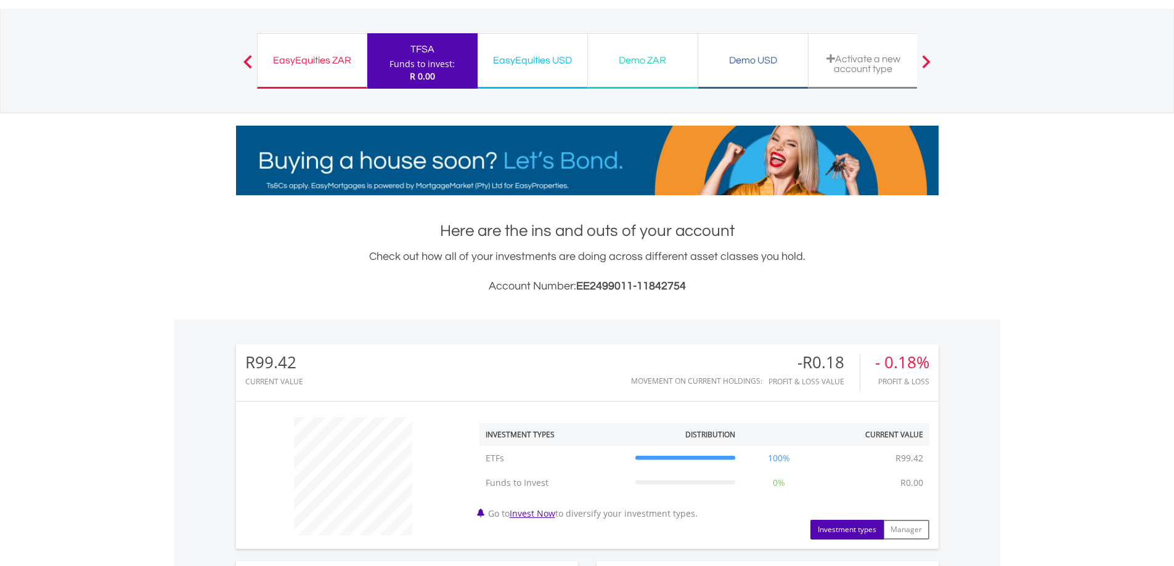
click at [434, 57] on div "TFSA" at bounding box center [423, 49] width 96 height 17
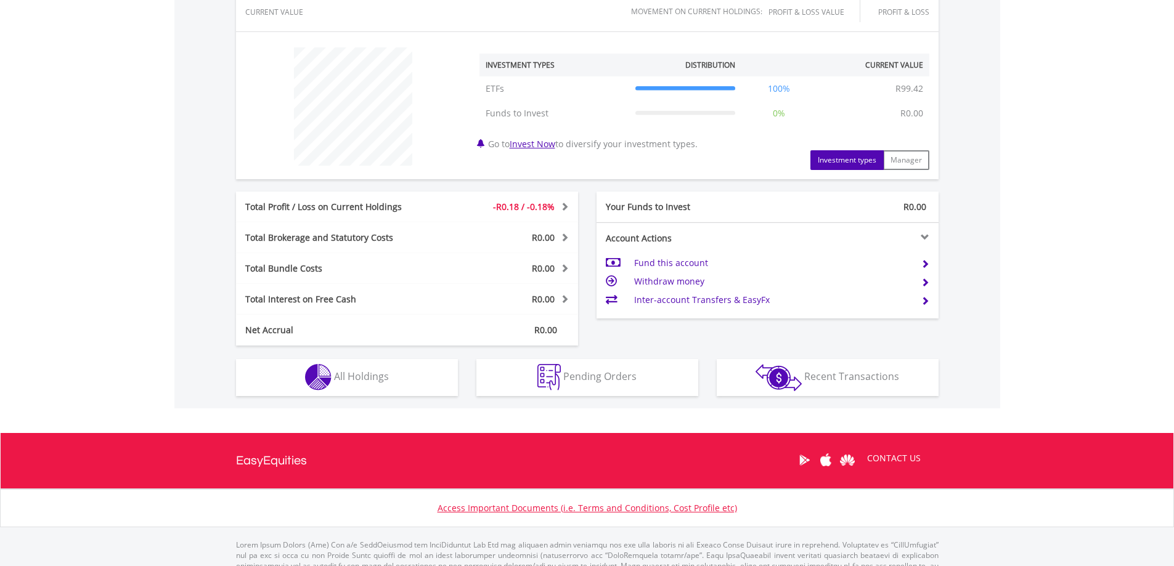
scroll to position [476, 0]
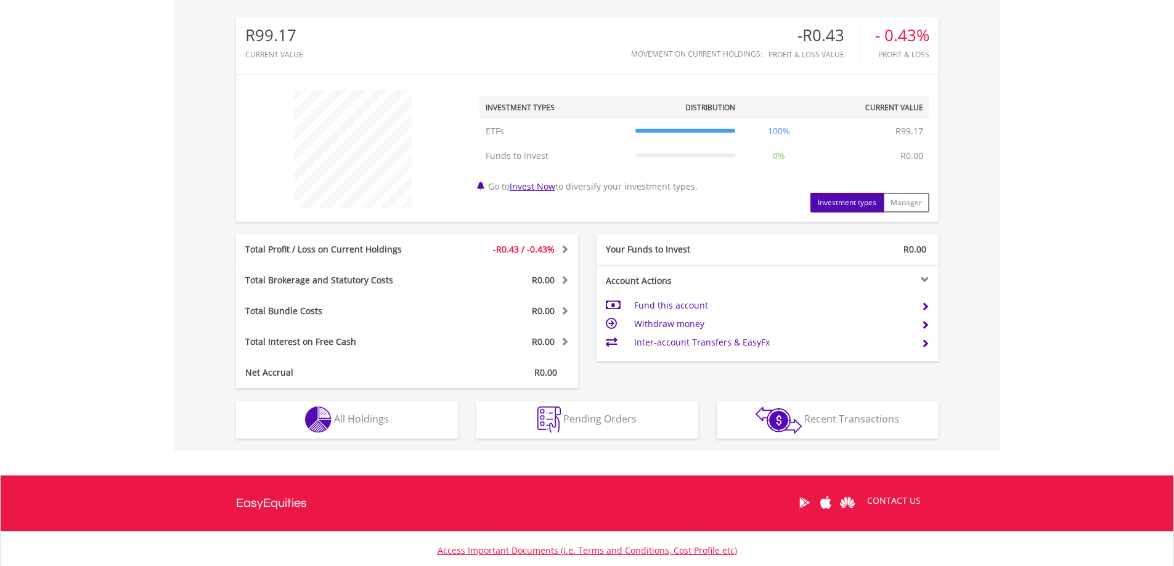
scroll to position [476, 0]
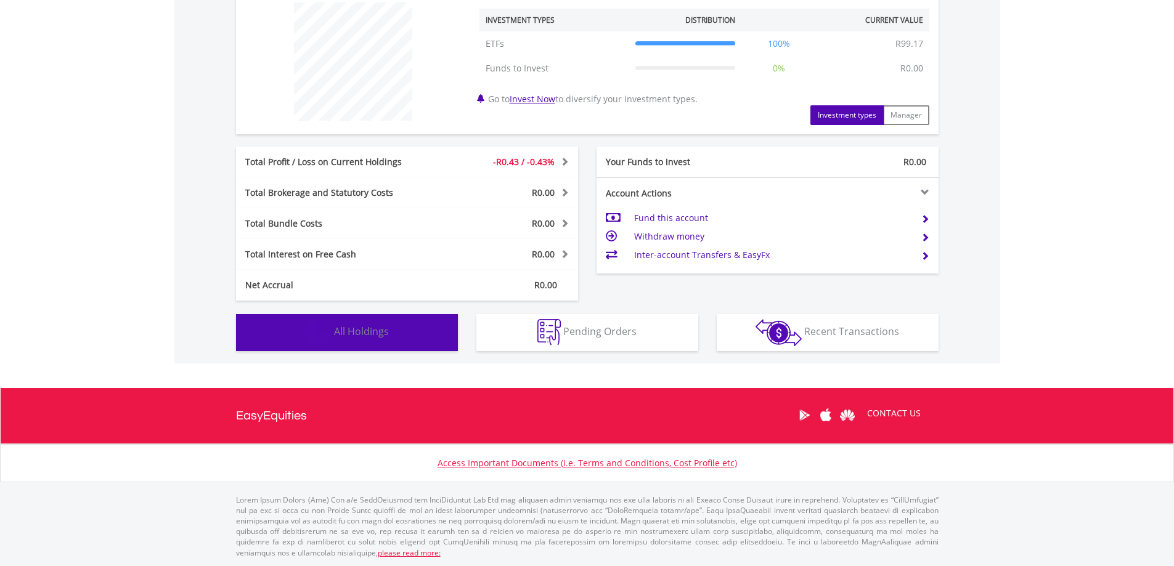
click at [353, 335] on span "All Holdings" at bounding box center [361, 332] width 55 height 14
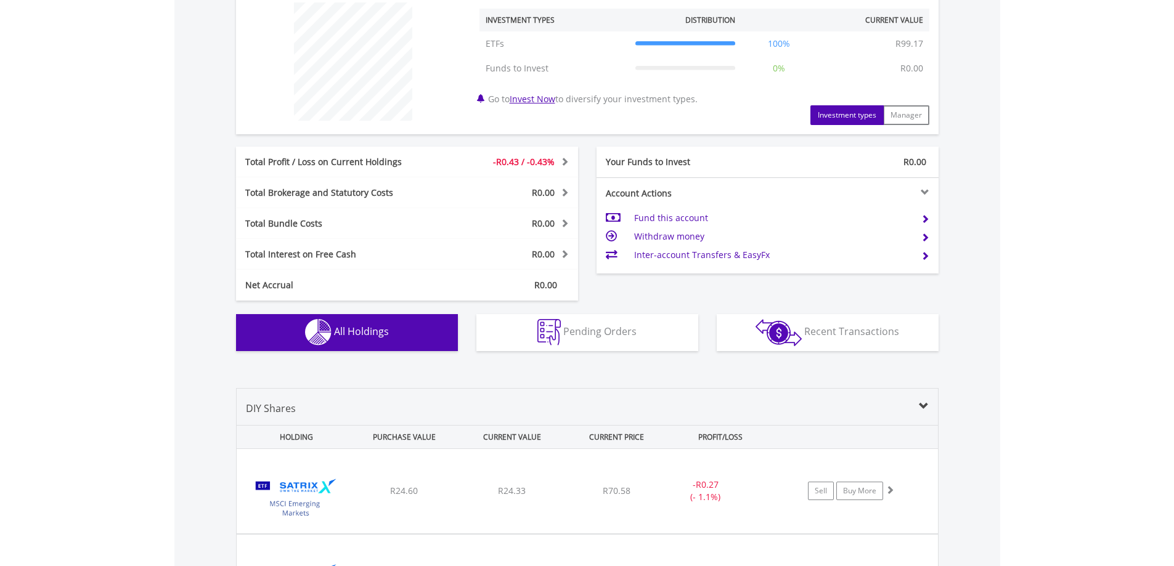
scroll to position [851, 0]
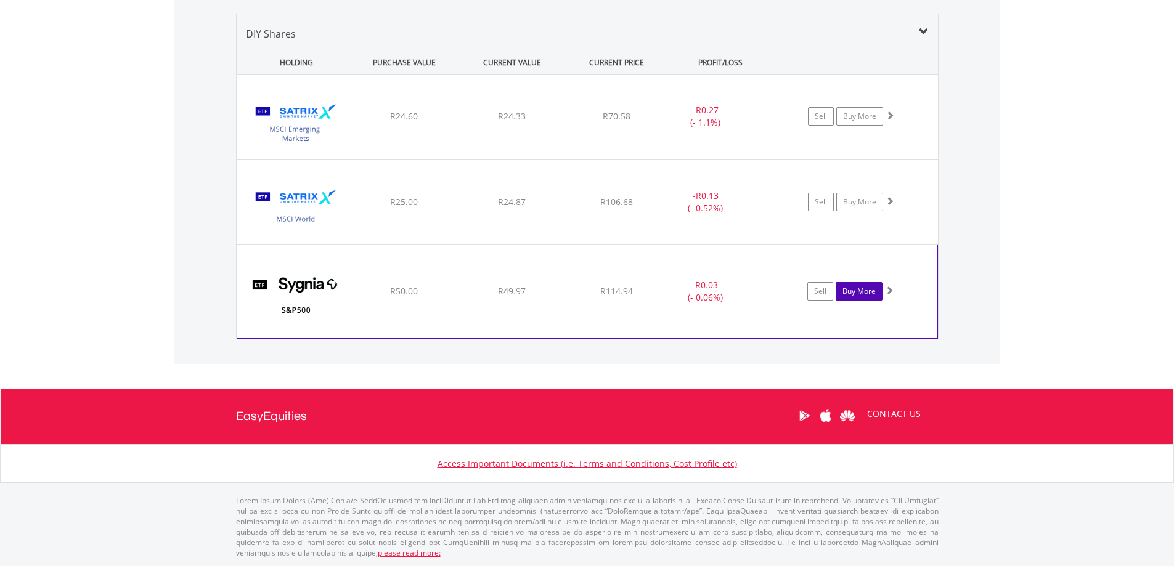
click at [866, 295] on link "Buy More" at bounding box center [859, 291] width 47 height 18
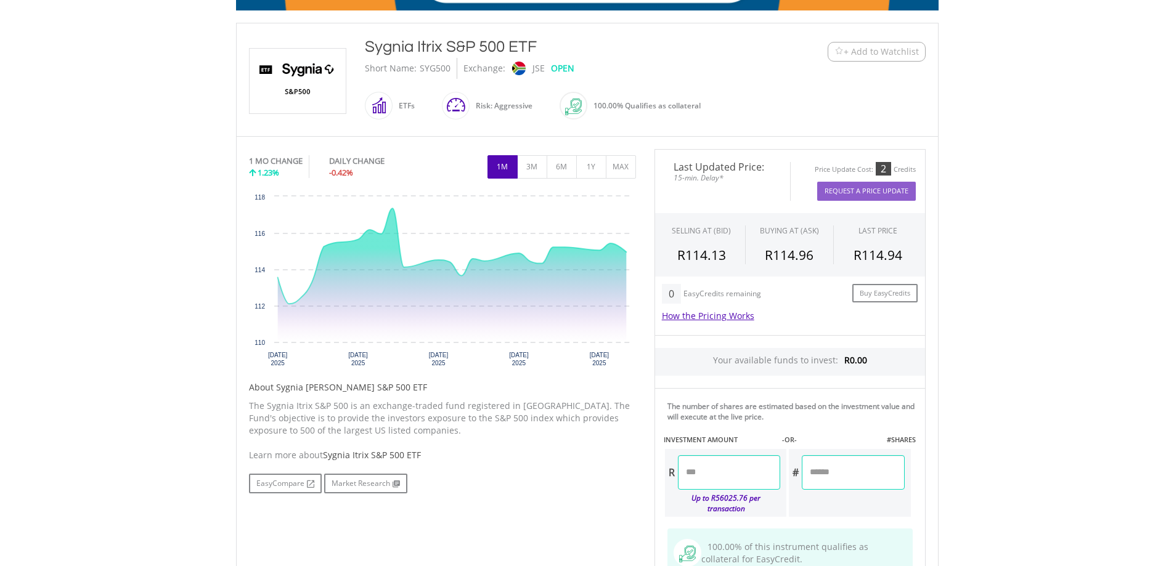
scroll to position [525, 0]
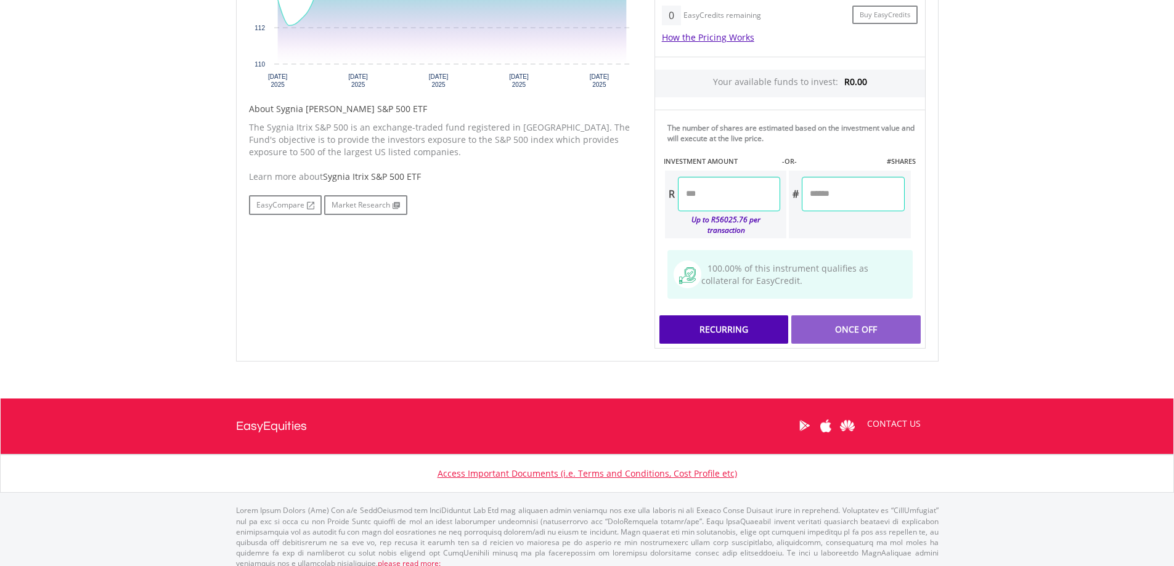
click at [719, 317] on div "Recurring" at bounding box center [723, 330] width 129 height 28
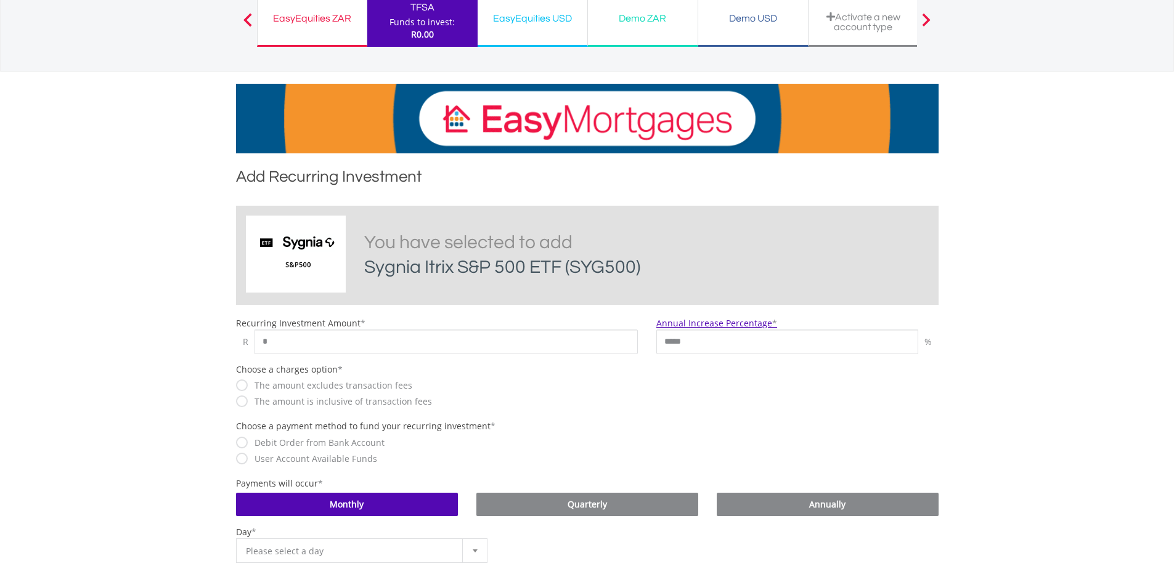
scroll to position [123, 0]
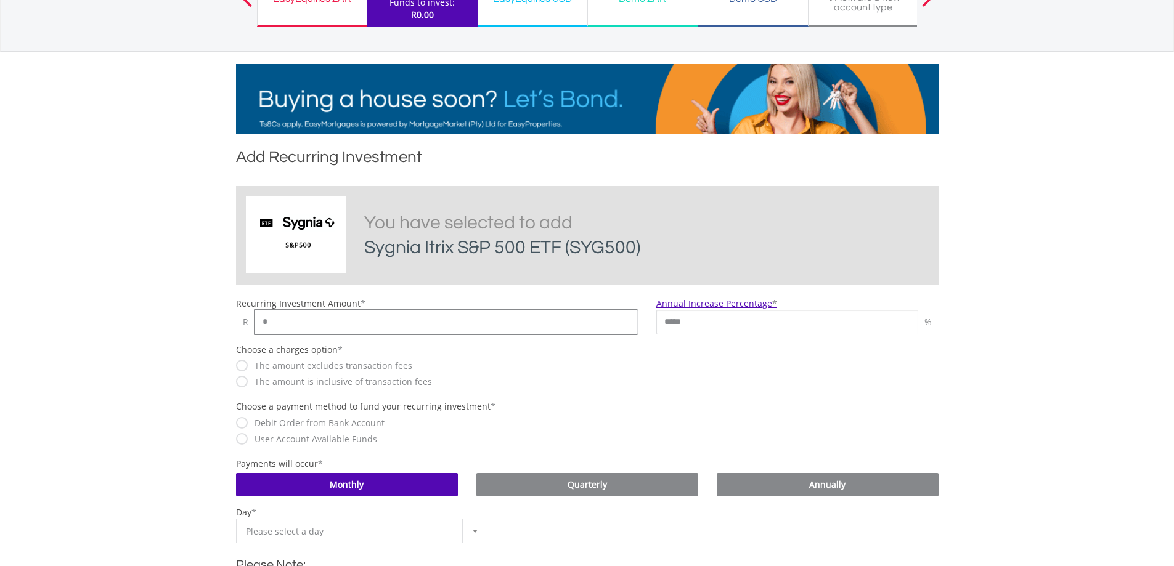
click at [301, 323] on input "*" at bounding box center [447, 322] width 384 height 25
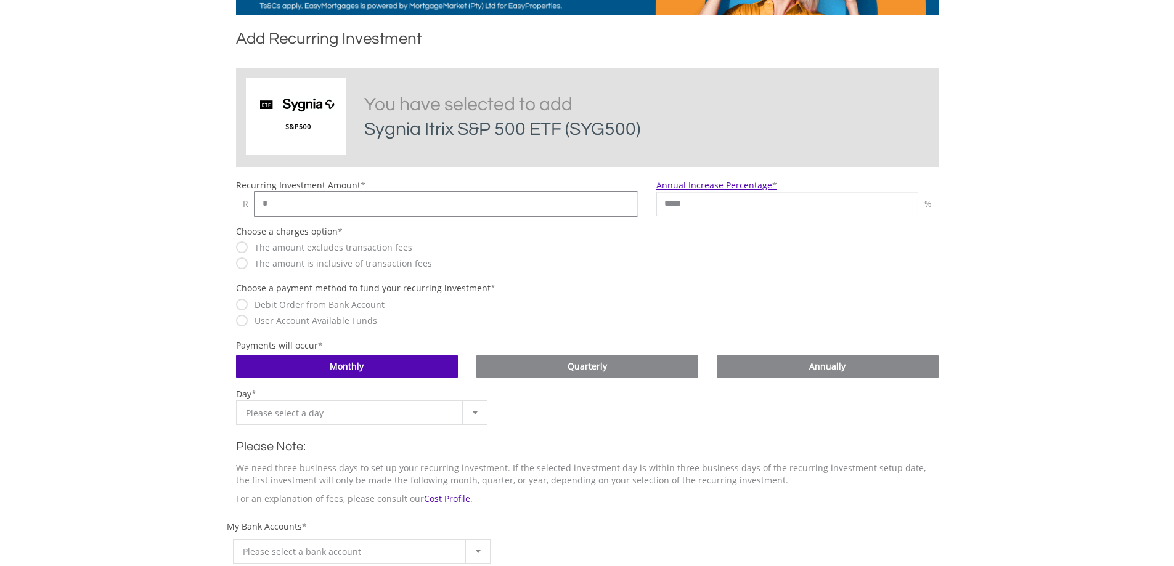
scroll to position [247, 0]
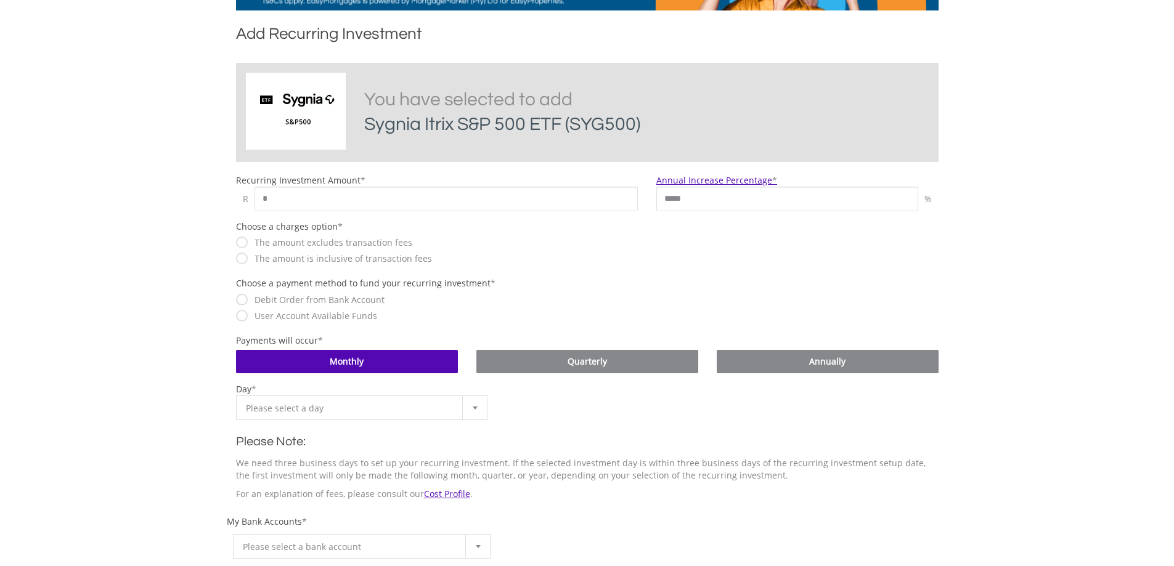
click at [241, 256] on div "The amount excludes transaction fees The amount is inclusive of transaction fees" at bounding box center [437, 251] width 402 height 30
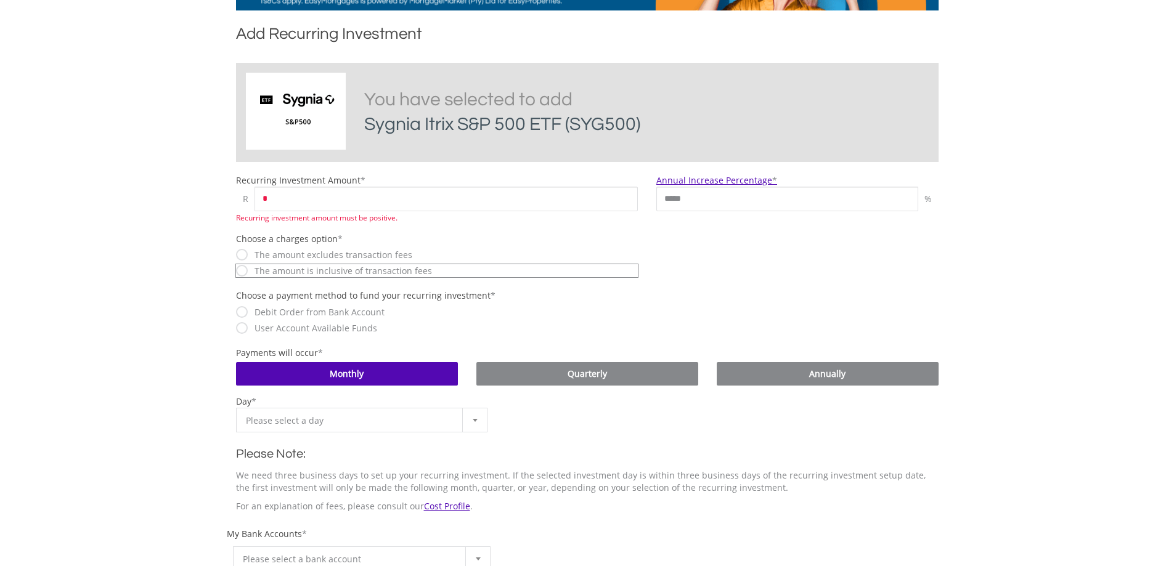
click at [248, 271] on label "The amount is inclusive of transaction fees" at bounding box center [340, 271] width 184 height 12
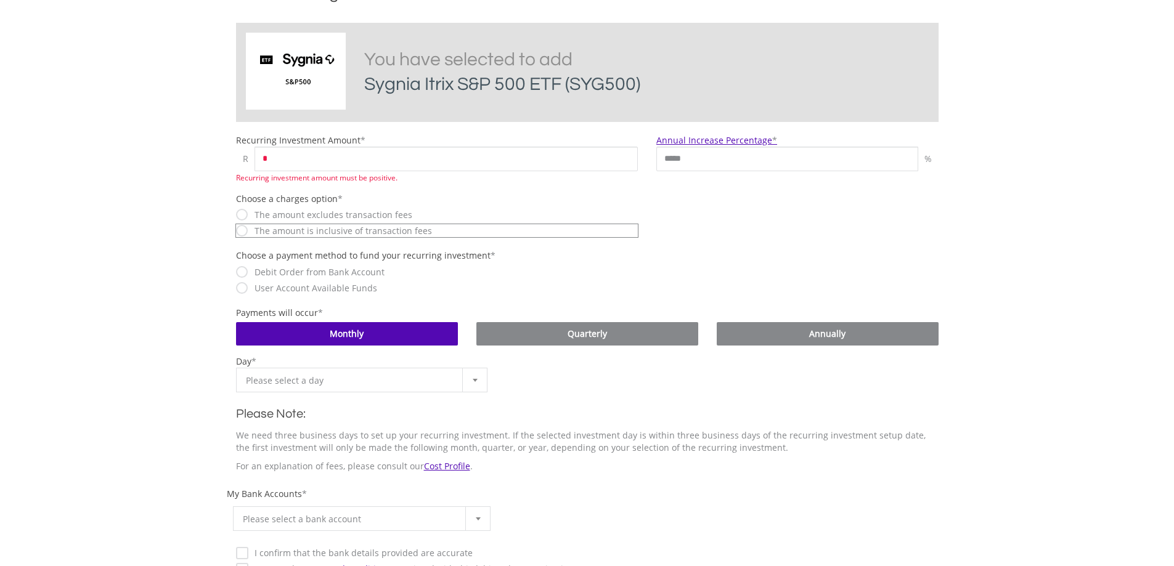
scroll to position [308, 0]
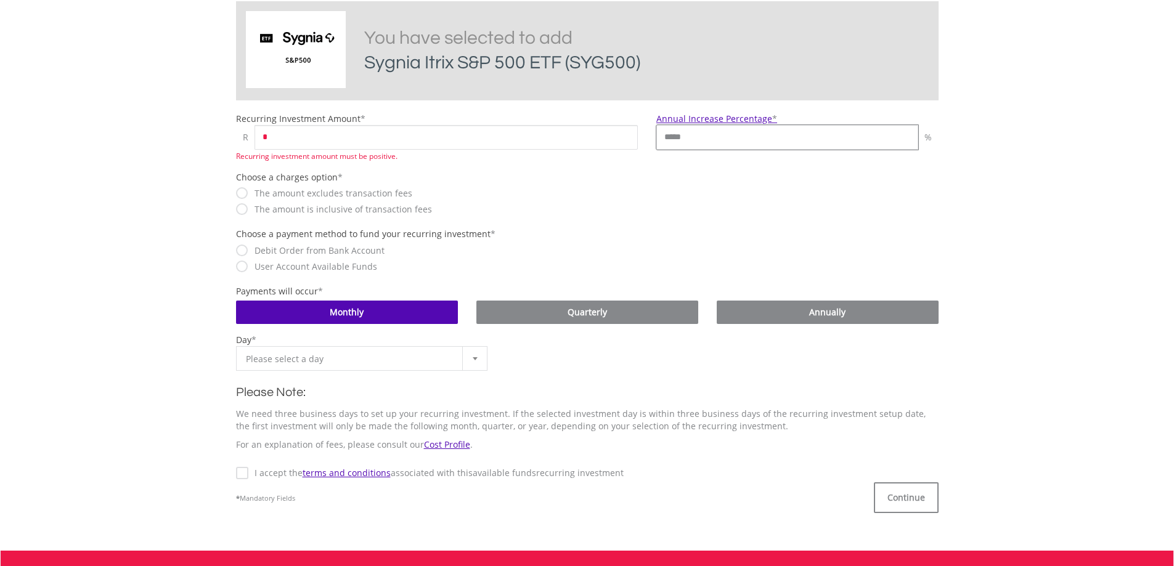
drag, startPoint x: 710, startPoint y: 141, endPoint x: 619, endPoint y: 139, distance: 91.2
click at [619, 139] on div "Recurring Investment Amount * R * Recurring investment amount must be positive.…" at bounding box center [587, 137] width 721 height 49
type input "*"
click at [1050, 190] on body "My Investments Invest Now New Listings Sell My Recurring Investments Pending Or…" at bounding box center [587, 216] width 1174 height 1048
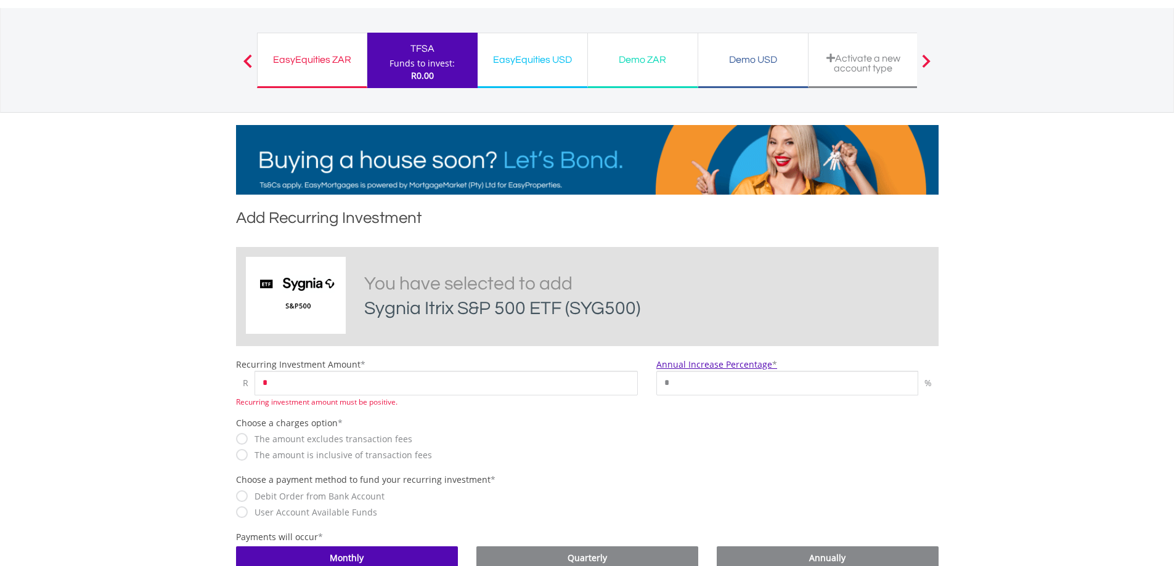
scroll to position [62, 0]
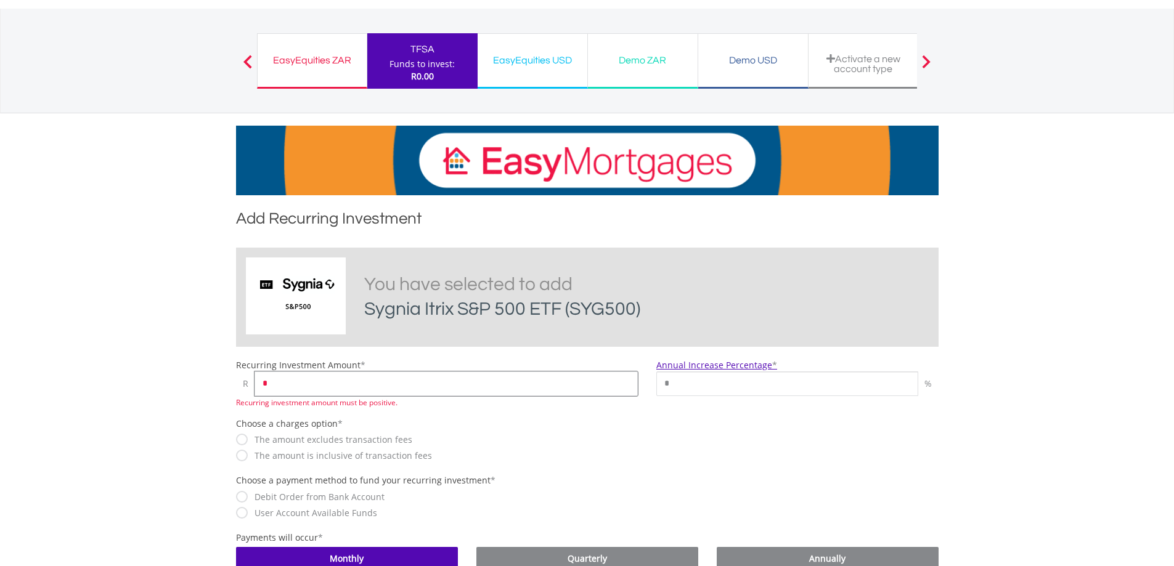
click at [327, 382] on input "*" at bounding box center [447, 384] width 384 height 25
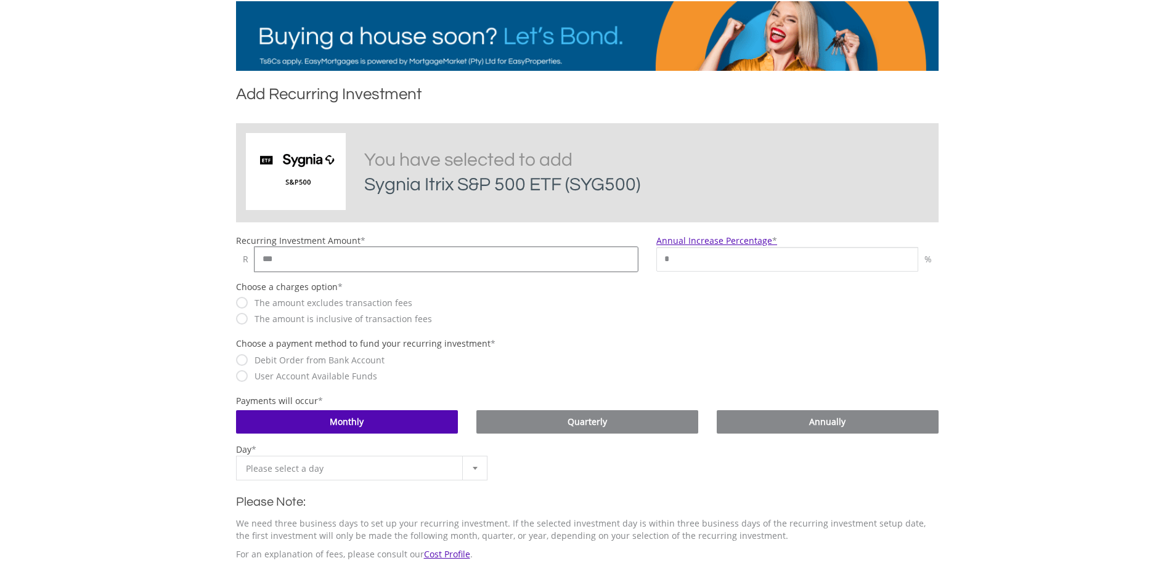
scroll to position [370, 0]
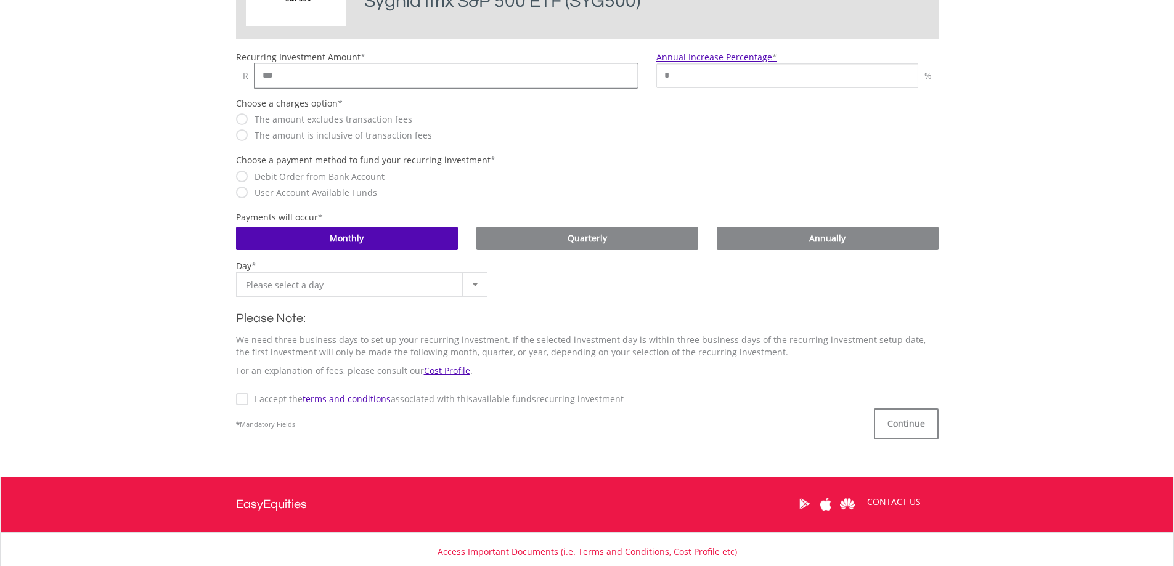
type input "***"
click at [144, 277] on body "My Investments Invest Now New Listings Sell My Recurring Investments Pending Or…" at bounding box center [587, 147] width 1174 height 1035
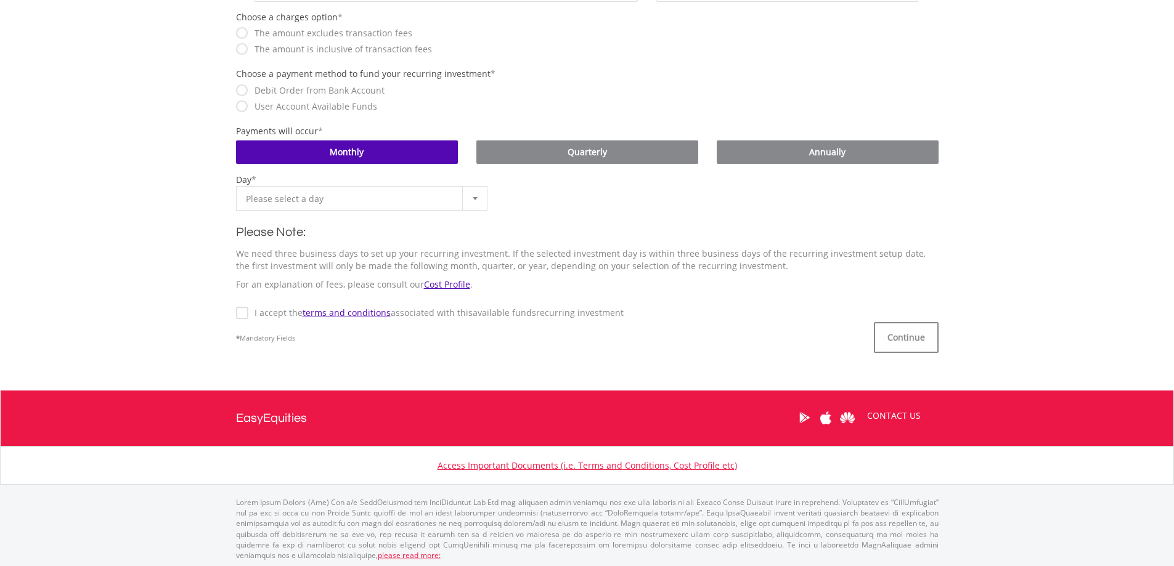
scroll to position [459, 0]
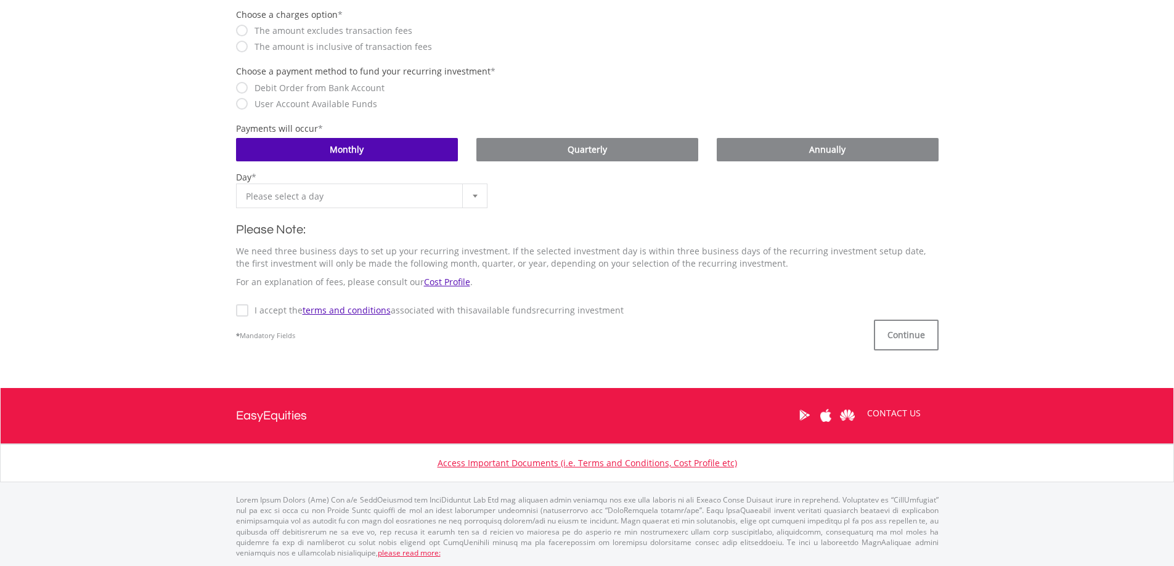
click at [248, 309] on label "I accept the terms and conditions associated with this Available Funds recurrin…" at bounding box center [435, 310] width 375 height 12
click at [479, 193] on div at bounding box center [474, 195] width 25 height 23
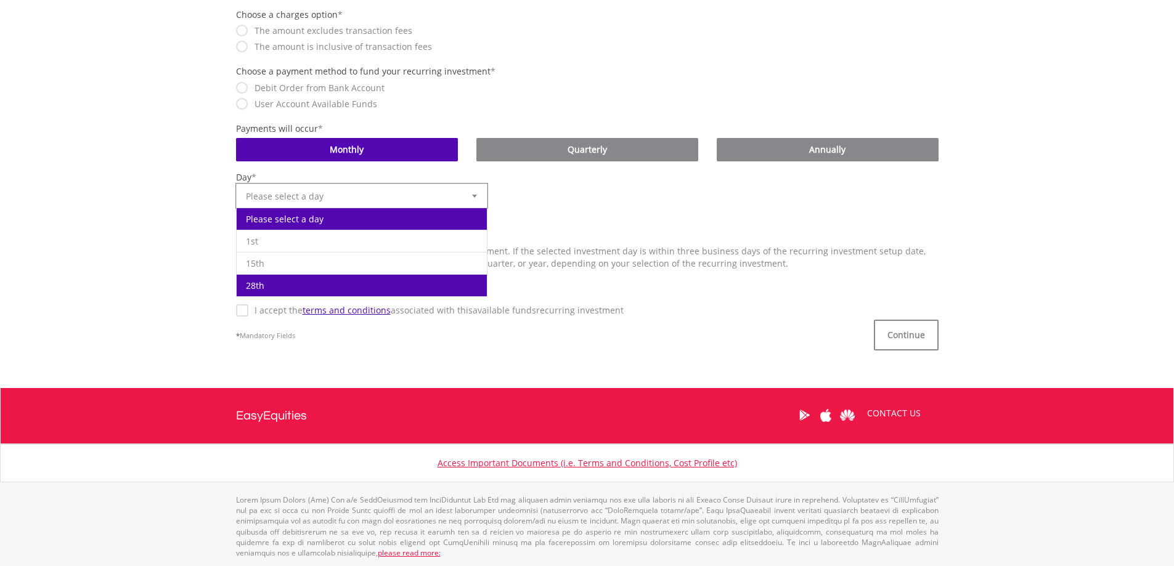
click at [295, 290] on li "28th" at bounding box center [362, 285] width 251 height 22
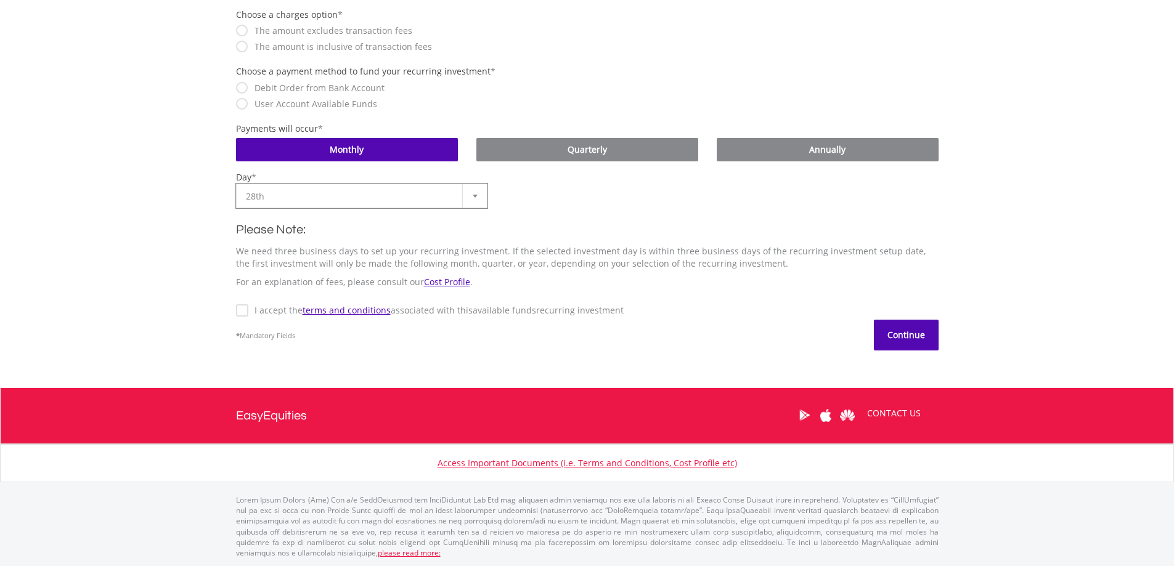
click at [890, 334] on button "Continue" at bounding box center [906, 335] width 65 height 31
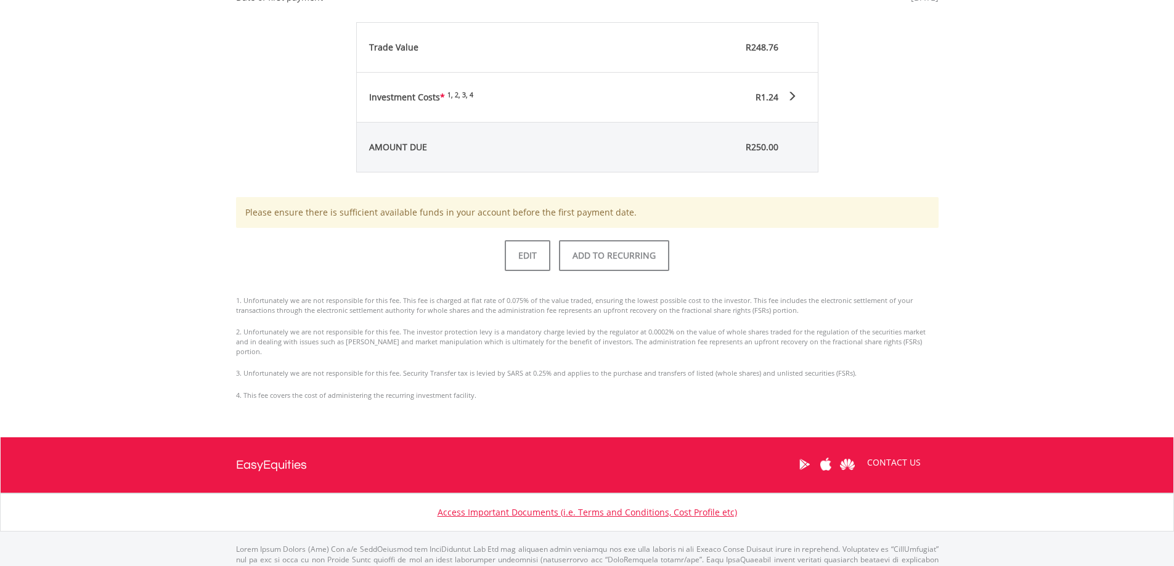
scroll to position [635, 0]
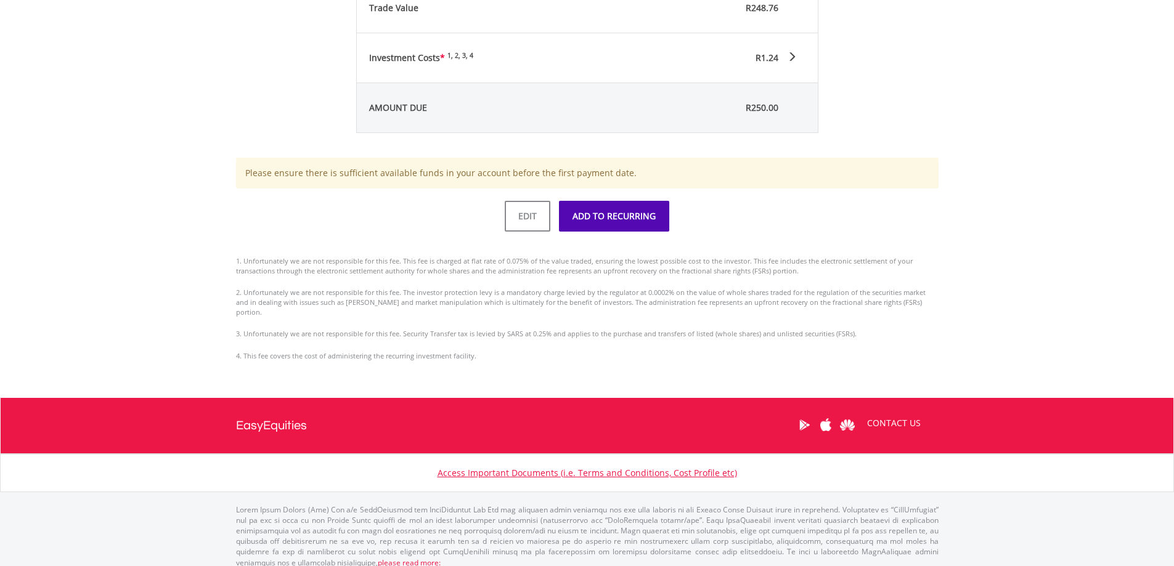
click at [614, 220] on button "ADD TO RECURRING" at bounding box center [614, 216] width 110 height 31
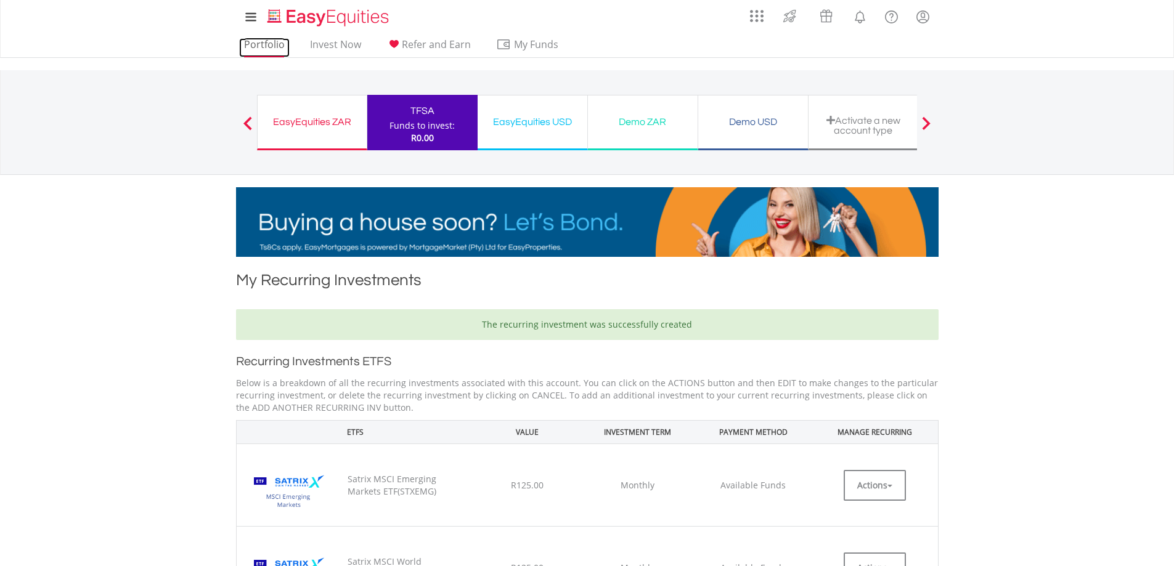
click at [271, 44] on link "Portfolio" at bounding box center [264, 47] width 51 height 19
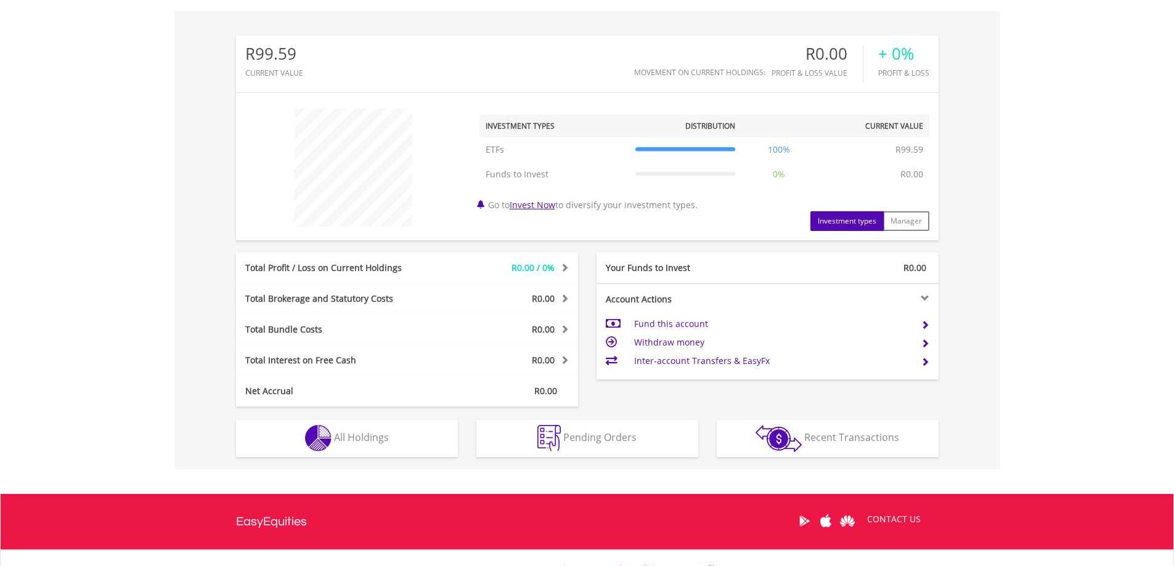
scroll to position [118, 234]
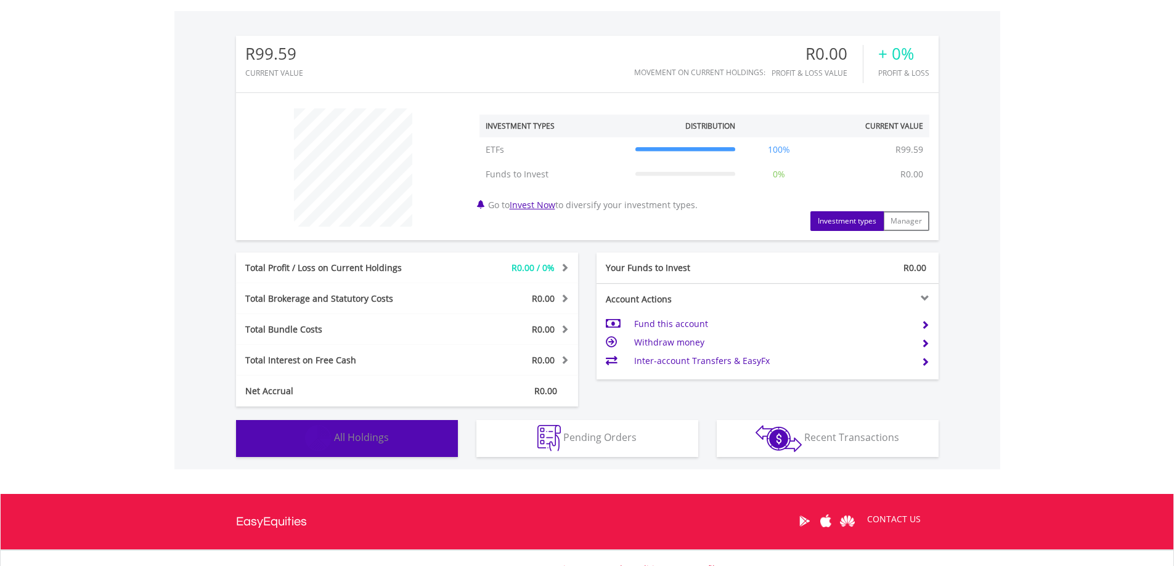
click at [378, 439] on span "All Holdings" at bounding box center [361, 438] width 55 height 14
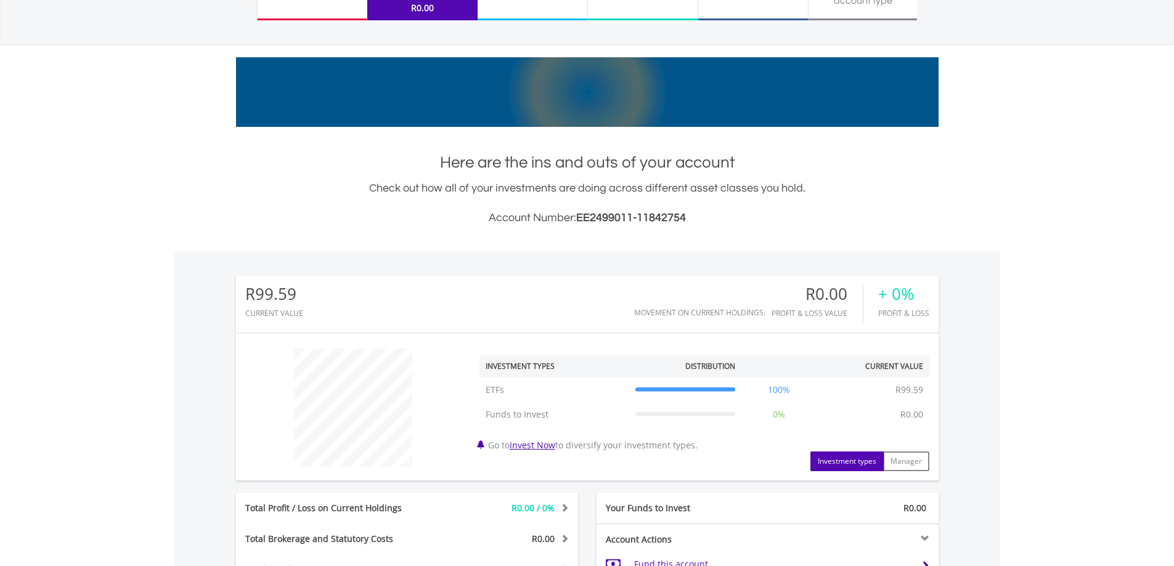
scroll to position [0, 0]
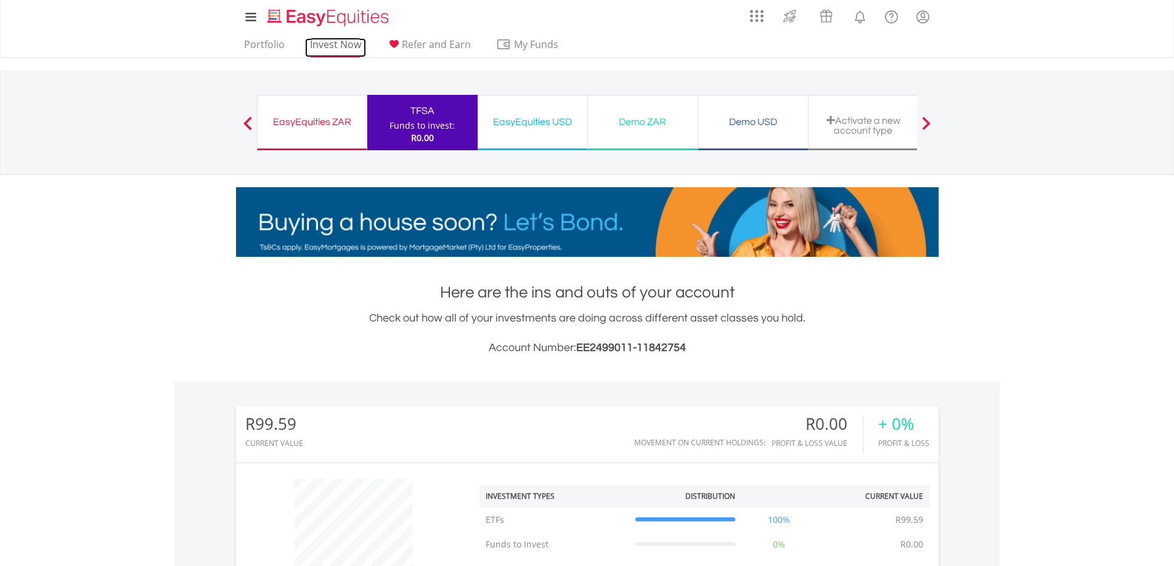
click at [333, 47] on link "Invest Now" at bounding box center [335, 47] width 61 height 19
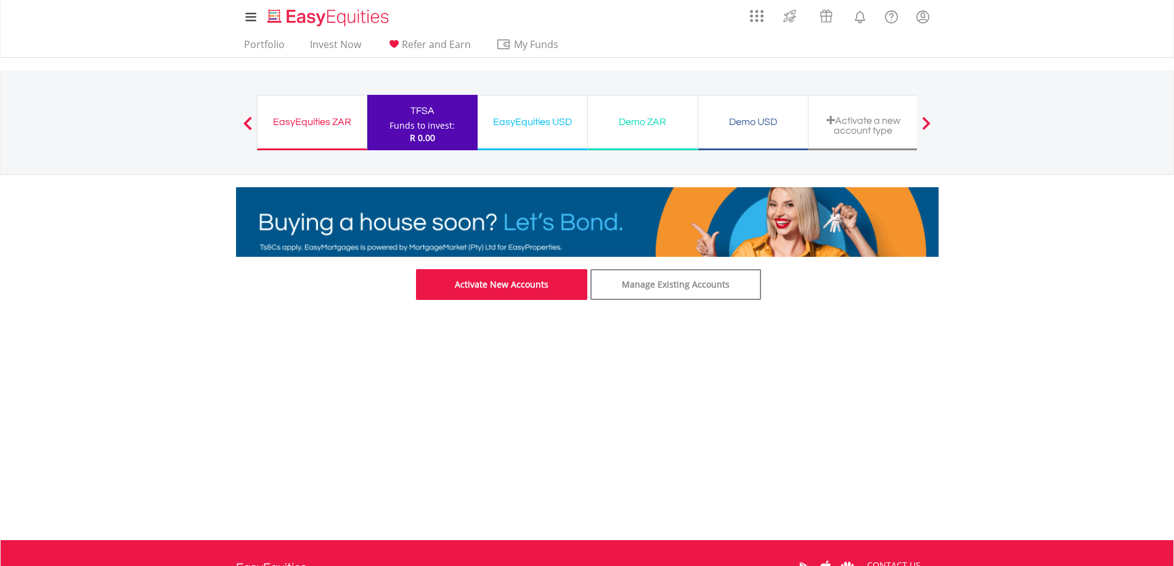
click at [517, 289] on link "Activate New Accounts" at bounding box center [501, 284] width 171 height 31
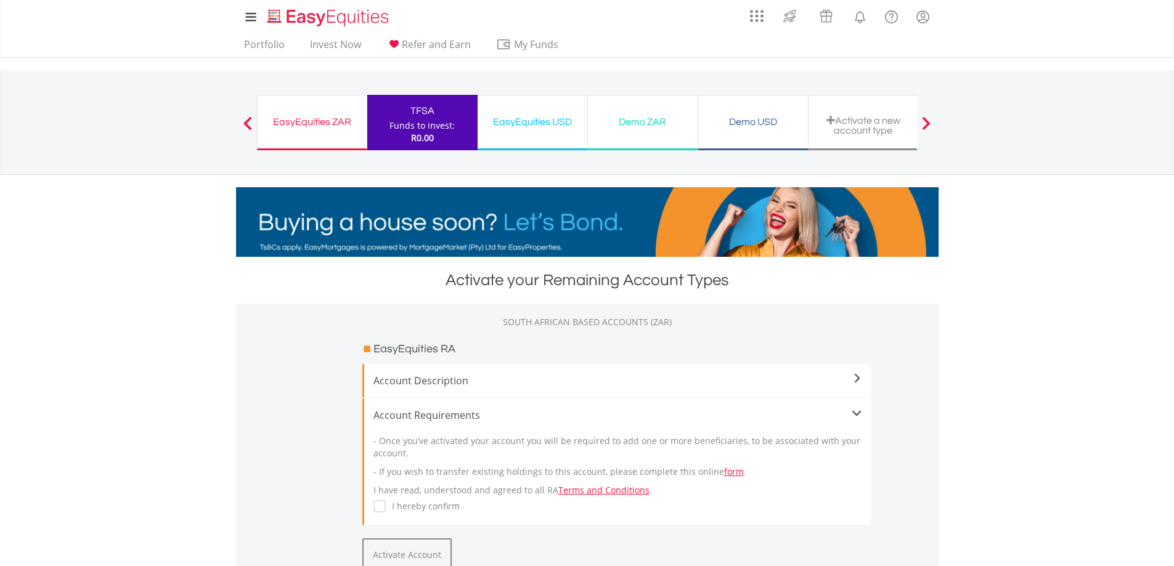
click at [839, 126] on div "Activate a new account type" at bounding box center [863, 125] width 95 height 20
click at [833, 120] on span at bounding box center [830, 120] width 9 height 10
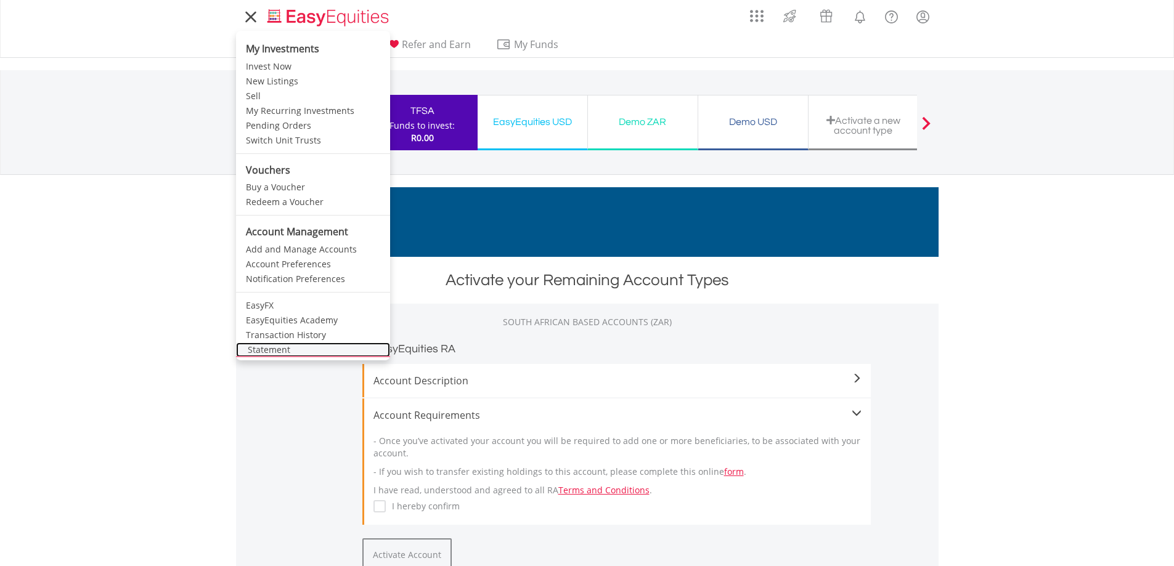
click at [280, 349] on link "Statement" at bounding box center [313, 350] width 154 height 15
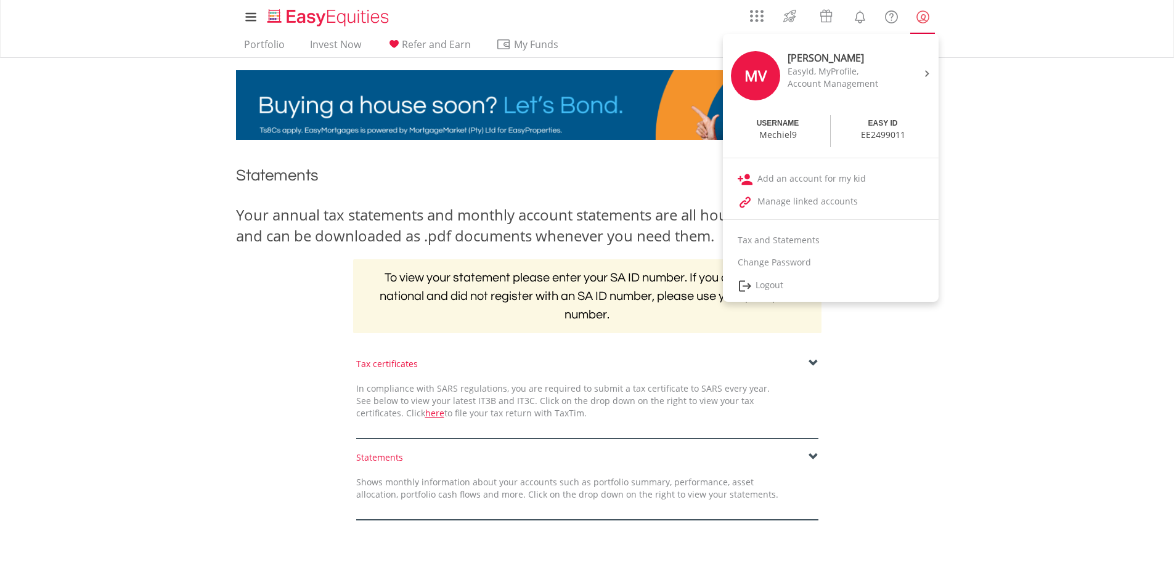
click at [923, 19] on lord-icon "My Profile" at bounding box center [922, 16] width 15 height 15
click at [809, 182] on link "Add an account for my kid" at bounding box center [831, 179] width 216 height 23
